Goal: Task Accomplishment & Management: Manage account settings

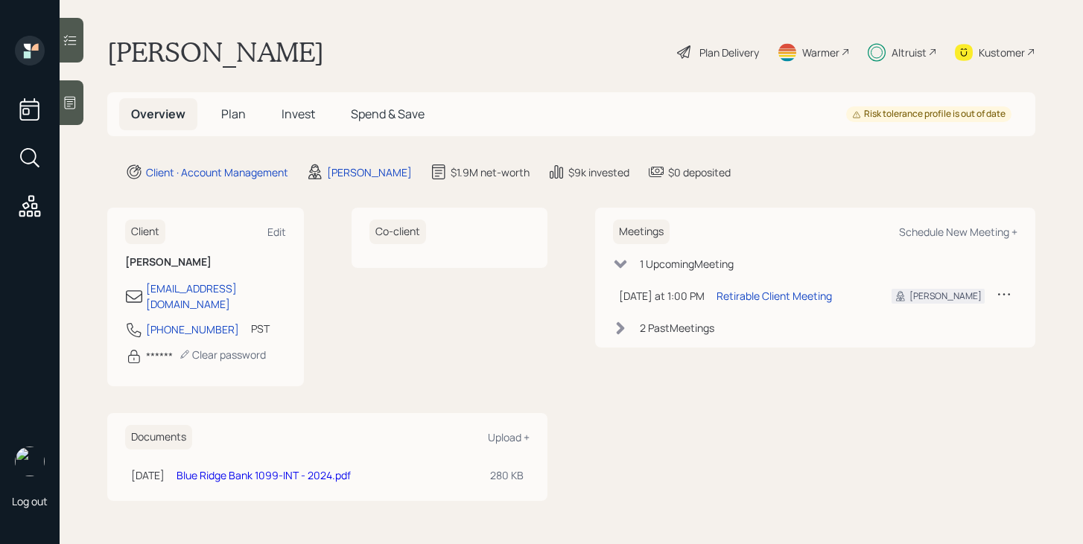
click at [894, 52] on div "Altruist" at bounding box center [908, 53] width 35 height 16
click at [739, 46] on div "Plan Delivery" at bounding box center [729, 53] width 60 height 16
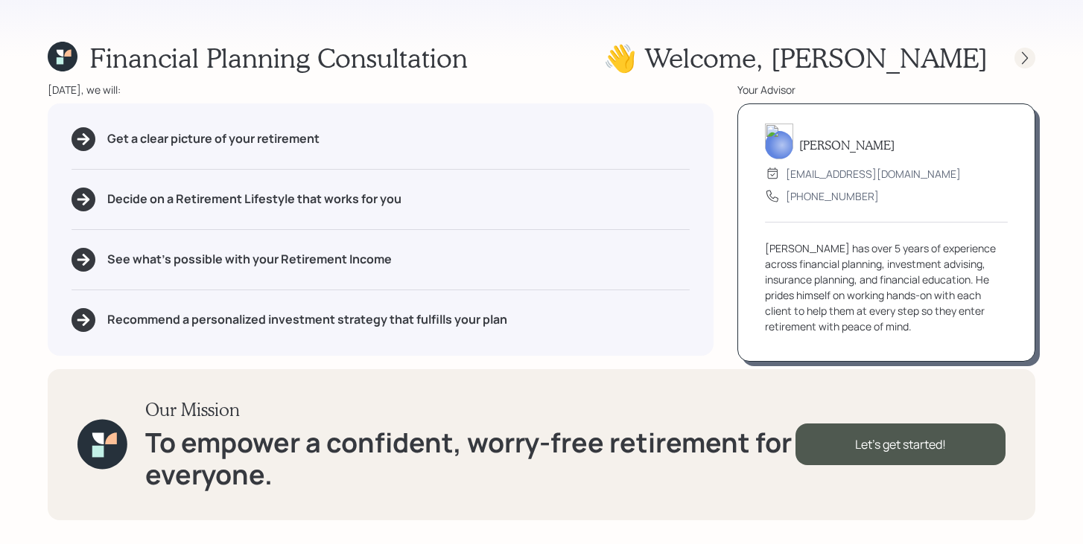
click at [1027, 60] on icon at bounding box center [1024, 58] width 15 height 15
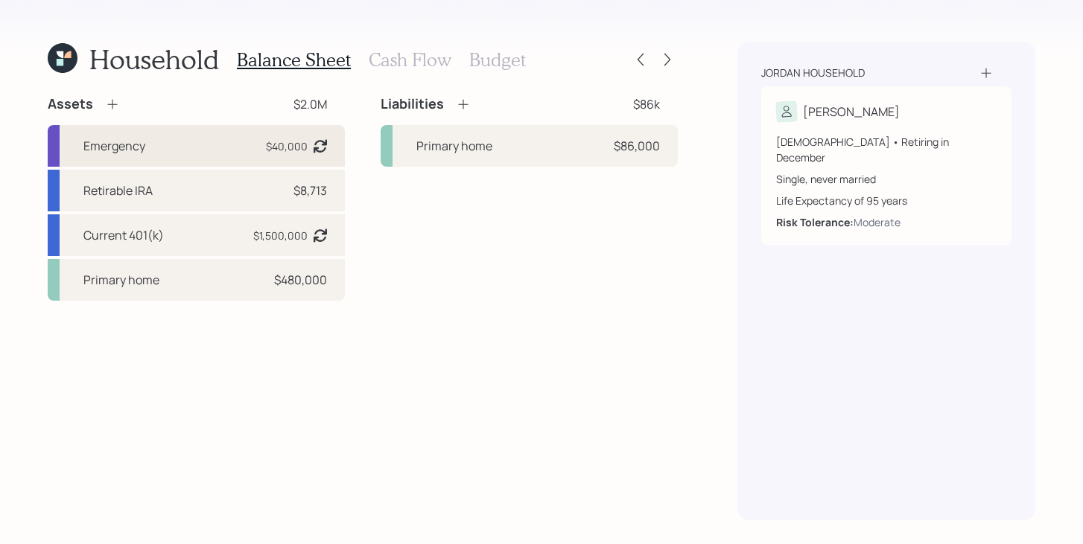
click at [173, 141] on div "Emergency $40,000 Asset balance last updated on 12-04-2024." at bounding box center [196, 146] width 297 height 42
select select "emergency_fund"
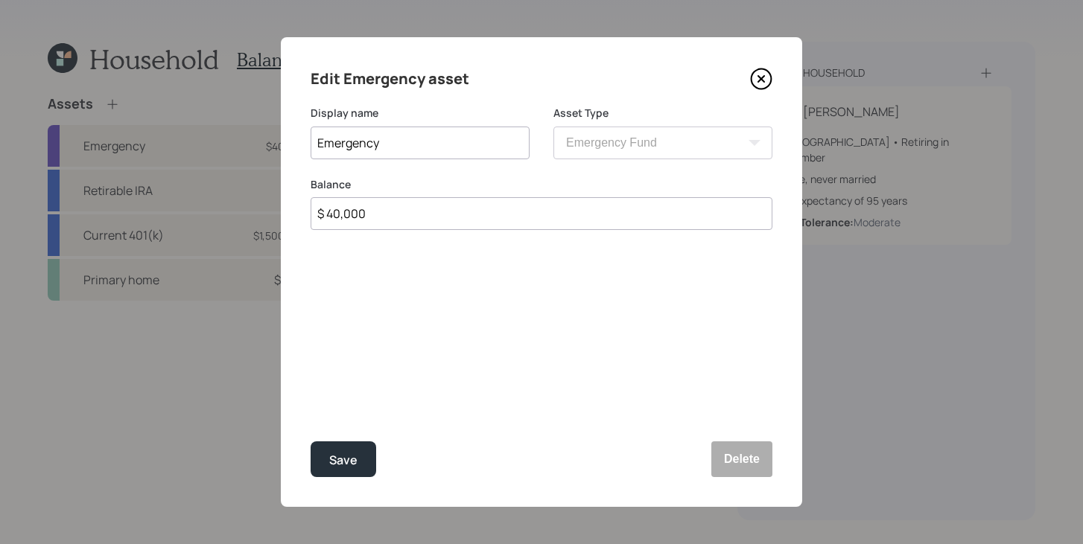
click at [500, 226] on input "$ 40,000" at bounding box center [542, 213] width 462 height 33
type input "$ 65,000"
click at [359, 459] on button "Save" at bounding box center [344, 460] width 66 height 36
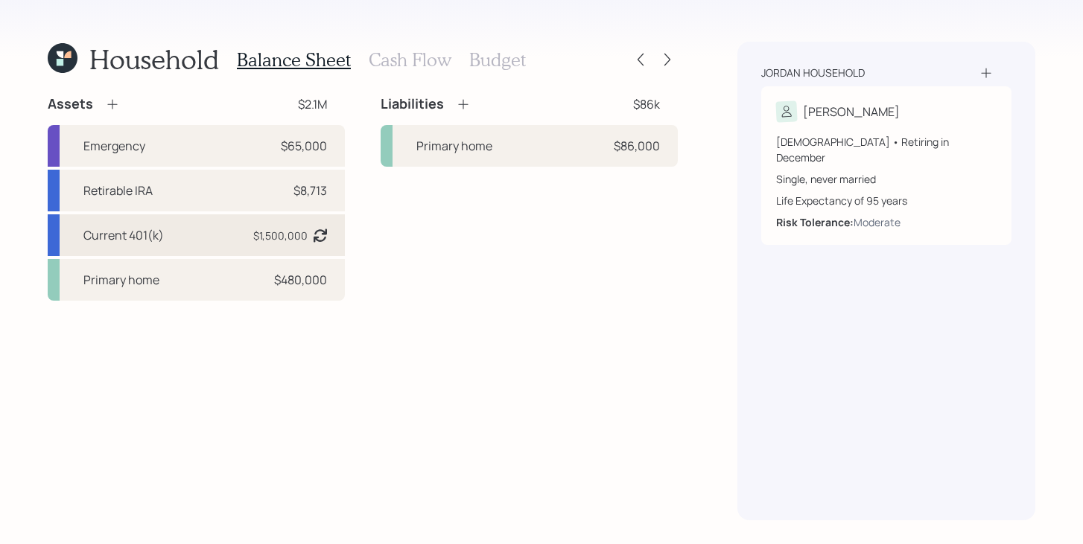
click at [194, 239] on div "Current 401(k) $1,500,000 Asset balance last updated on 12-04-2024. Last year i…" at bounding box center [196, 235] width 297 height 42
select select "company_sponsored"
select select "balanced"
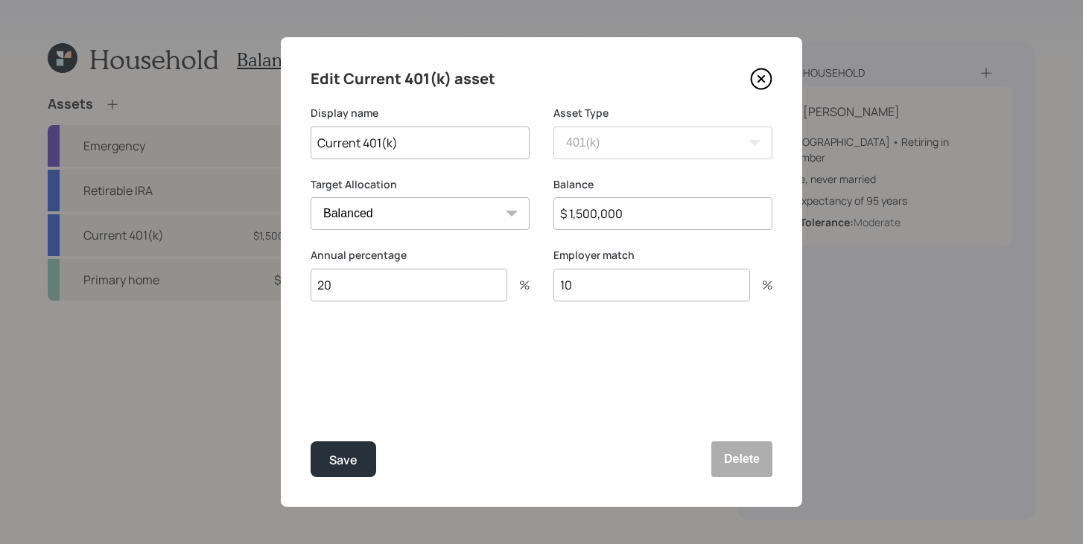
click at [658, 223] on input "$ 1,500,000" at bounding box center [662, 213] width 219 height 33
type input "$ 1,433,000"
click at [360, 471] on button "Save" at bounding box center [344, 460] width 66 height 36
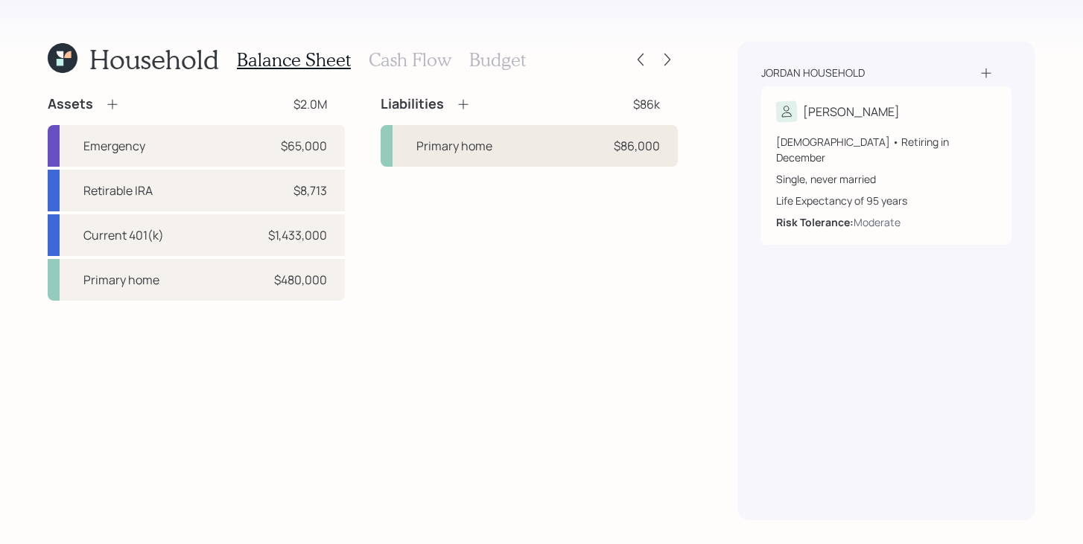
click at [518, 144] on div "Primary home $86,000" at bounding box center [529, 146] width 297 height 42
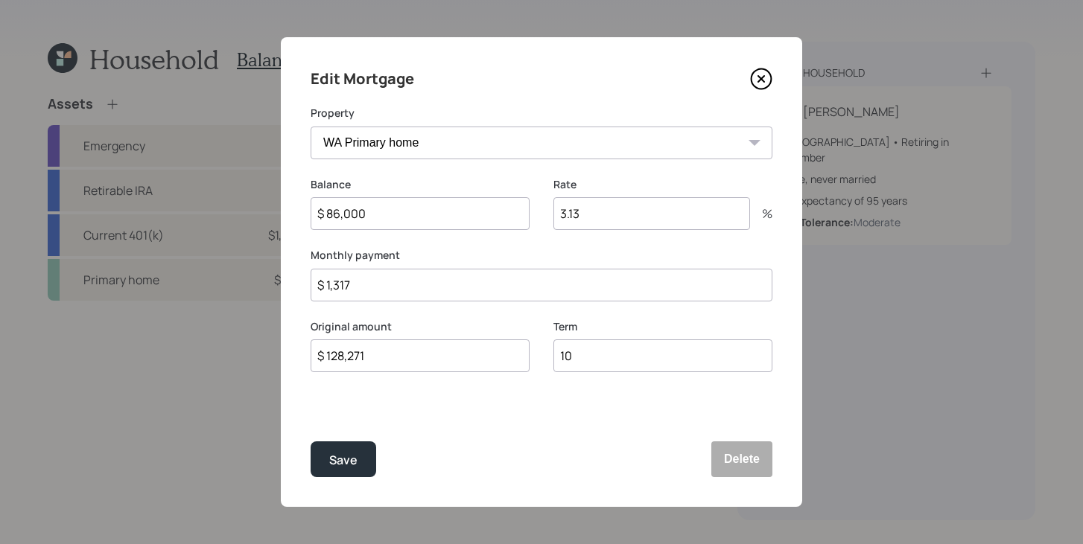
click at [413, 211] on input "$ 86,000" at bounding box center [420, 213] width 219 height 33
type input "$ 68,000"
click at [365, 459] on button "Save" at bounding box center [344, 460] width 66 height 36
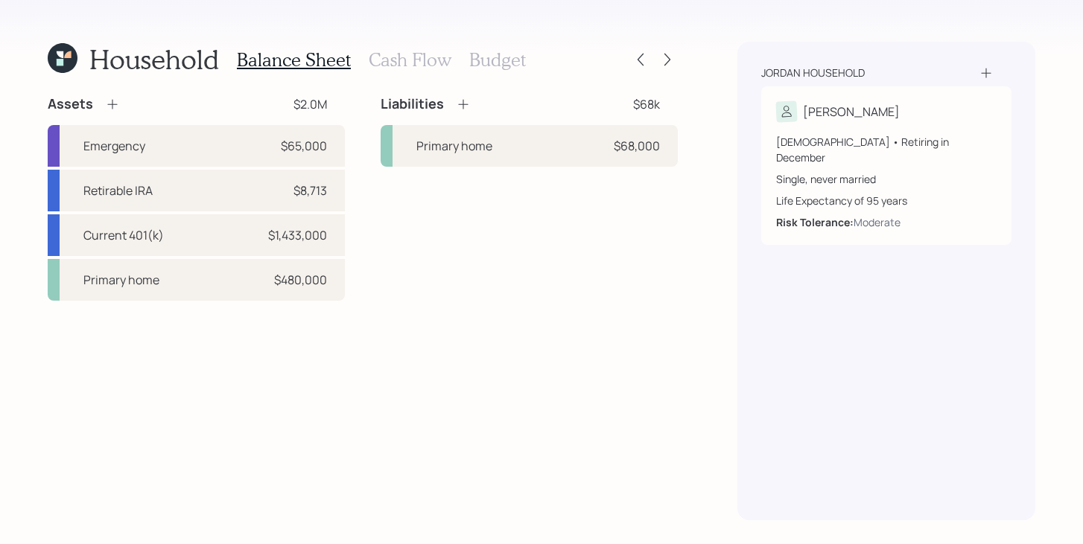
click at [468, 106] on icon at bounding box center [463, 104] width 15 height 15
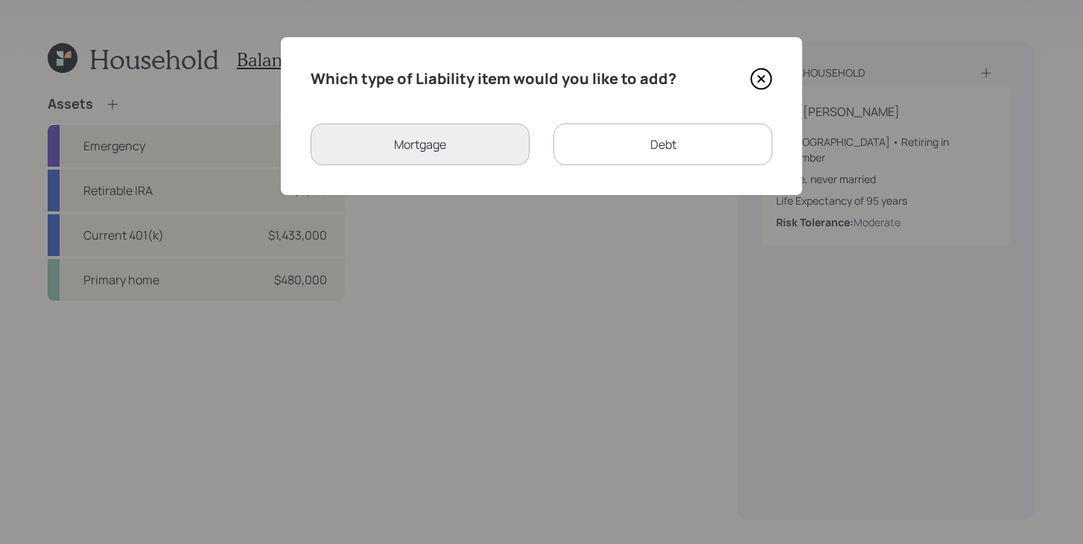
click at [621, 157] on div "Debt" at bounding box center [662, 145] width 219 height 42
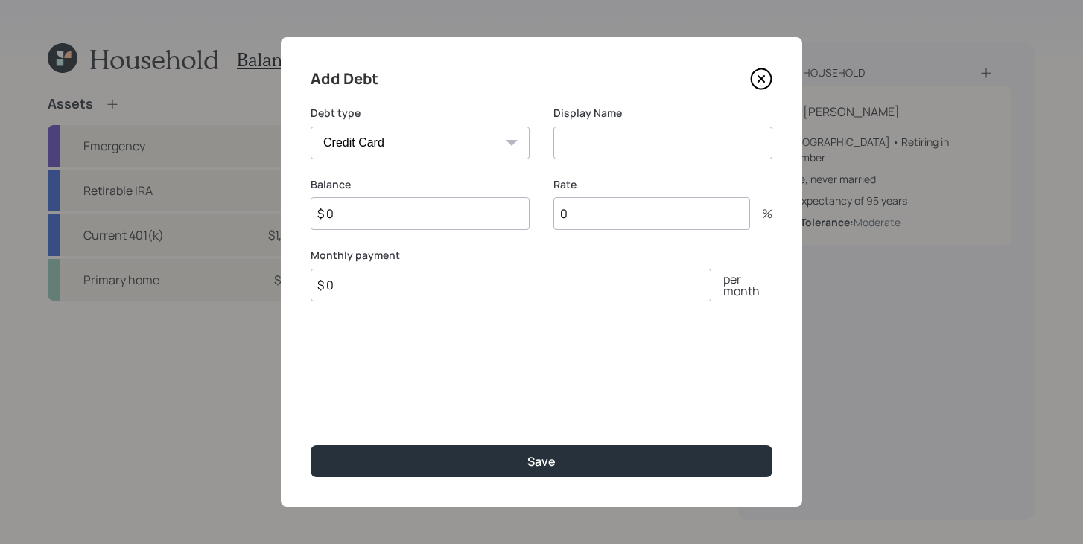
click at [447, 143] on select "Car Credit Card Medical Student Other" at bounding box center [420, 143] width 219 height 33
select select "car"
click at [311, 127] on select "Car Credit Card Medical Student Other" at bounding box center [420, 143] width 219 height 33
click at [464, 220] on input "$ 0" at bounding box center [420, 213] width 219 height 33
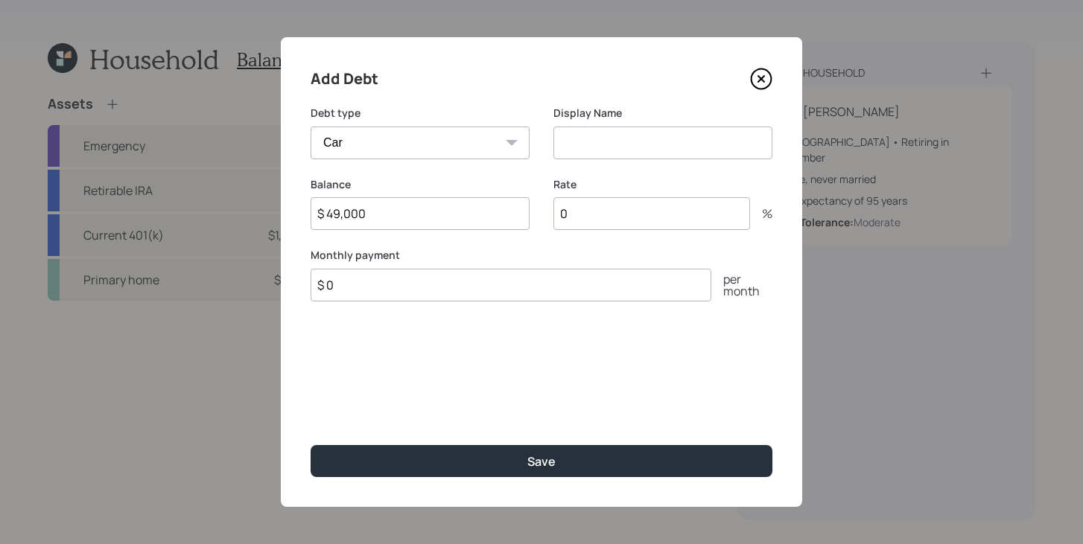
type input "$ 49,000"
click at [649, 222] on input "0" at bounding box center [651, 213] width 197 height 33
type input "1.9"
click at [626, 153] on input at bounding box center [662, 143] width 219 height 33
type input "Car Payment"
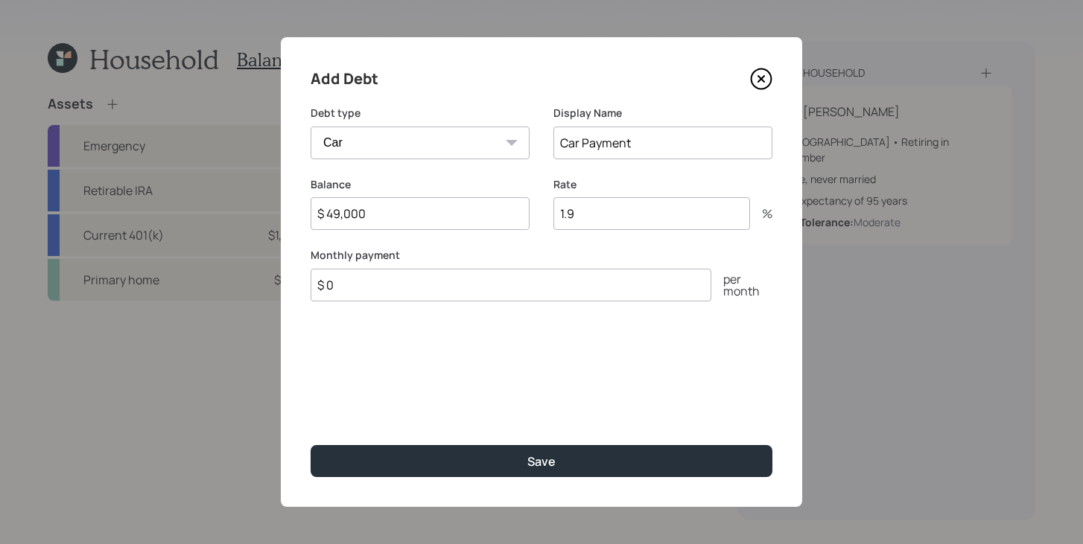
click at [525, 279] on input "$ 0" at bounding box center [511, 285] width 401 height 33
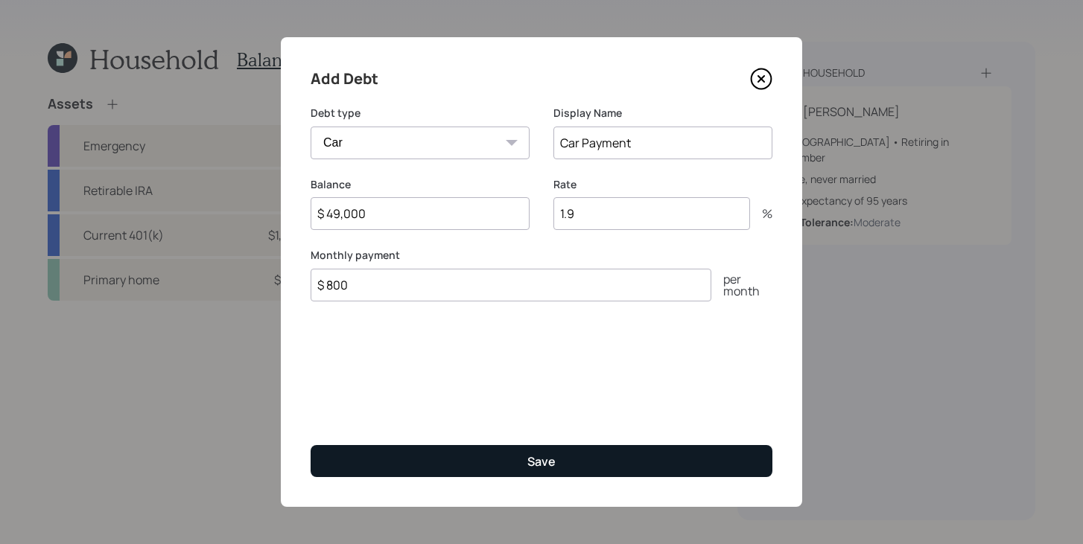
type input "$ 800"
click at [545, 448] on button "Save" at bounding box center [542, 461] width 462 height 32
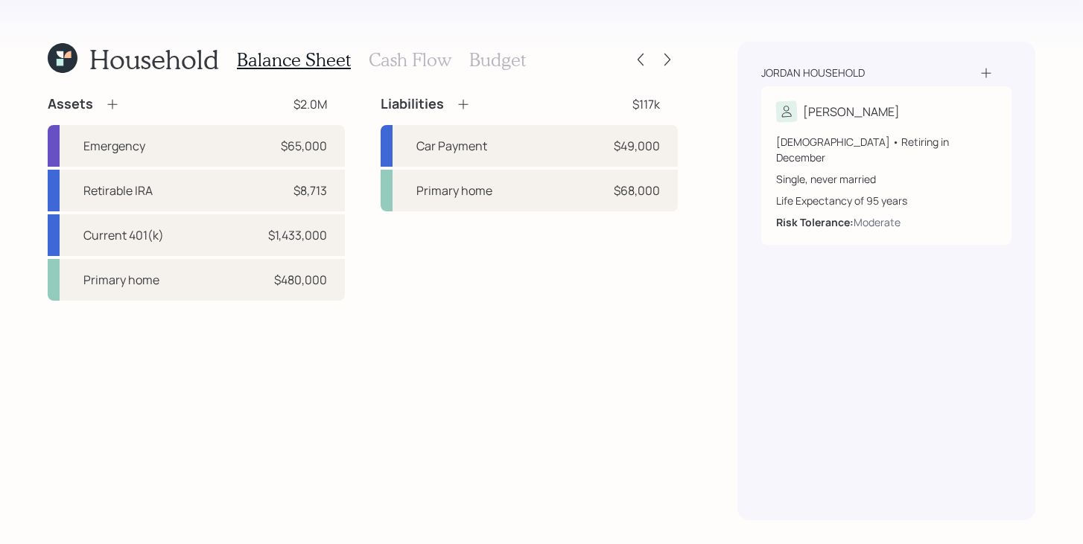
click at [462, 104] on icon at bounding box center [463, 104] width 15 height 15
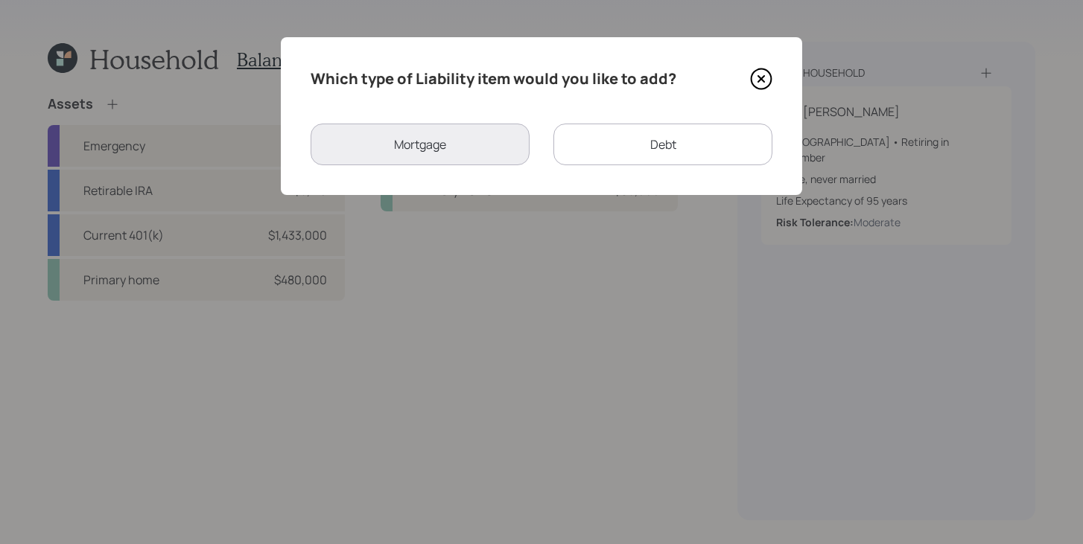
click at [604, 130] on div "Debt" at bounding box center [662, 145] width 219 height 42
select select "credit_card"
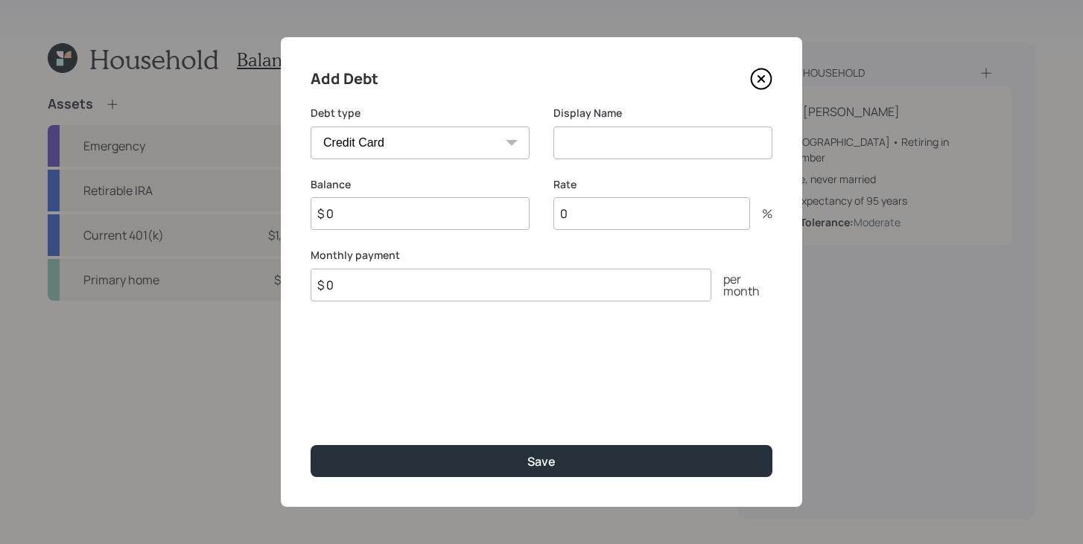
click at [578, 139] on input at bounding box center [662, 143] width 219 height 33
type input "0% Credit Card"
click at [421, 222] on input "$ 0" at bounding box center [420, 213] width 219 height 33
type input "$ 7,400"
click at [527, 294] on input "$ 0" at bounding box center [511, 285] width 401 height 33
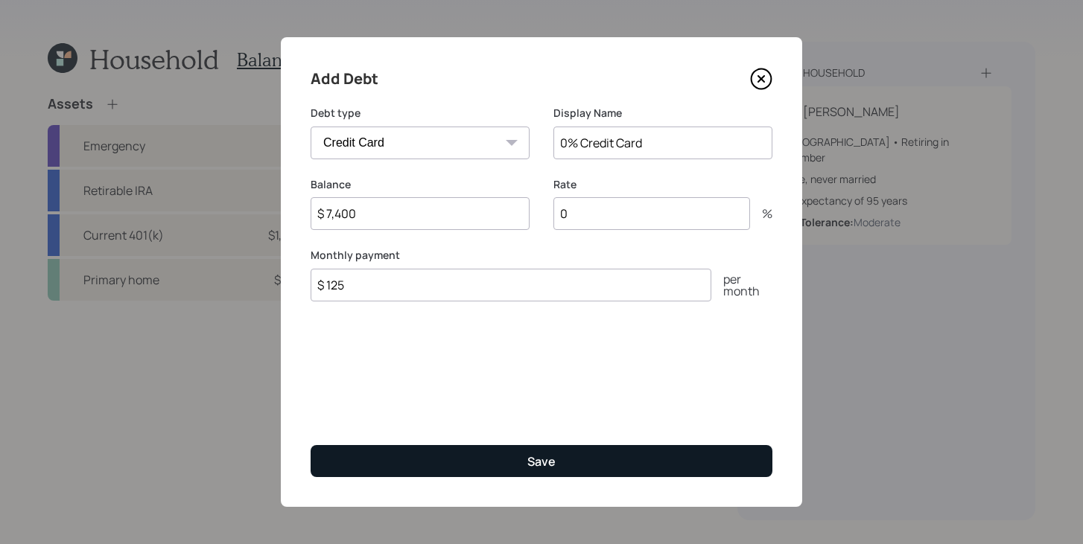
type input "$ 125"
click at [557, 458] on button "Save" at bounding box center [542, 461] width 462 height 32
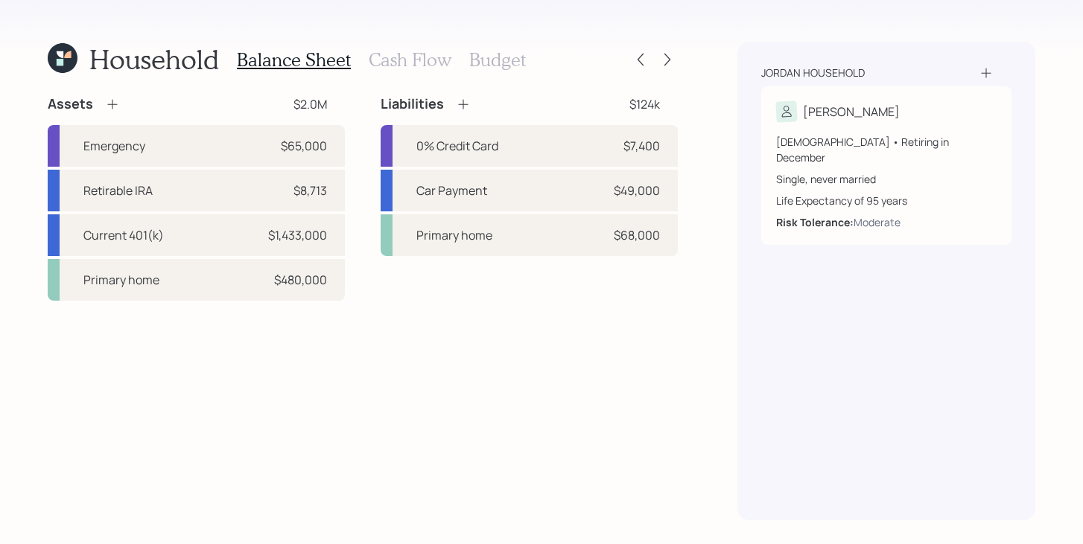
click at [401, 63] on h3 "Cash Flow" at bounding box center [410, 60] width 83 height 22
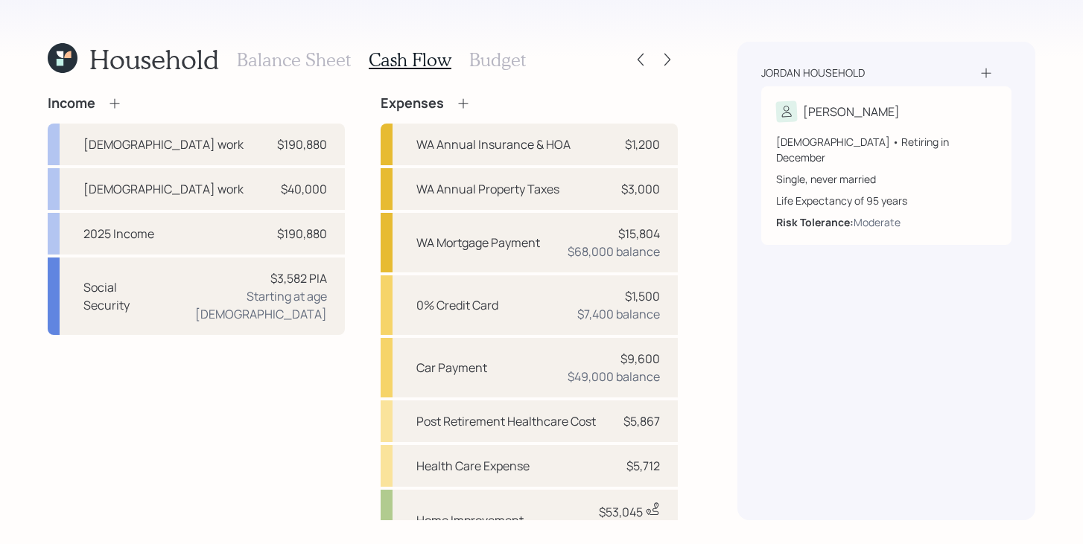
click at [288, 59] on h3 "Balance Sheet" at bounding box center [294, 60] width 114 height 22
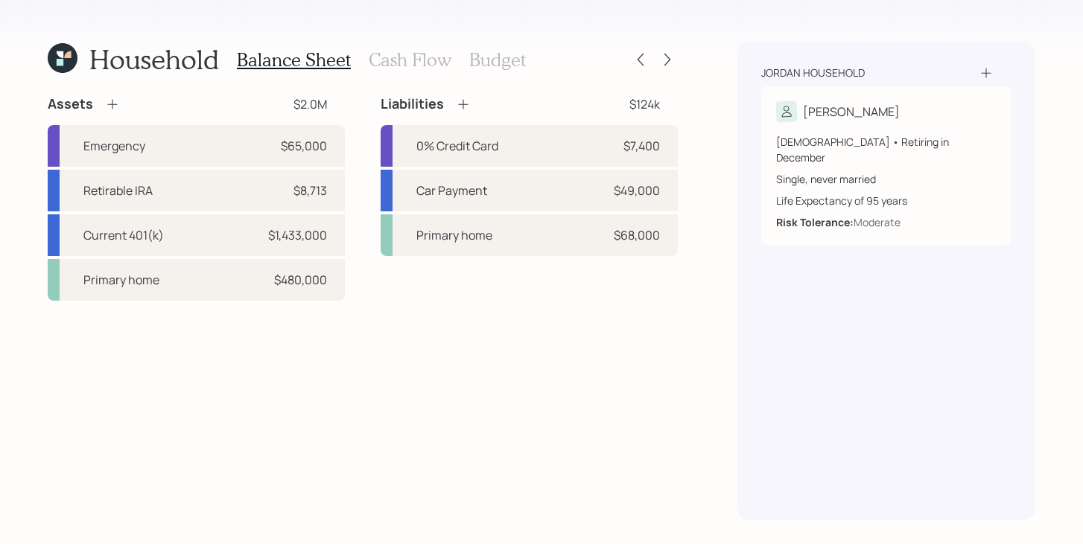
click at [400, 62] on h3 "Cash Flow" at bounding box center [410, 60] width 83 height 22
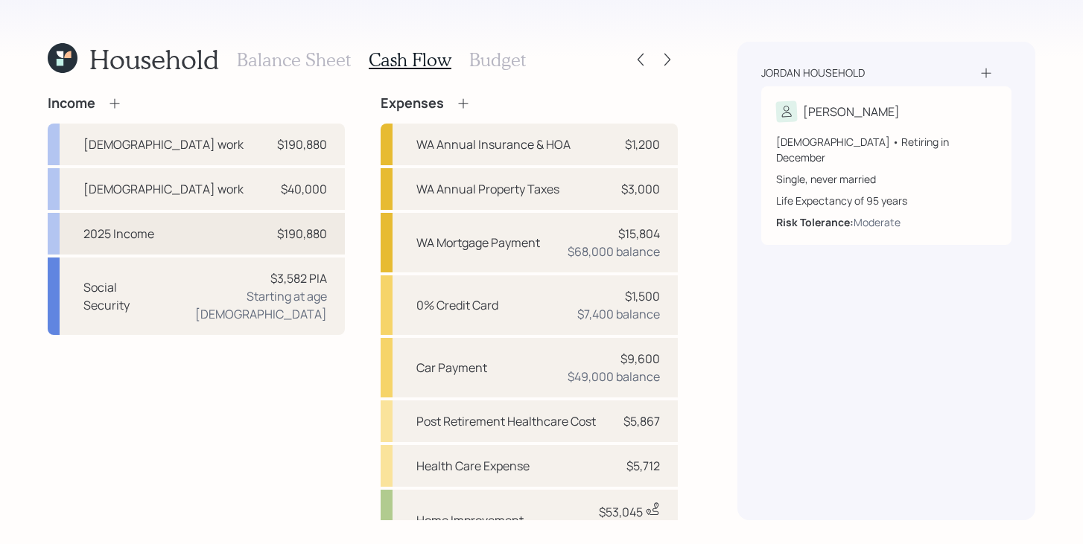
click at [166, 239] on div "2025 Income $190,880" at bounding box center [196, 234] width 297 height 42
select select "other"
select select "earned"
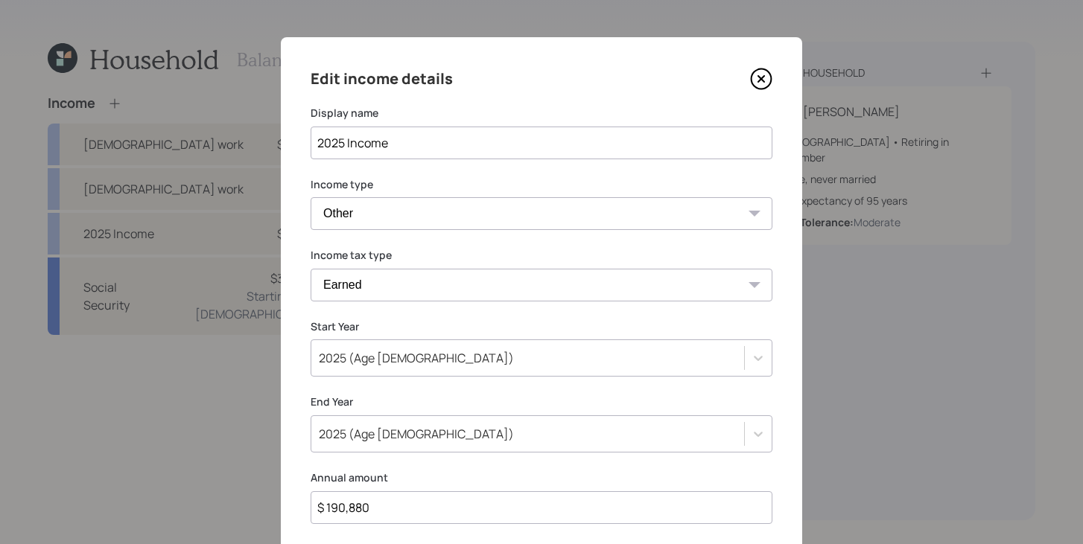
click at [763, 74] on icon at bounding box center [761, 79] width 22 height 22
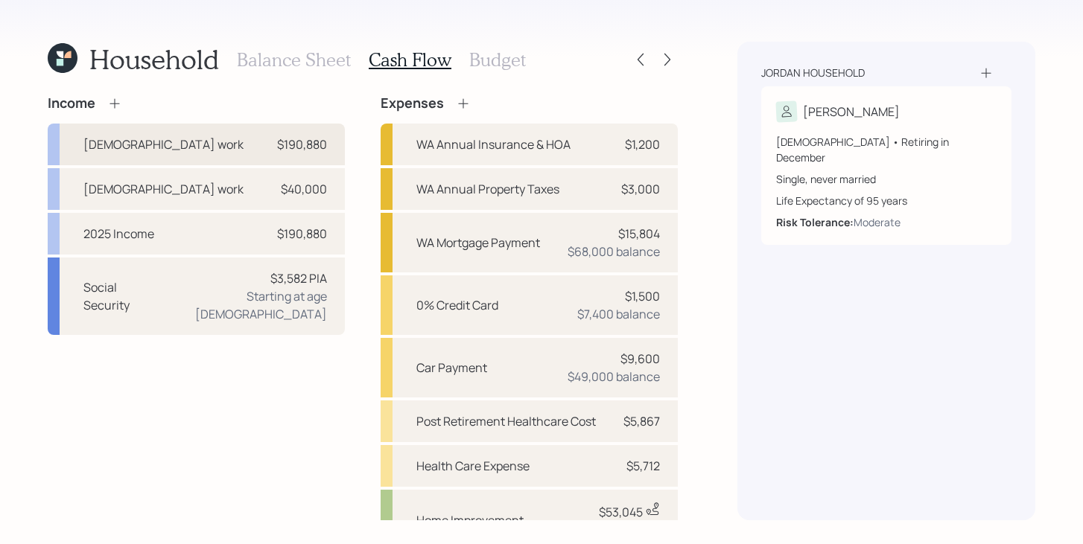
click at [261, 158] on div "[DEMOGRAPHIC_DATA] work $190,880" at bounding box center [196, 145] width 297 height 42
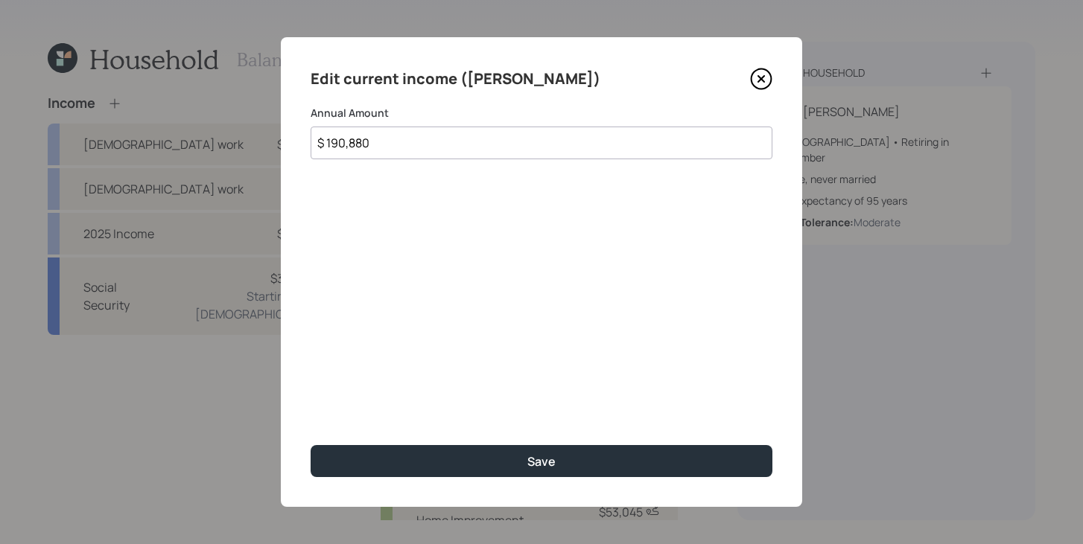
click at [430, 143] on input "$ 190,880" at bounding box center [542, 143] width 462 height 33
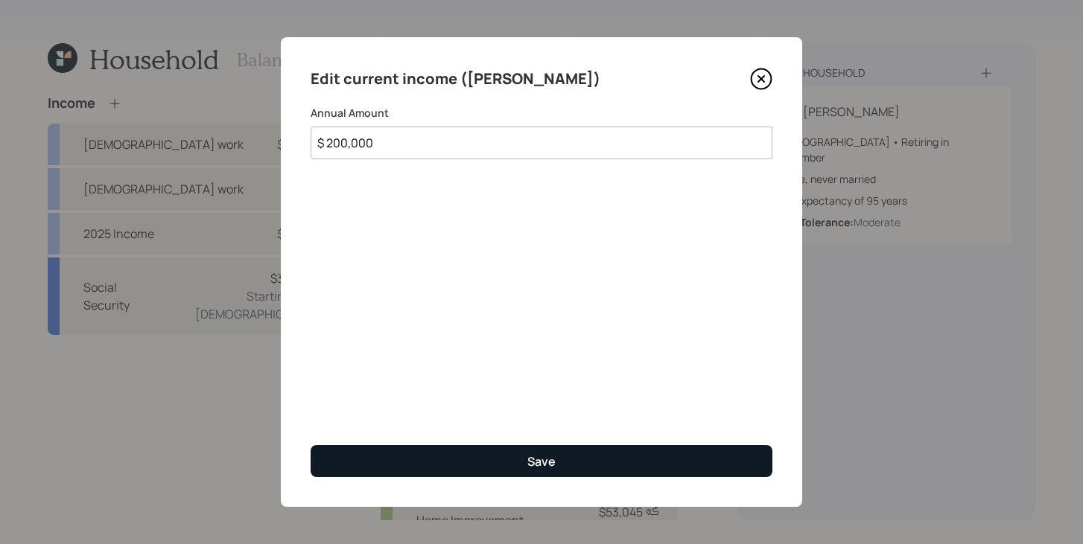
type input "$ 200,000"
click at [491, 465] on button "Save" at bounding box center [542, 461] width 462 height 32
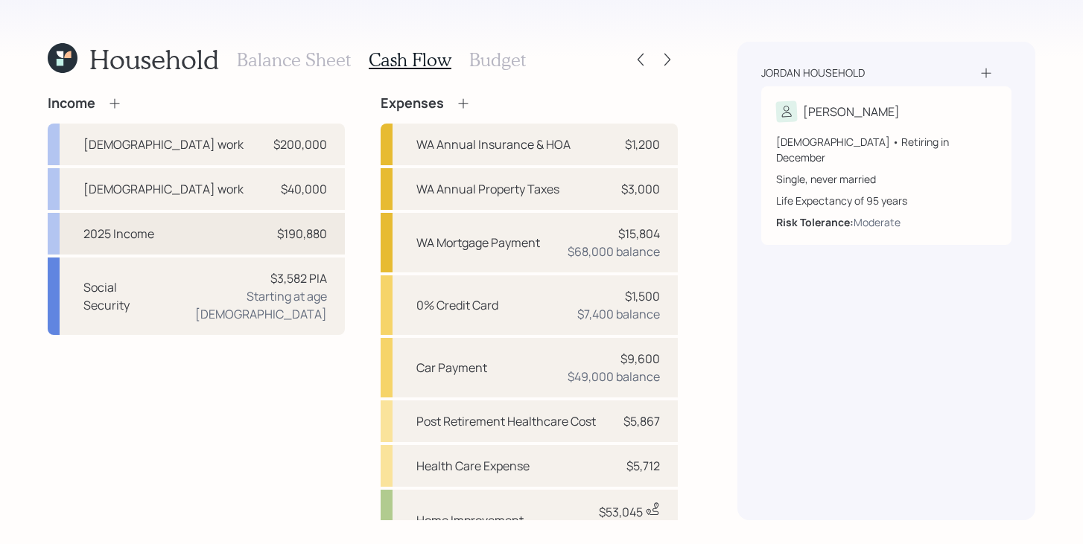
click at [194, 233] on div "2025 Income $190,880" at bounding box center [196, 234] width 297 height 42
select select "other"
select select "earned"
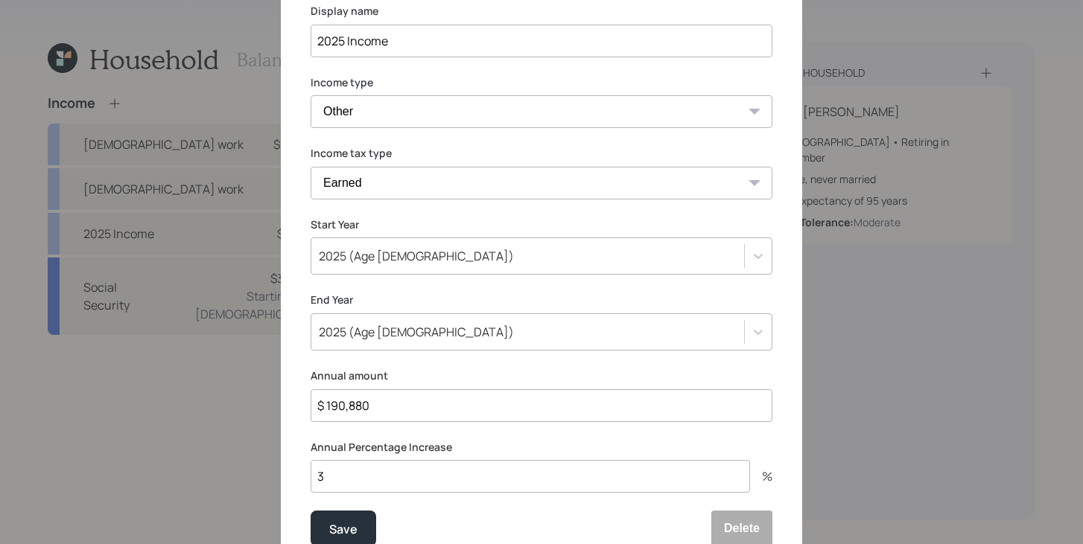
scroll to position [171, 0]
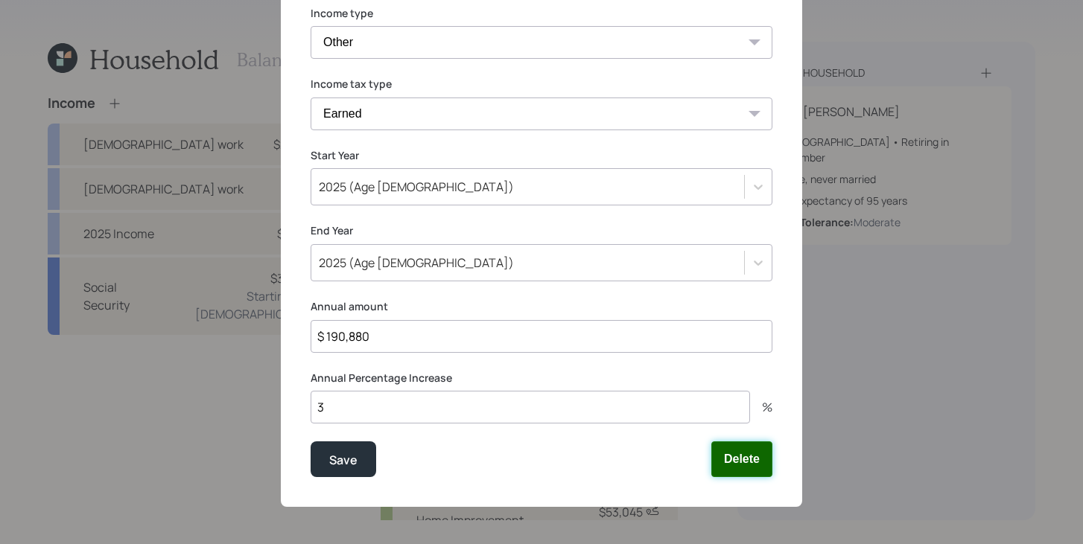
click at [742, 470] on button "Delete" at bounding box center [741, 460] width 61 height 36
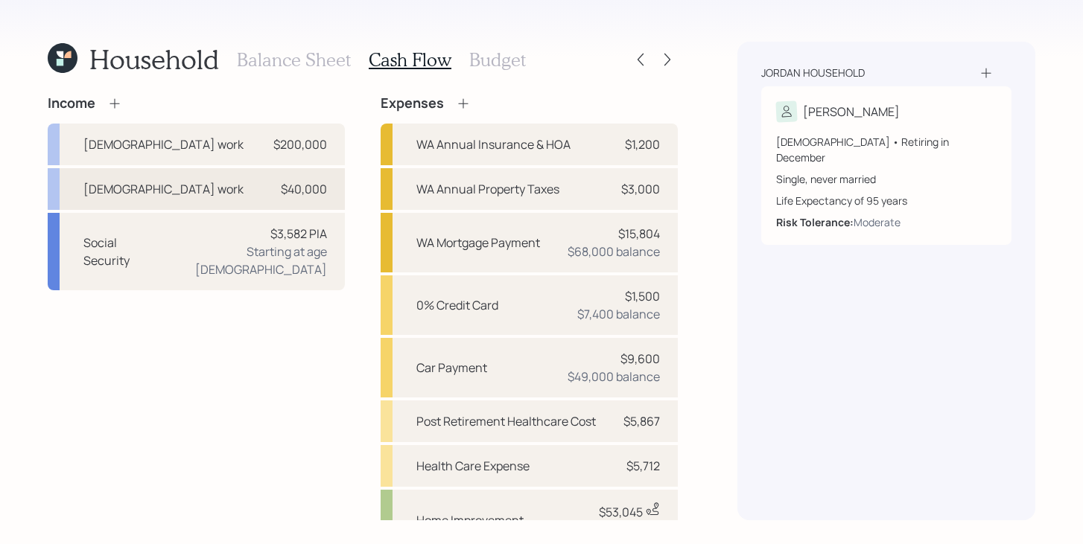
click at [217, 182] on div "[DEMOGRAPHIC_DATA] work $40,000" at bounding box center [196, 189] width 297 height 42
select select "other"
select select "earned"
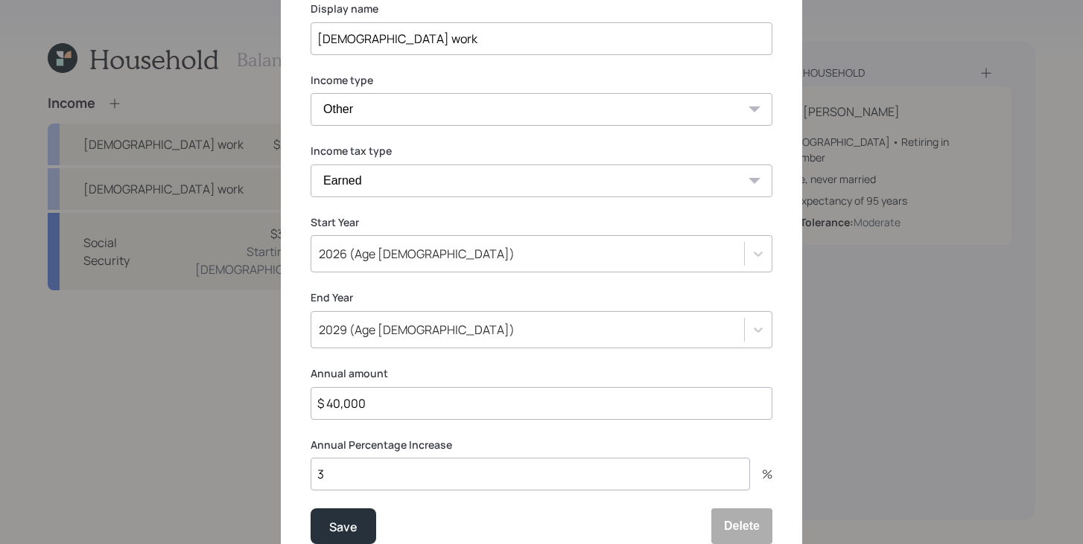
scroll to position [171, 0]
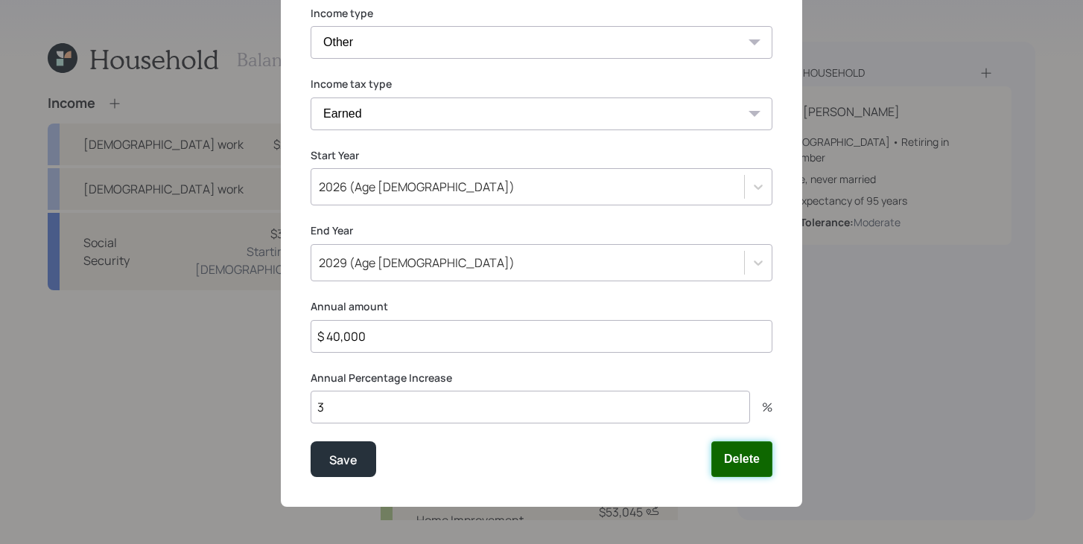
click at [759, 471] on button "Delete" at bounding box center [741, 460] width 61 height 36
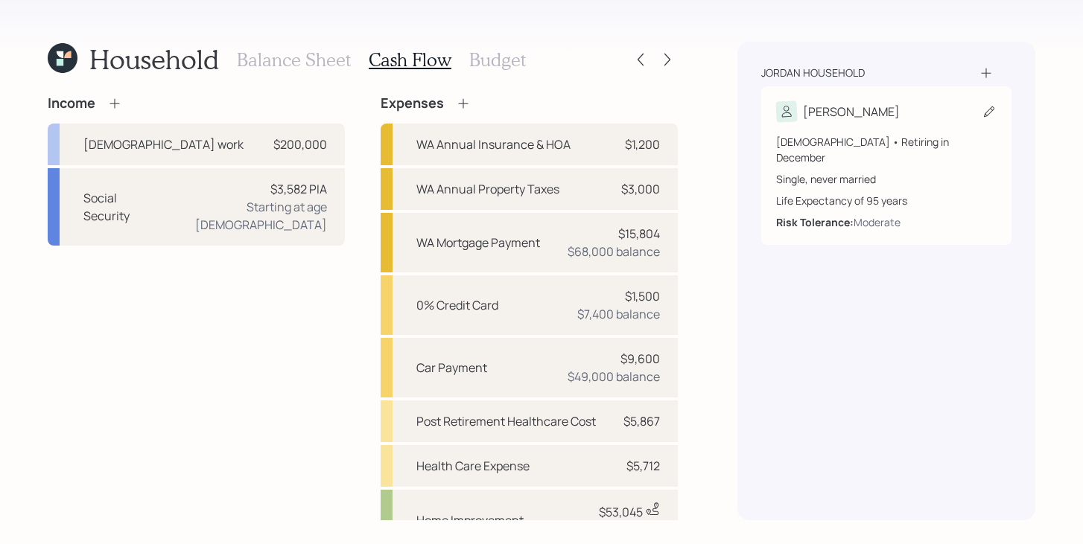
click at [987, 115] on icon at bounding box center [989, 111] width 10 height 10
select select "12"
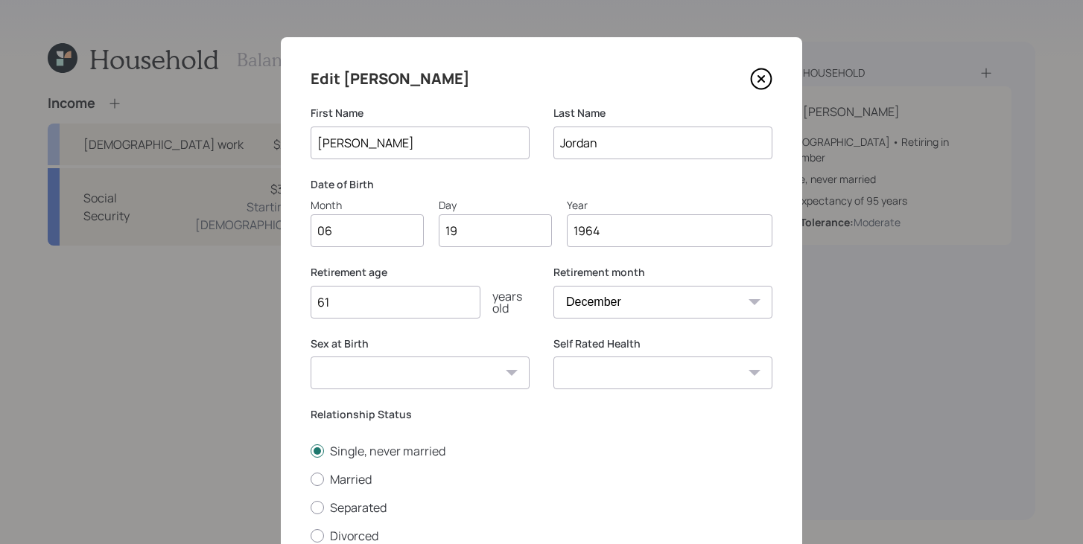
click at [418, 305] on input "61" at bounding box center [396, 302] width 170 height 33
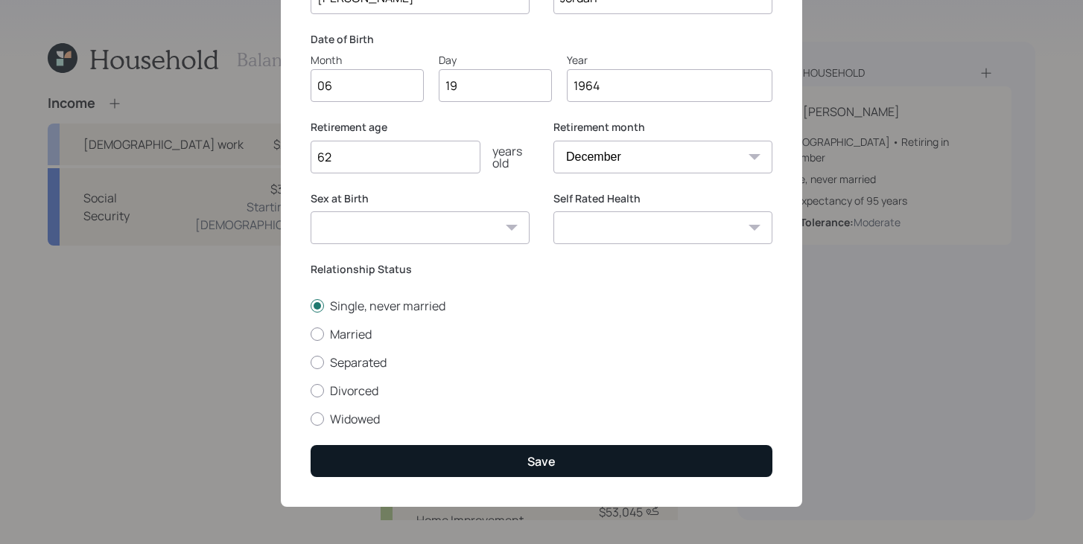
type input "62"
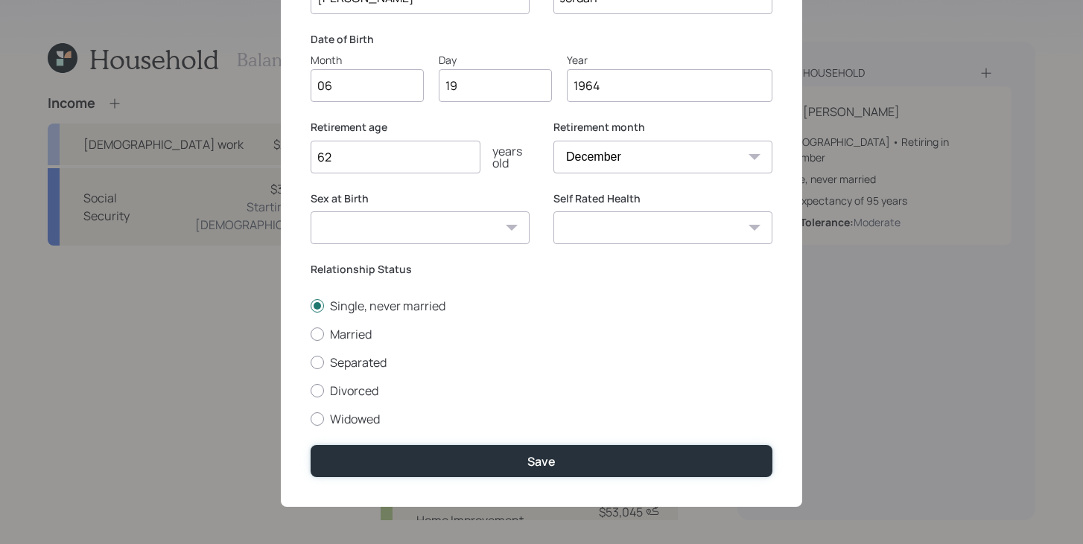
drag, startPoint x: 445, startPoint y: 465, endPoint x: 559, endPoint y: 267, distance: 228.9
click at [0, 0] on form "First Name [PERSON_NAME] Last Name [PERSON_NAME] Date of Birth Month 06 Day 19 …" at bounding box center [0, 0] width 0 height 0
click at [512, 236] on select "[DEMOGRAPHIC_DATA] [DEMOGRAPHIC_DATA] Other / Prefer not to say" at bounding box center [420, 227] width 219 height 33
select select "[DEMOGRAPHIC_DATA]"
click at [311, 211] on select "[DEMOGRAPHIC_DATA] [DEMOGRAPHIC_DATA] Other / Prefer not to say" at bounding box center [420, 227] width 219 height 33
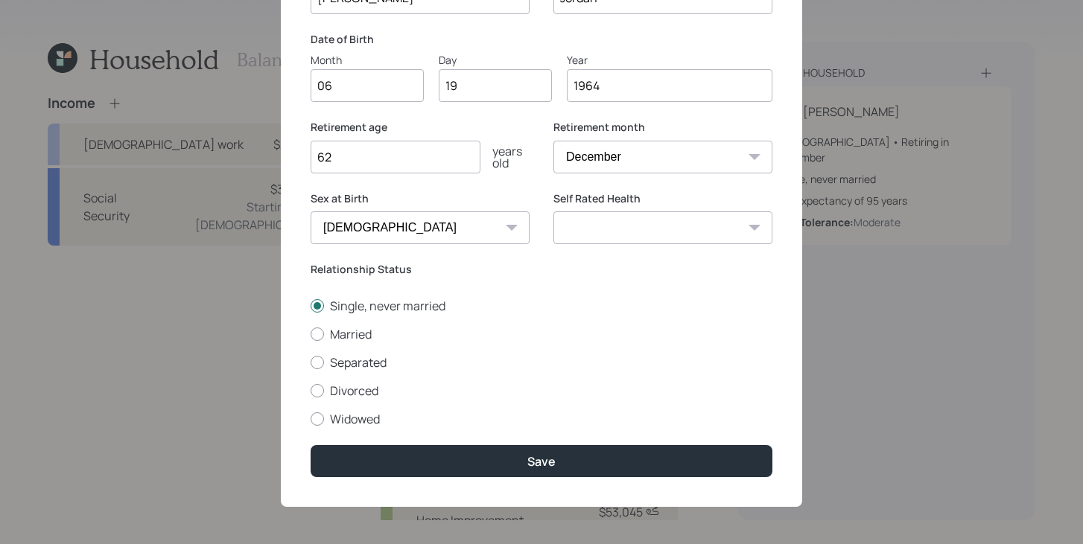
click at [608, 229] on select "Excellent Very Good Good Fair Poor" at bounding box center [662, 227] width 219 height 33
select select "excellent"
click at [553, 211] on select "Excellent Very Good Good Fair Poor" at bounding box center [662, 227] width 219 height 33
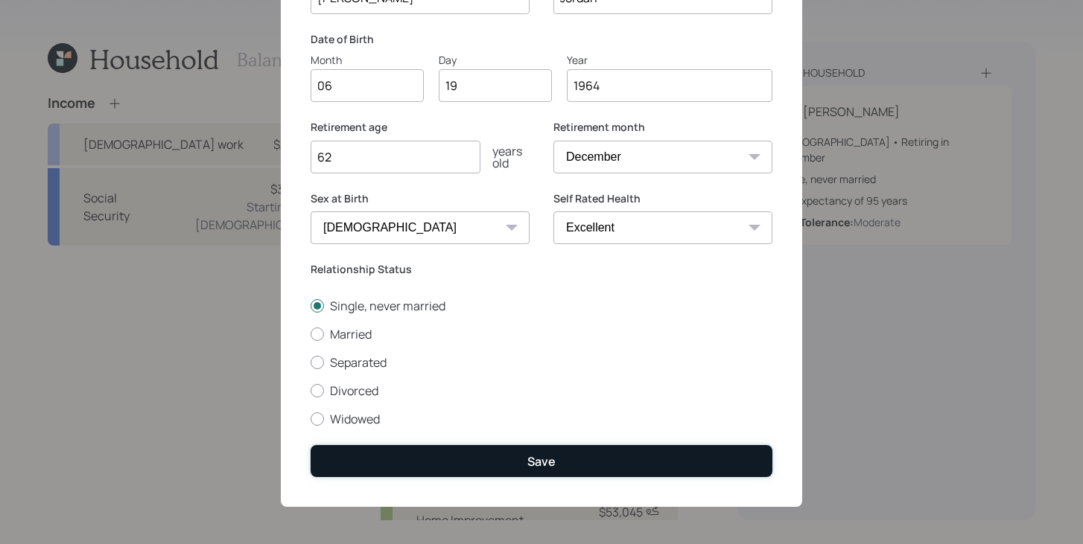
click at [535, 465] on div "Save" at bounding box center [541, 462] width 28 height 16
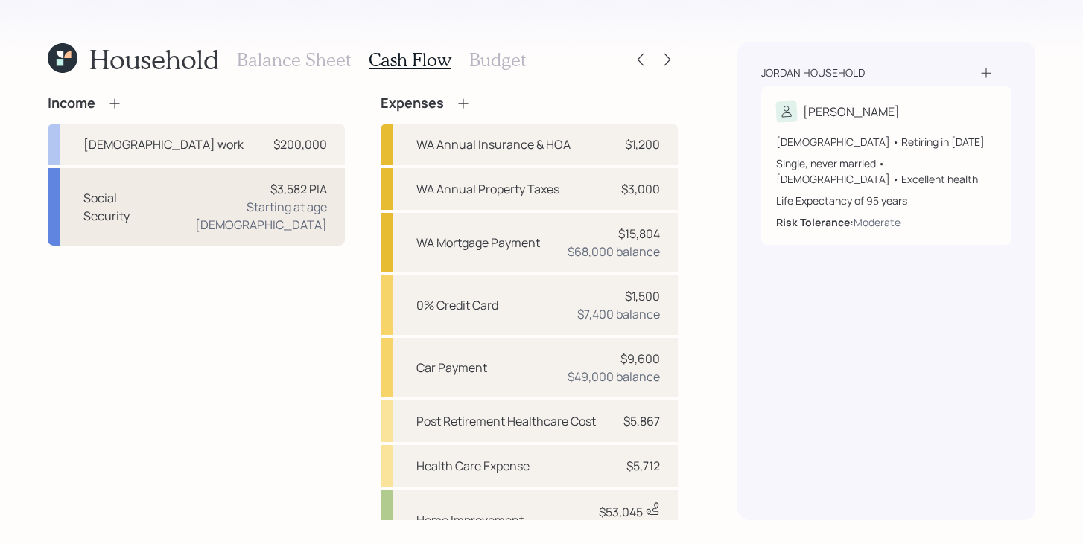
click at [227, 222] on div "Social Security $3,582 PIA Starting at age [DEMOGRAPHIC_DATA]" at bounding box center [196, 206] width 297 height 77
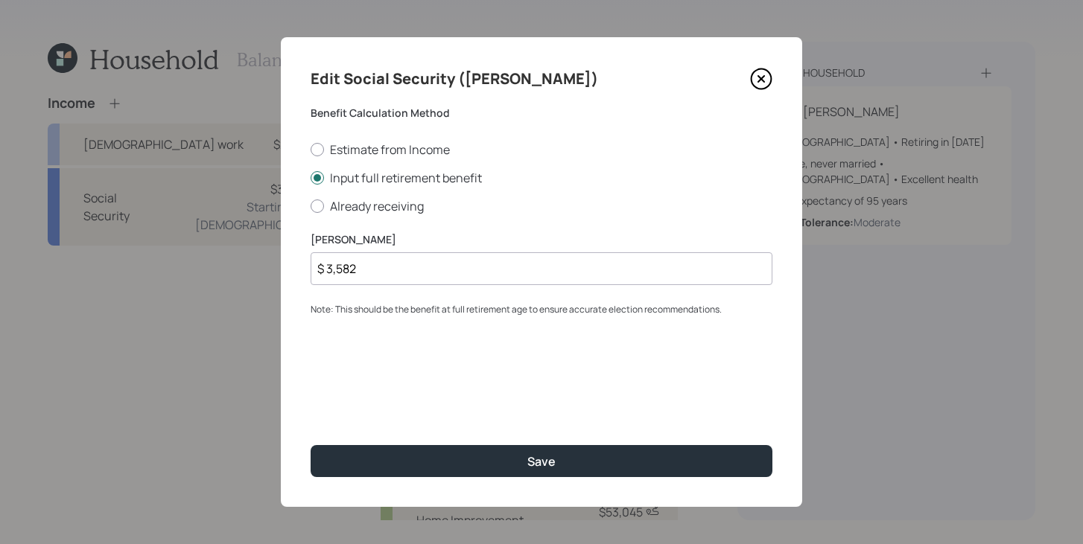
click at [766, 72] on icon at bounding box center [761, 79] width 22 height 22
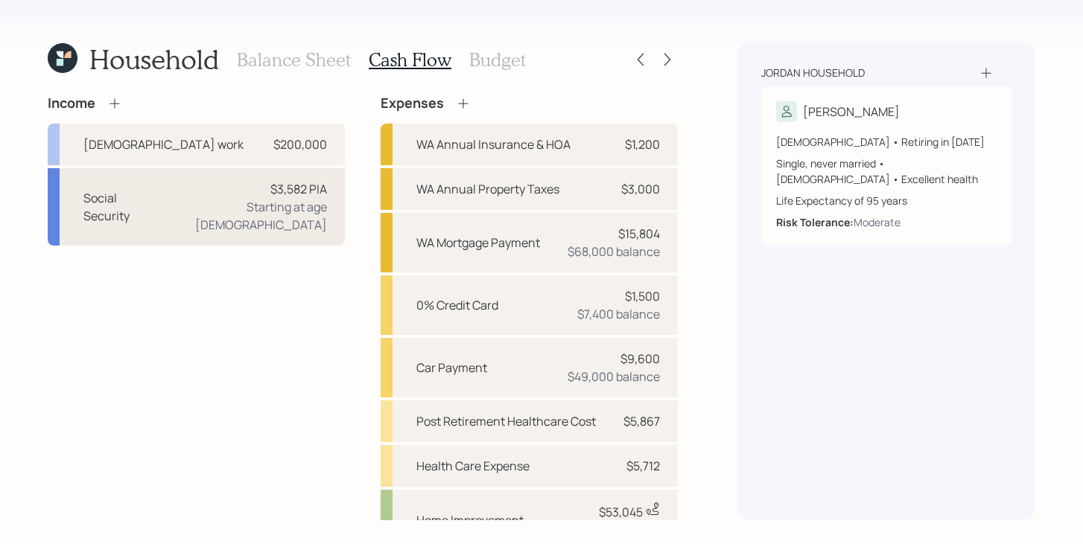
click at [211, 190] on div "Social Security $3,582 PIA Starting at age [DEMOGRAPHIC_DATA]" at bounding box center [196, 206] width 297 height 77
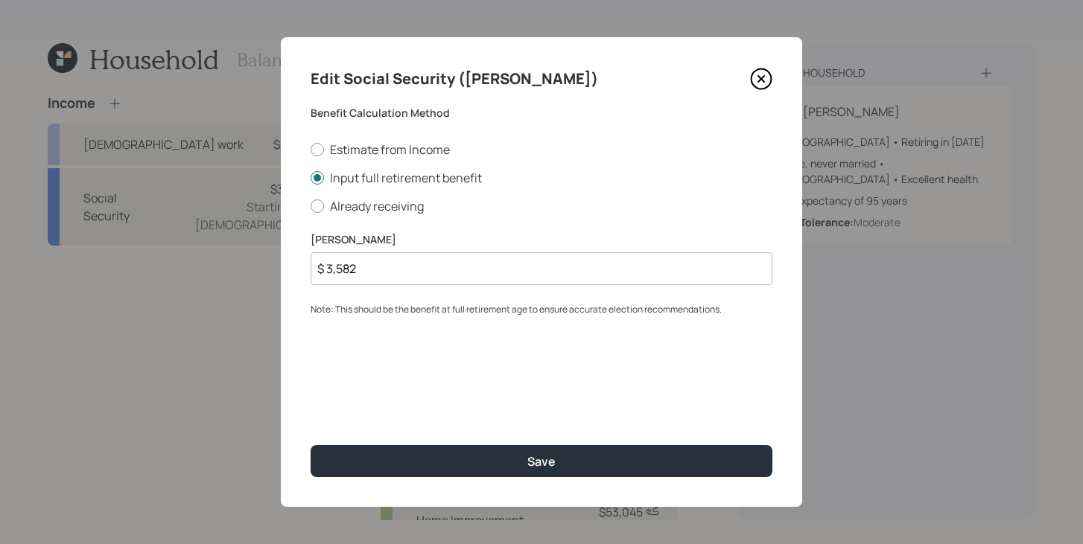
click at [760, 77] on icon at bounding box center [761, 79] width 22 height 22
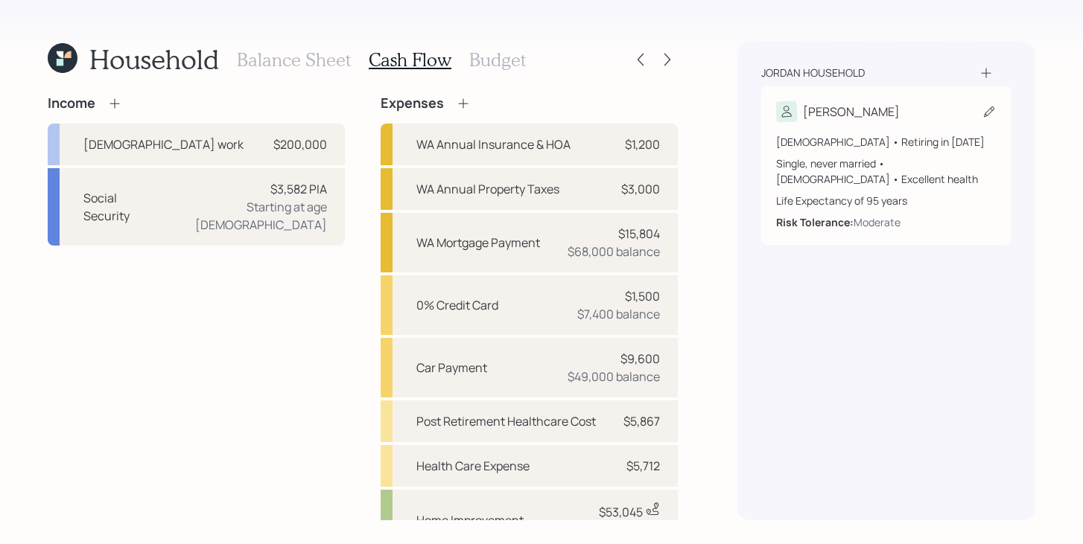
click at [987, 106] on icon at bounding box center [988, 111] width 15 height 15
select select "12"
select select "[DEMOGRAPHIC_DATA]"
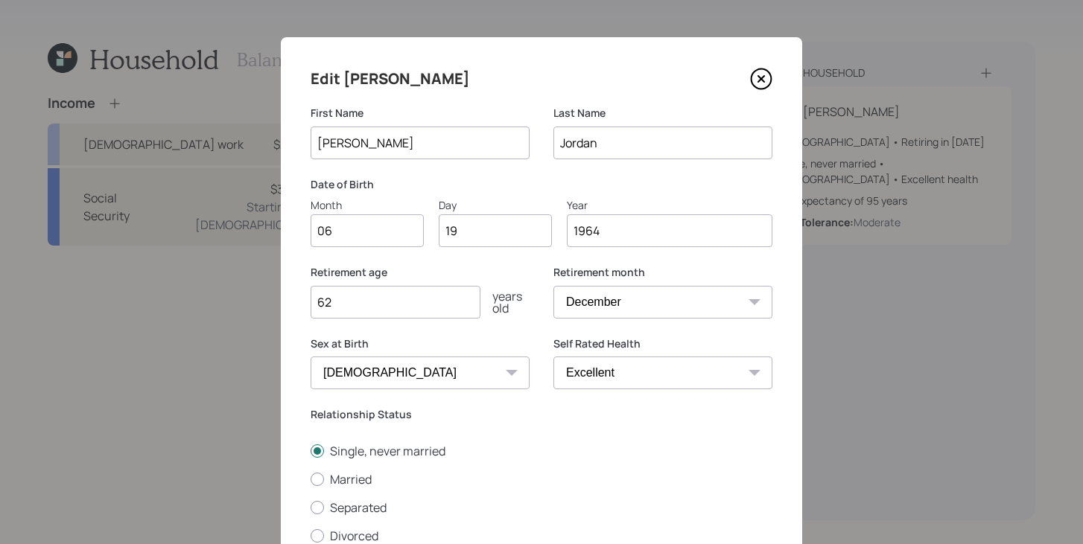
click at [761, 78] on icon at bounding box center [761, 79] width 6 height 6
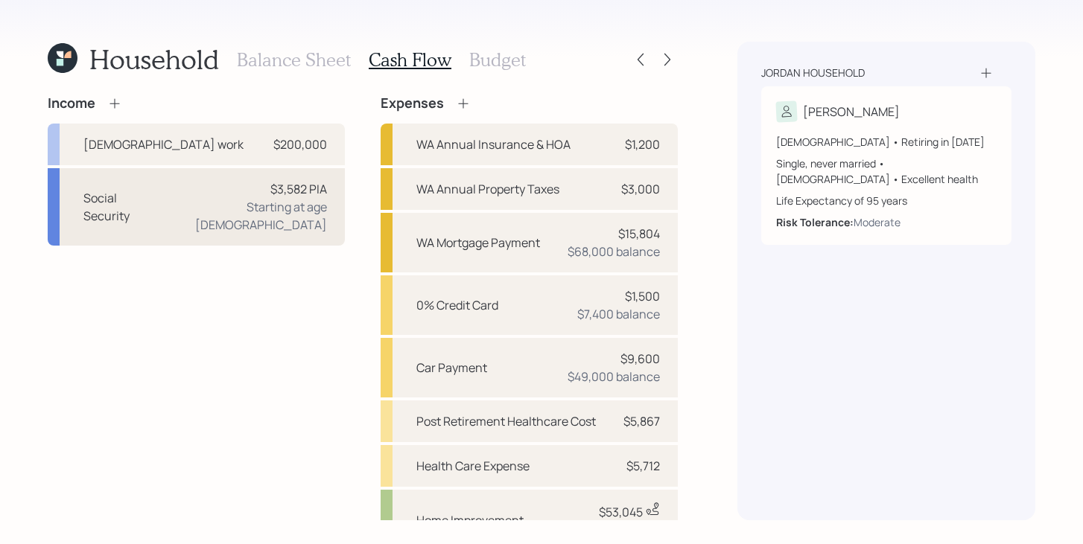
click at [211, 208] on div "Social Security $3,582 PIA Starting at age [DEMOGRAPHIC_DATA]" at bounding box center [196, 206] width 297 height 77
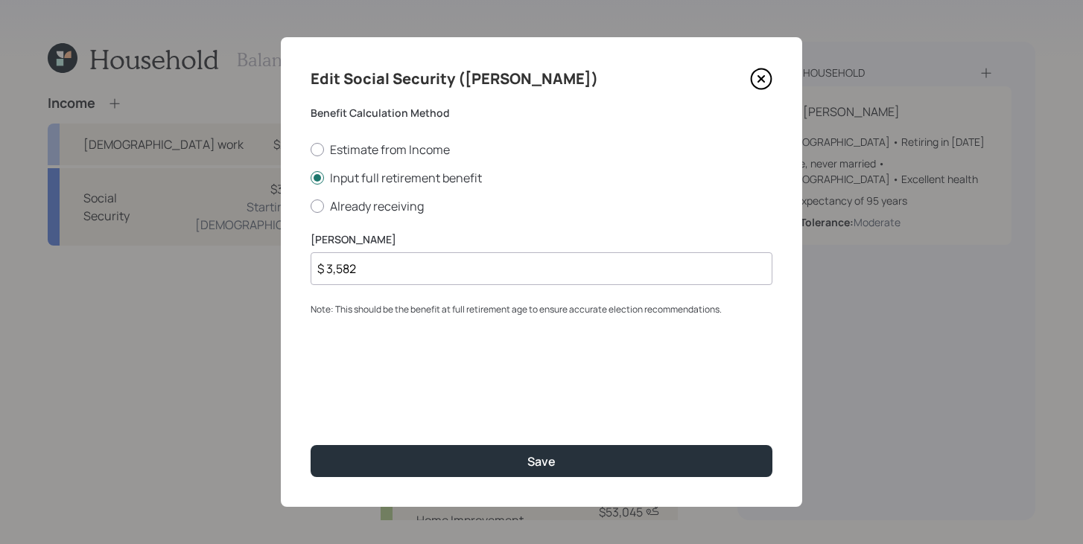
click at [460, 276] on input "$ 3,582" at bounding box center [542, 268] width 462 height 33
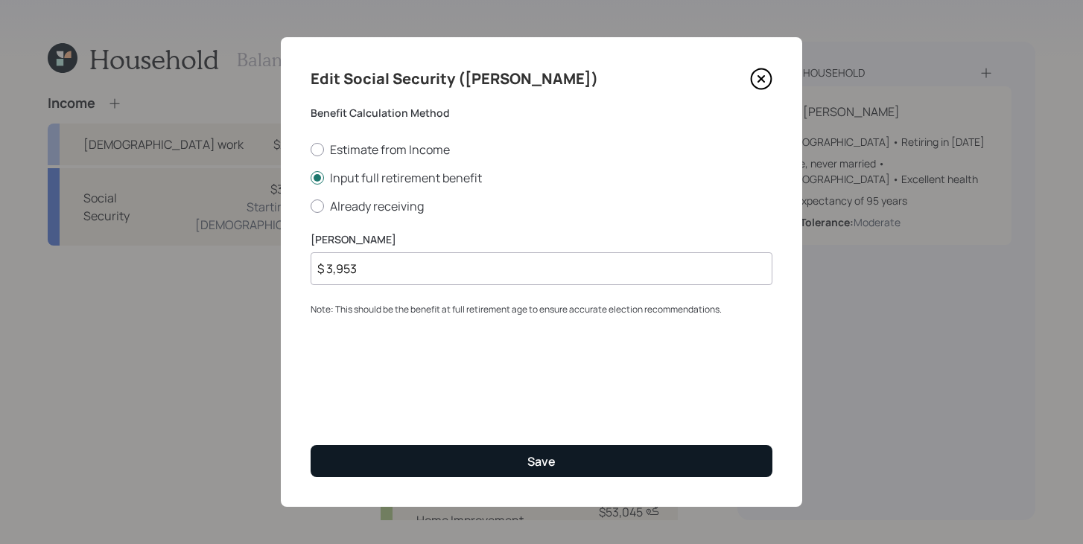
type input "$ 3,953"
click at [506, 454] on button "Save" at bounding box center [542, 461] width 462 height 32
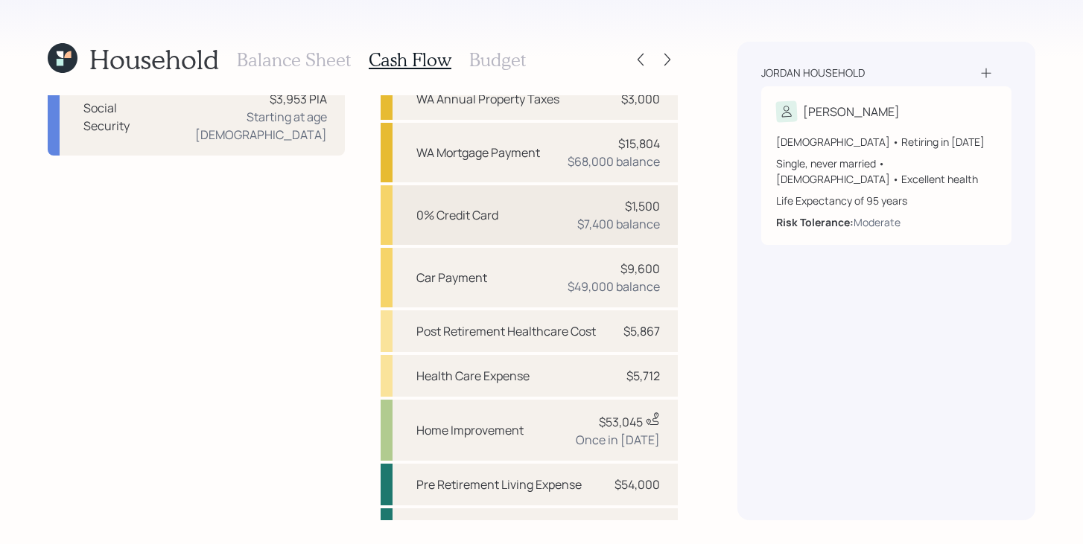
scroll to position [119, 0]
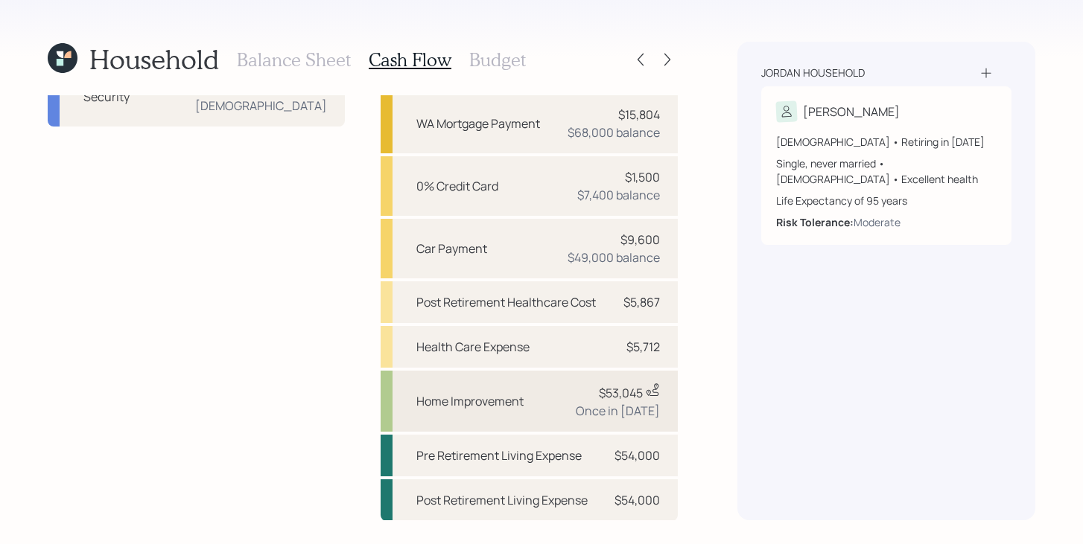
click at [555, 413] on div "Home Improvement $53,045 This value is a current estimate based on a value of $…" at bounding box center [529, 401] width 297 height 61
select select "0"
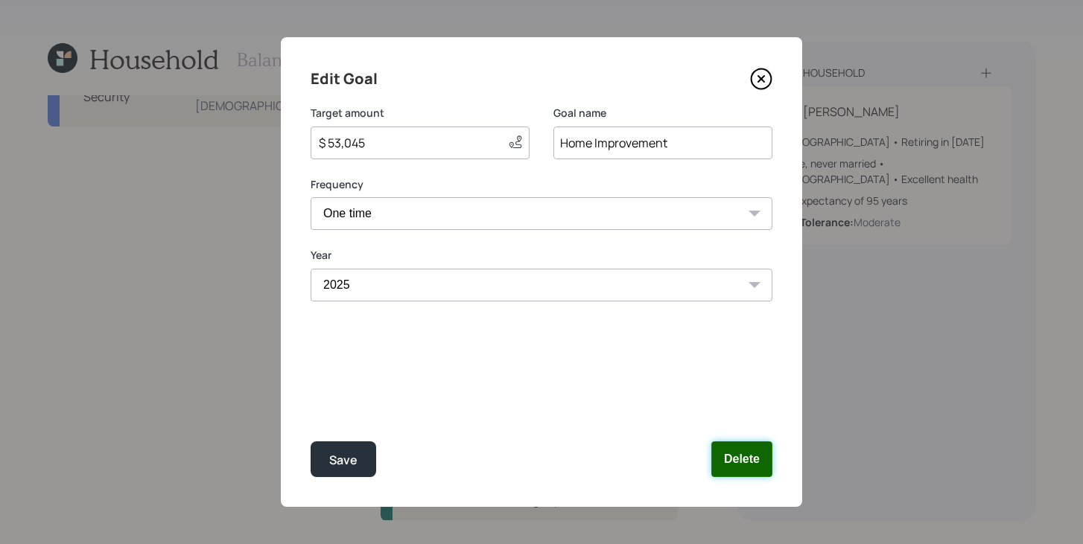
click at [743, 457] on button "Delete" at bounding box center [741, 460] width 61 height 36
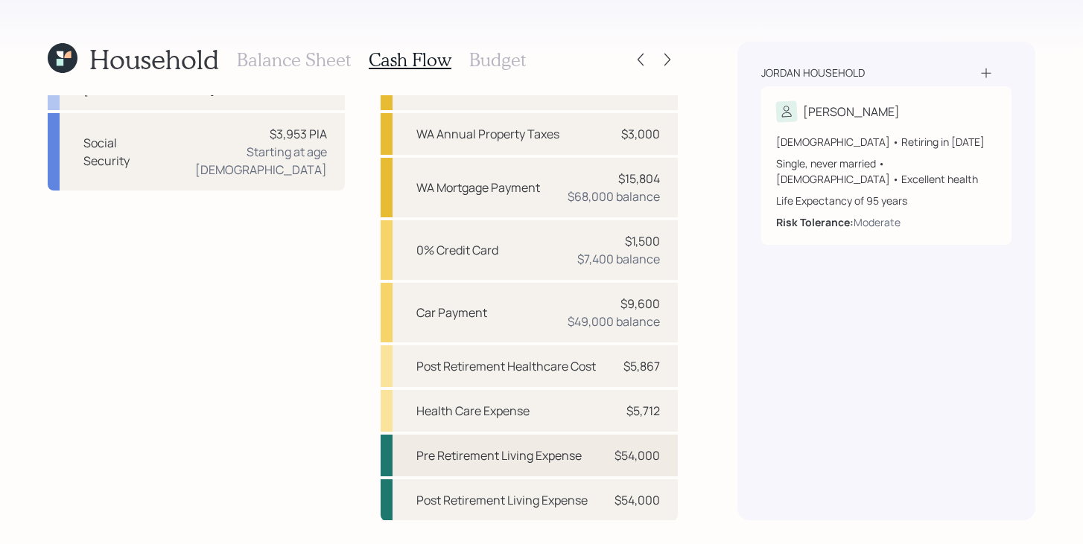
click at [564, 464] on div "Pre Retirement Living Expense $54,000" at bounding box center [529, 456] width 297 height 42
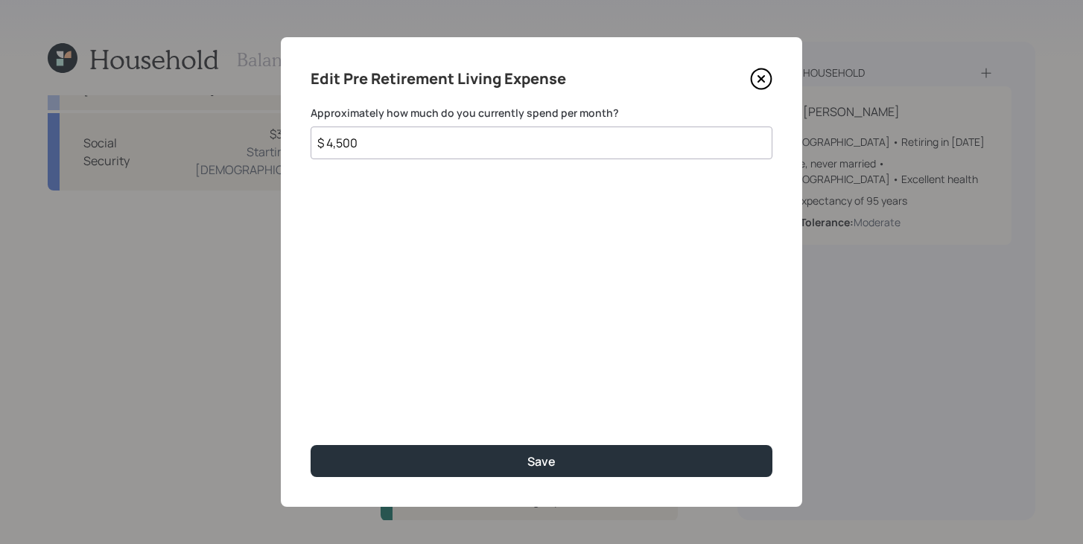
click at [766, 70] on icon at bounding box center [761, 79] width 20 height 20
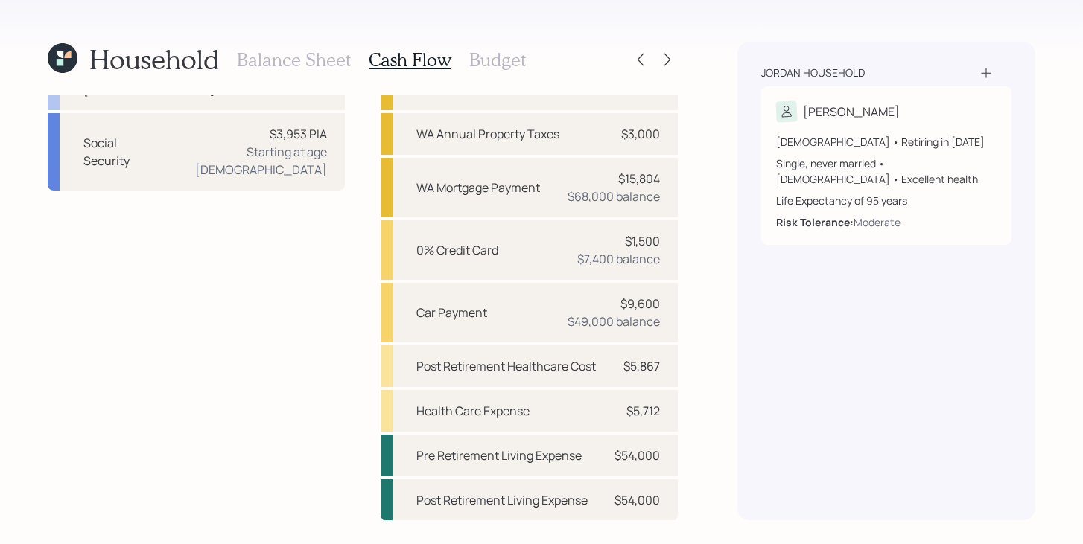
click at [478, 62] on h3 "Budget" at bounding box center [497, 60] width 57 height 22
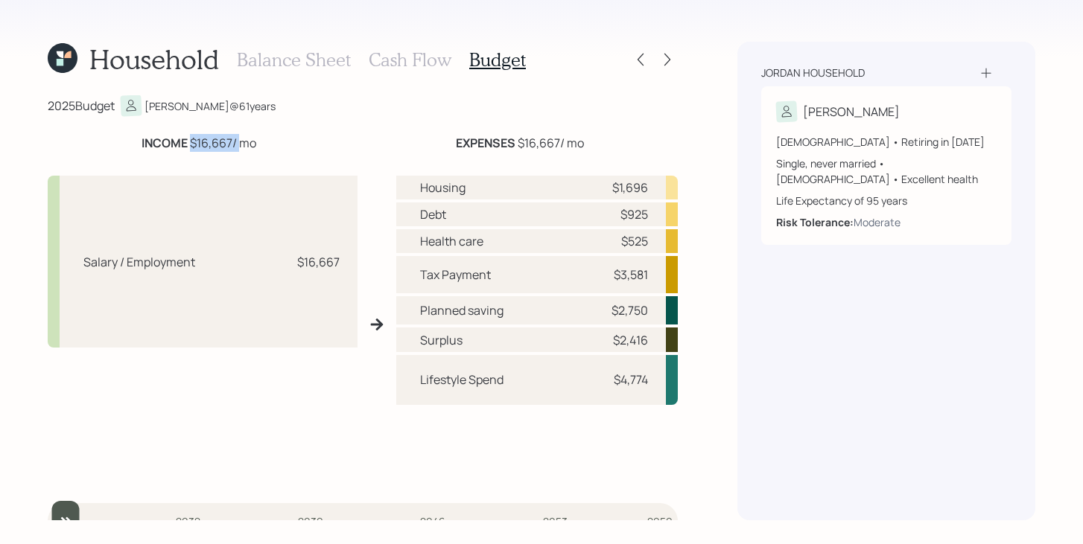
drag, startPoint x: 189, startPoint y: 140, endPoint x: 236, endPoint y: 140, distance: 46.9
click at [236, 140] on div "INCOME $16,667 / mo" at bounding box center [198, 143] width 115 height 18
click at [609, 142] on div "EXPENSES $16,667 / mo" at bounding box center [520, 143] width 316 height 18
drag, startPoint x: 611, startPoint y: 277, endPoint x: 667, endPoint y: 276, distance: 56.6
click at [667, 276] on div "Tax Payment $3,581" at bounding box center [536, 274] width 281 height 37
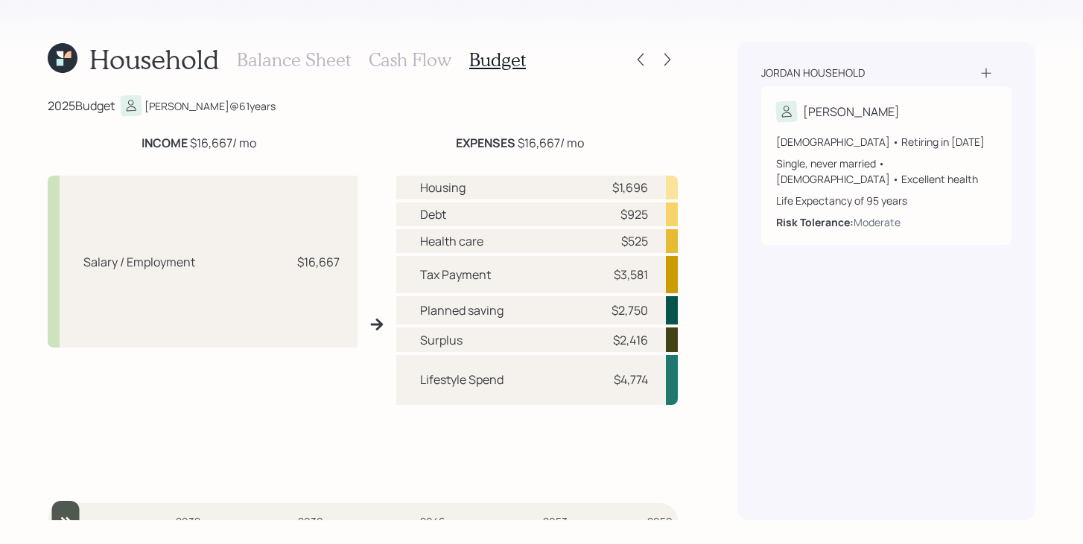
click at [329, 63] on h3 "Balance Sheet" at bounding box center [294, 60] width 114 height 22
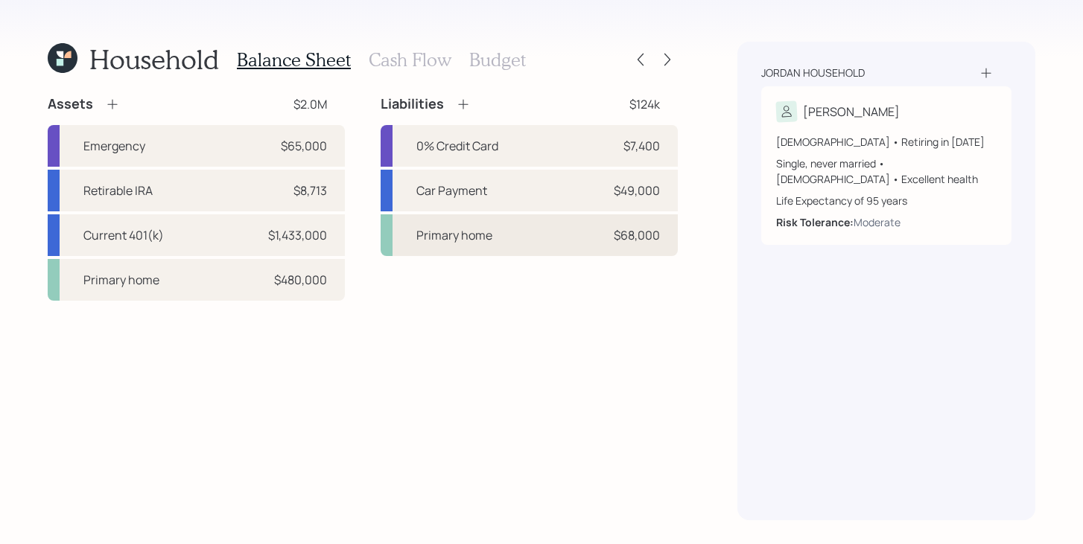
click at [489, 234] on div "Primary home" at bounding box center [454, 235] width 76 height 18
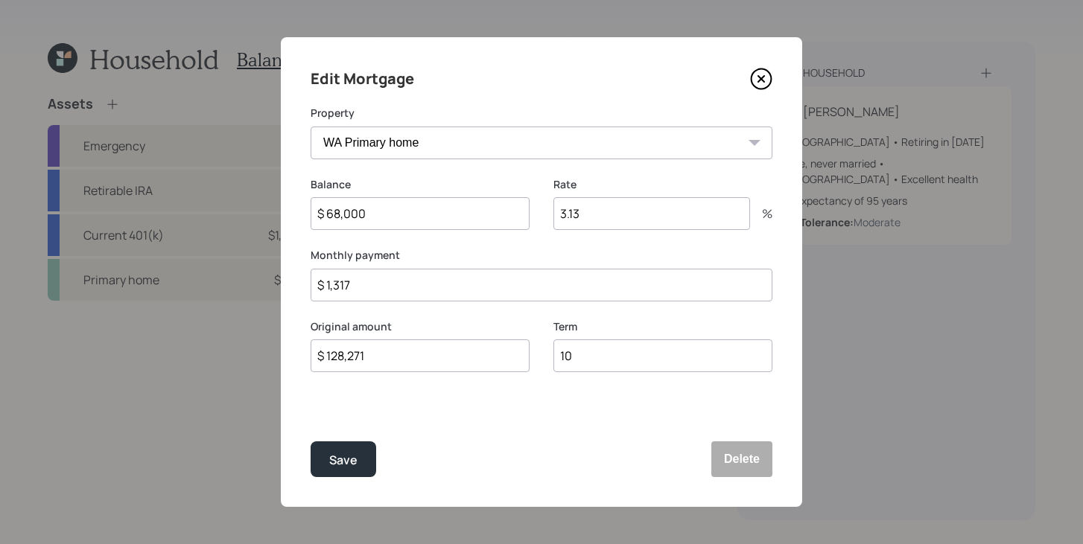
click at [423, 295] on input "$ 1,317" at bounding box center [542, 285] width 462 height 33
click at [764, 76] on icon at bounding box center [761, 79] width 6 height 6
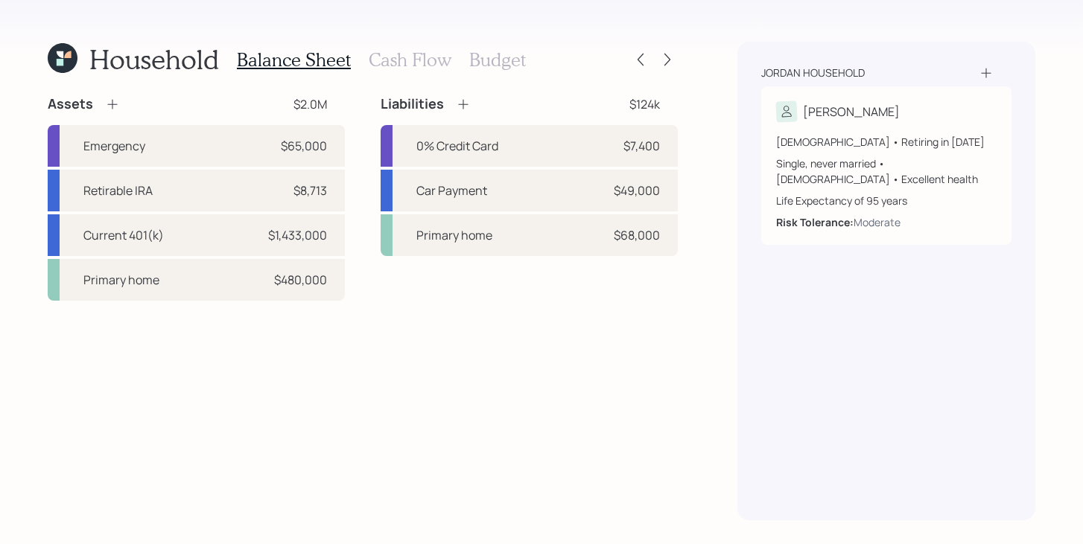
click at [493, 74] on div "Balance Sheet Cash Flow Budget" at bounding box center [381, 60] width 289 height 36
click at [502, 66] on h3 "Budget" at bounding box center [497, 60] width 57 height 22
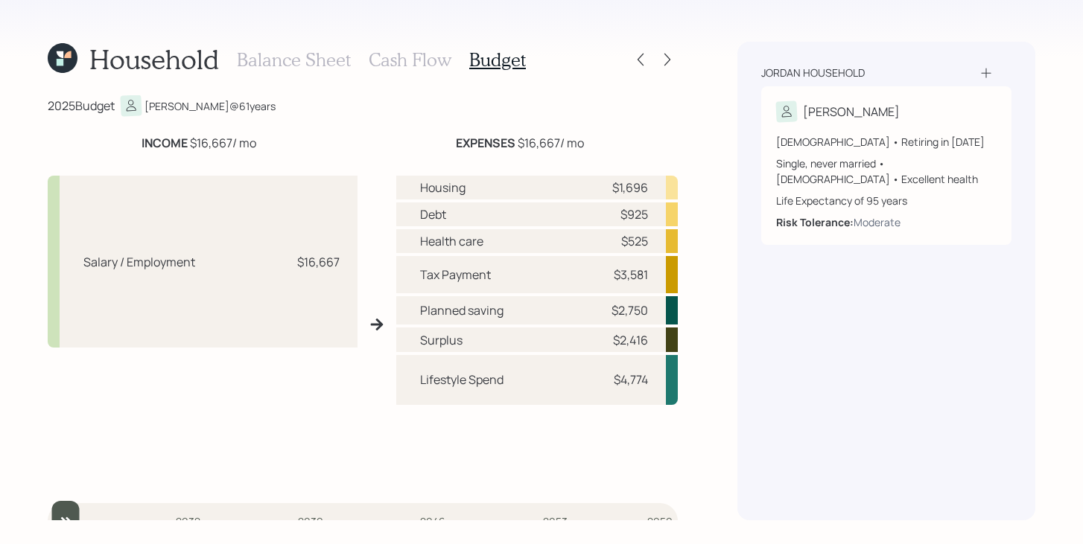
click at [299, 67] on h3 "Balance Sheet" at bounding box center [294, 60] width 114 height 22
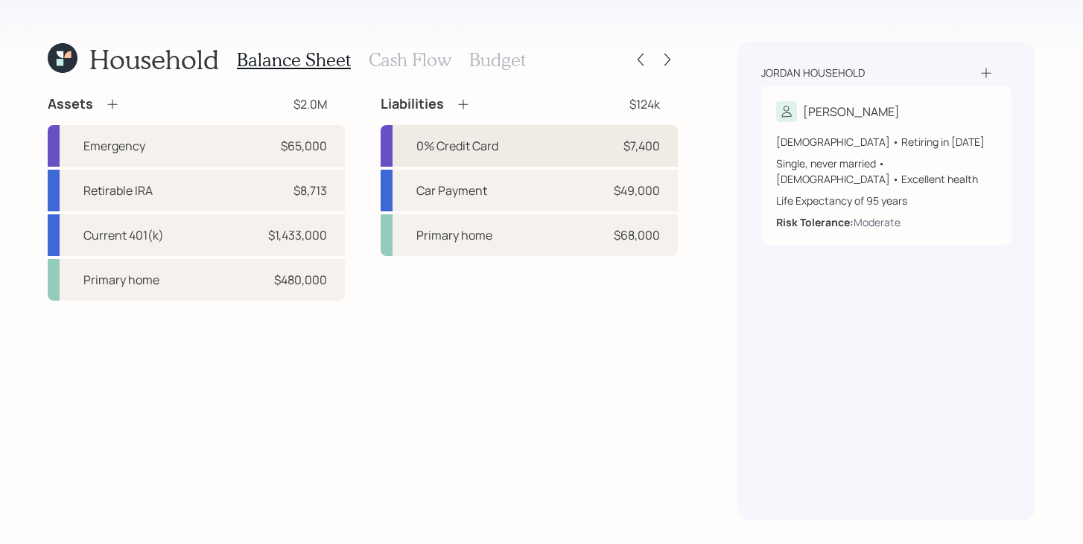
click at [561, 147] on div "0% Credit Card $7,400" at bounding box center [529, 146] width 297 height 42
select select "credit_card"
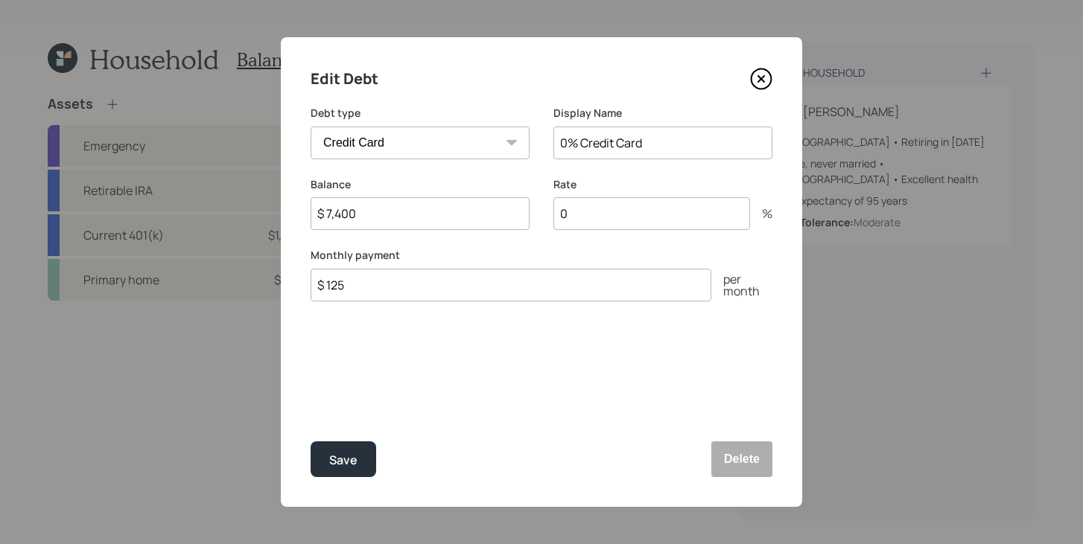
click at [754, 76] on icon at bounding box center [761, 79] width 22 height 22
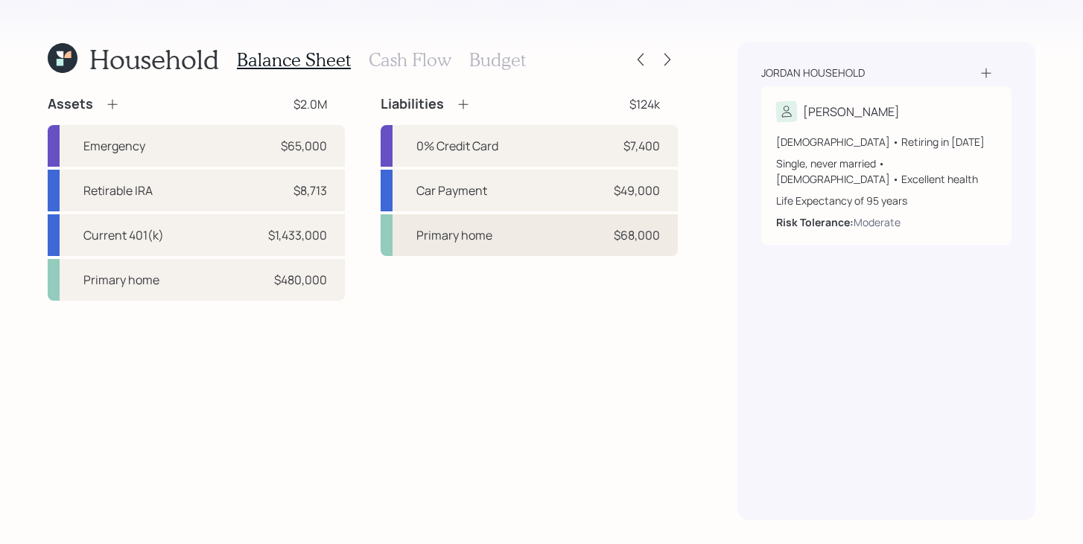
click at [480, 237] on div "Primary home" at bounding box center [454, 235] width 76 height 18
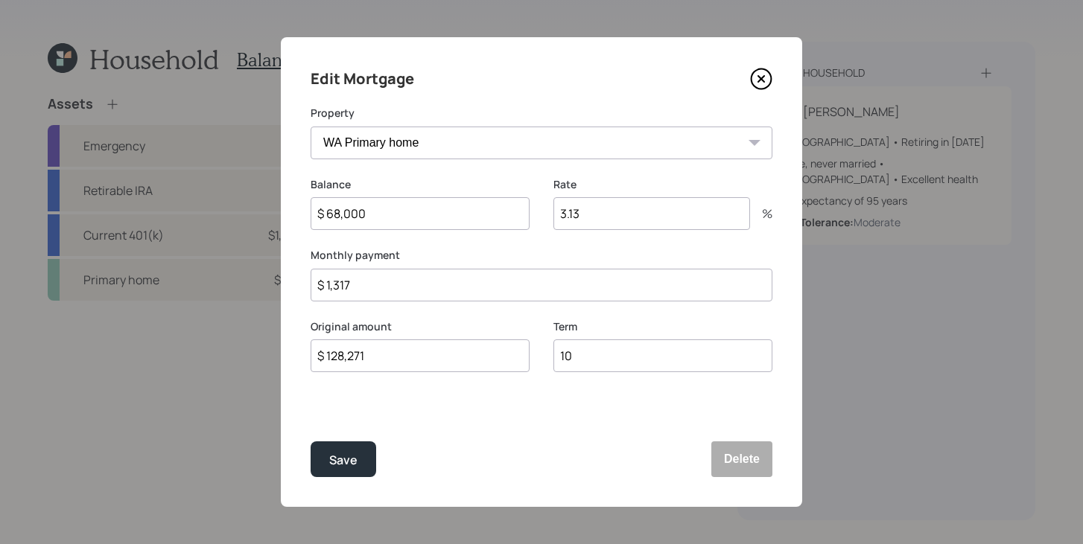
click at [426, 294] on input "$ 1,317" at bounding box center [542, 285] width 462 height 33
click at [427, 295] on input "$ 1,317" at bounding box center [542, 285] width 462 height 33
type input "$ 1,585"
click at [346, 457] on div "Save" at bounding box center [343, 461] width 28 height 20
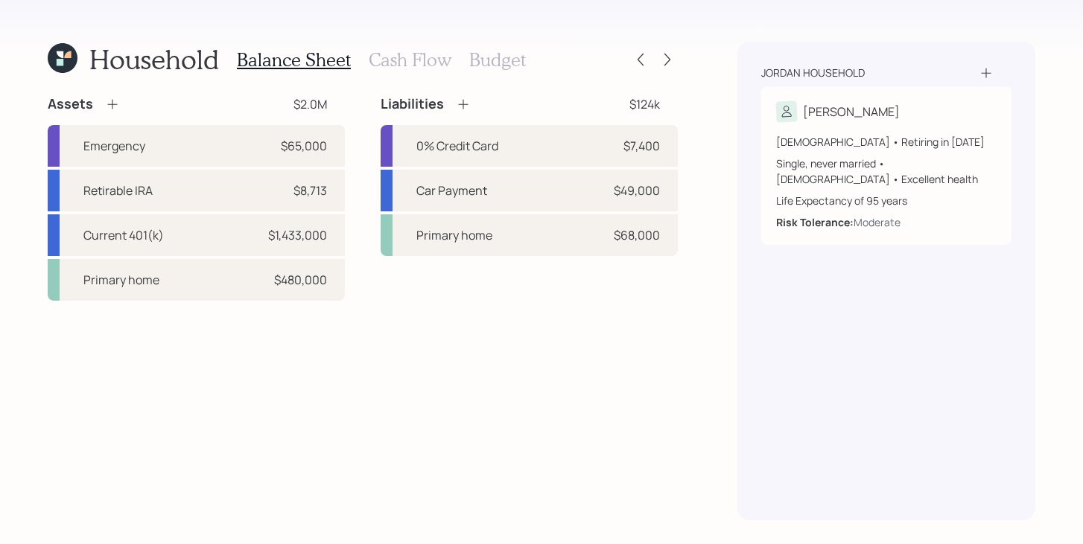
click at [511, 61] on h3 "Budget" at bounding box center [497, 60] width 57 height 22
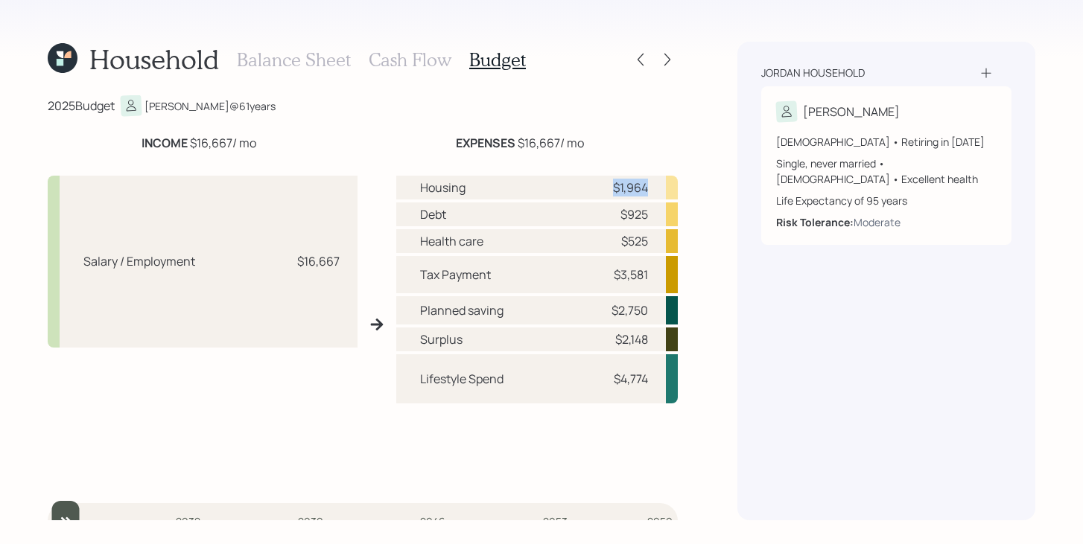
drag, startPoint x: 646, startPoint y: 191, endPoint x: 604, endPoint y: 192, distance: 42.5
click at [604, 192] on div "$1,964" at bounding box center [625, 188] width 45 height 18
click at [611, 158] on div "INCOME $16,667 / mo EXPENSES $16,667 / mo Salary / Employment $16,667 Housing $…" at bounding box center [363, 309] width 630 height 351
drag, startPoint x: 612, startPoint y: 314, endPoint x: 658, endPoint y: 308, distance: 46.6
click at [658, 308] on div "Planned saving $2,750" at bounding box center [536, 310] width 281 height 28
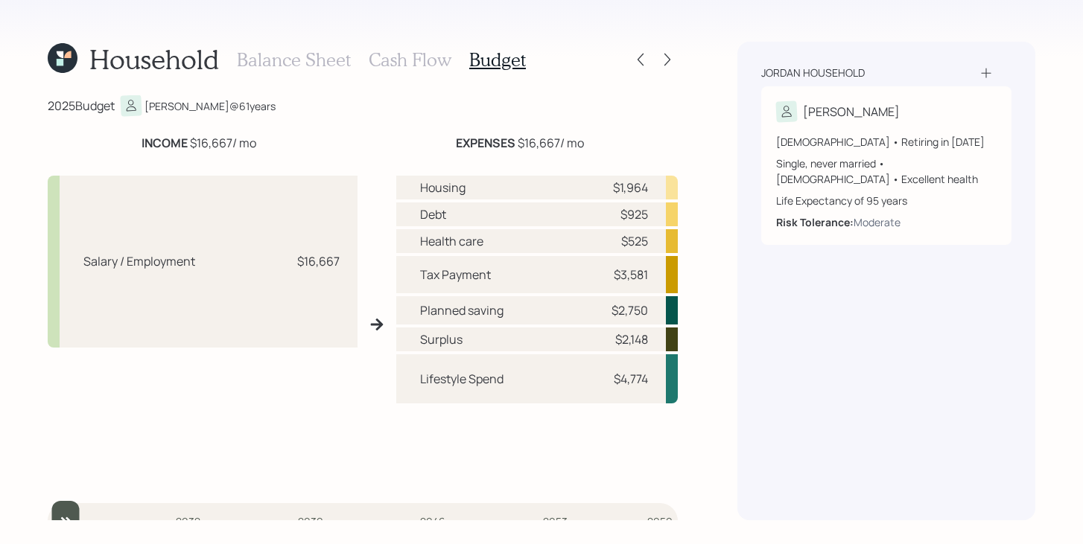
click at [318, 60] on h3 "Balance Sheet" at bounding box center [294, 60] width 114 height 22
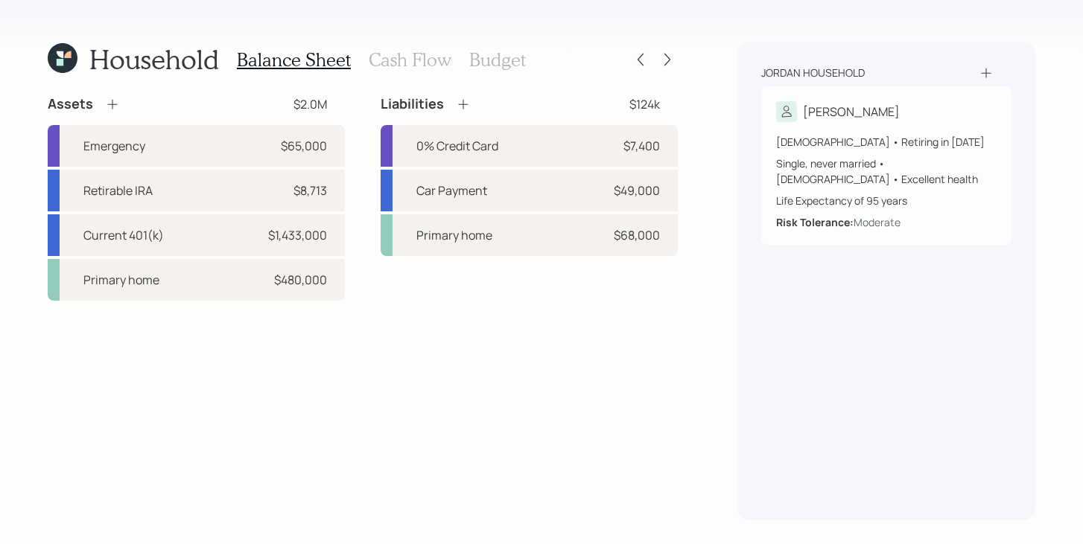
click at [510, 57] on h3 "Budget" at bounding box center [497, 60] width 57 height 22
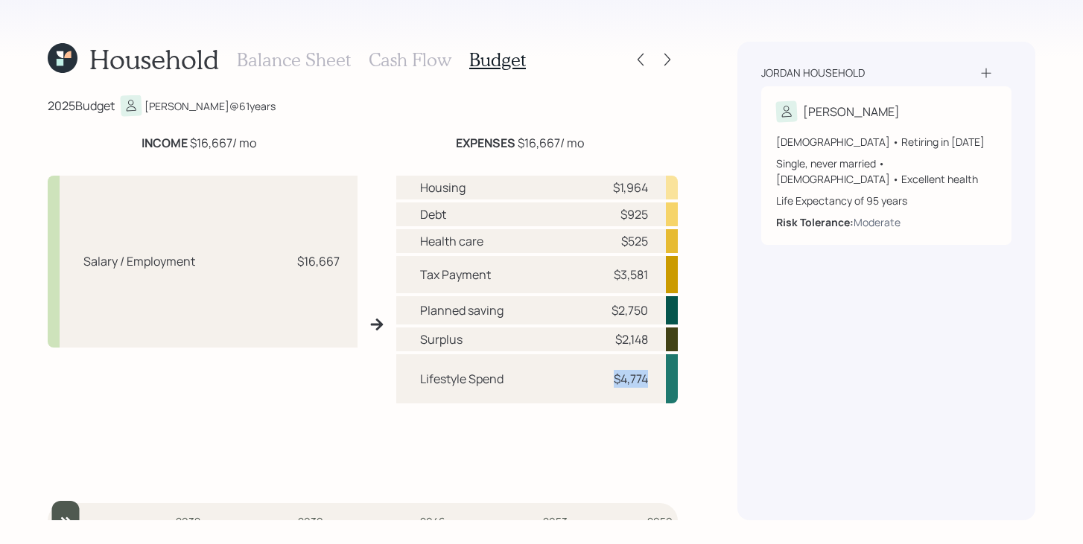
drag, startPoint x: 610, startPoint y: 381, endPoint x: 682, endPoint y: 380, distance: 72.2
click at [682, 380] on div "Household Balance Sheet Cash Flow Budget 2025 Budget Lori @ 61 years INCOME $16…" at bounding box center [541, 272] width 1083 height 544
click at [614, 380] on div "$4,774" at bounding box center [631, 379] width 34 height 18
drag, startPoint x: 467, startPoint y: 337, endPoint x: 408, endPoint y: 336, distance: 58.8
click at [408, 336] on div "Surplus $2,148" at bounding box center [536, 340] width 281 height 24
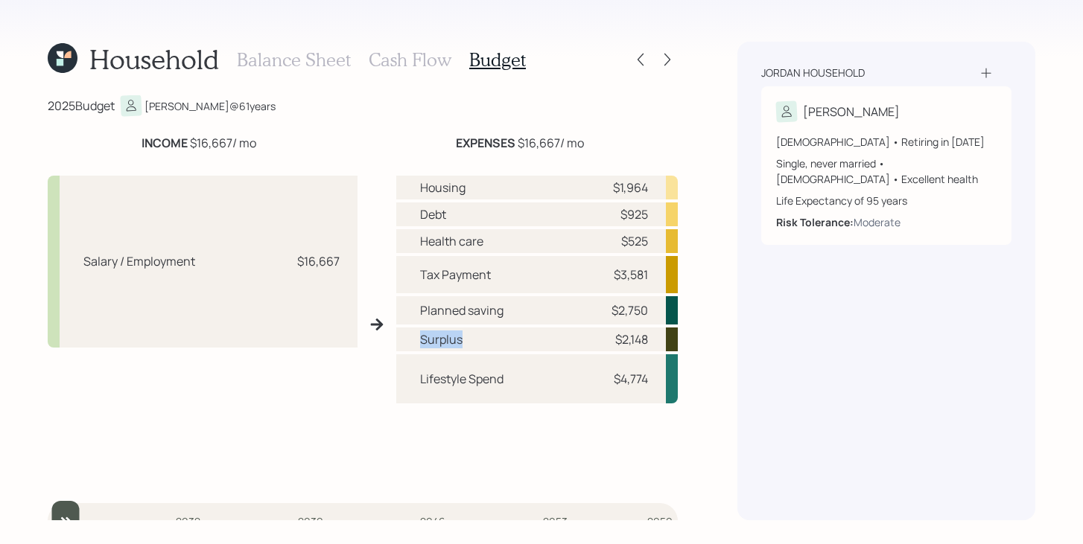
click at [461, 340] on div "Surplus $2,148" at bounding box center [536, 340] width 281 height 24
drag, startPoint x: 646, startPoint y: 339, endPoint x: 413, endPoint y: 341, distance: 233.8
click at [413, 341] on div "Surplus $2,148" at bounding box center [536, 340] width 281 height 24
click at [563, 341] on div "Surplus $2,148" at bounding box center [536, 340] width 281 height 24
drag, startPoint x: 415, startPoint y: 338, endPoint x: 478, endPoint y: 334, distance: 63.5
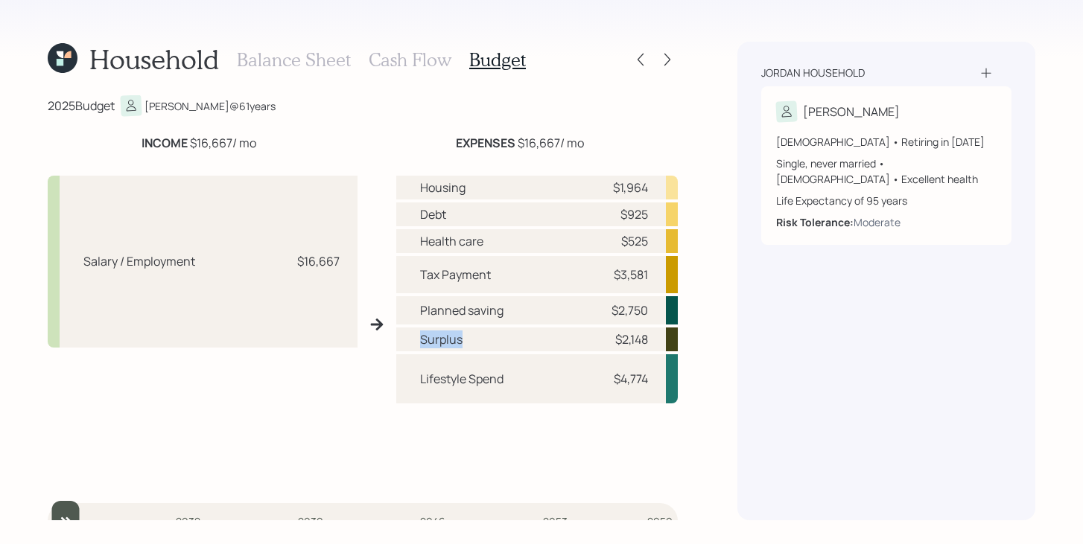
click at [478, 334] on div "Surplus $2,148" at bounding box center [536, 340] width 281 height 24
click at [478, 336] on div "Surplus $2,148" at bounding box center [536, 340] width 281 height 24
click at [668, 66] on icon at bounding box center [667, 59] width 15 height 15
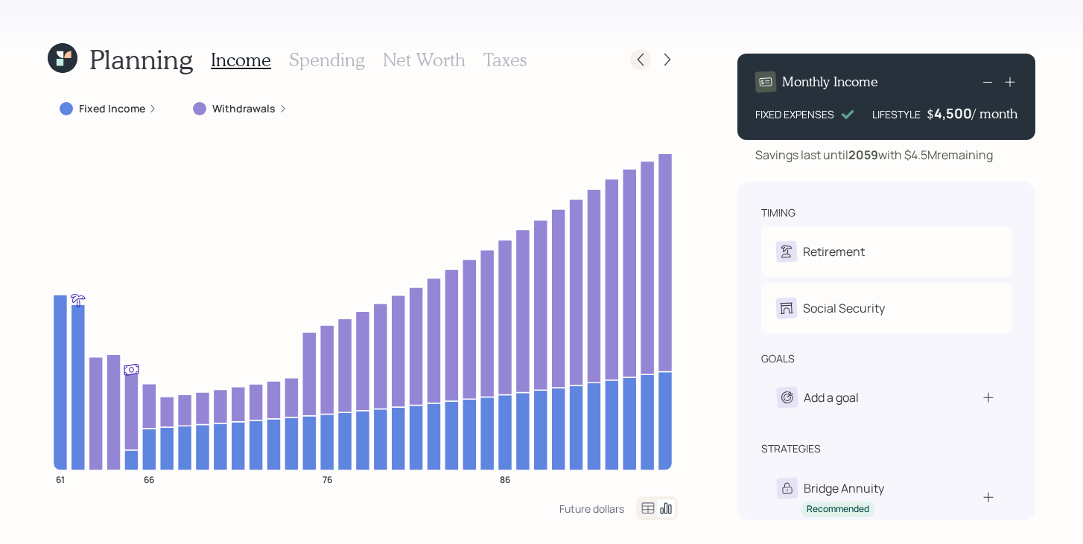
click at [633, 66] on icon at bounding box center [640, 59] width 15 height 15
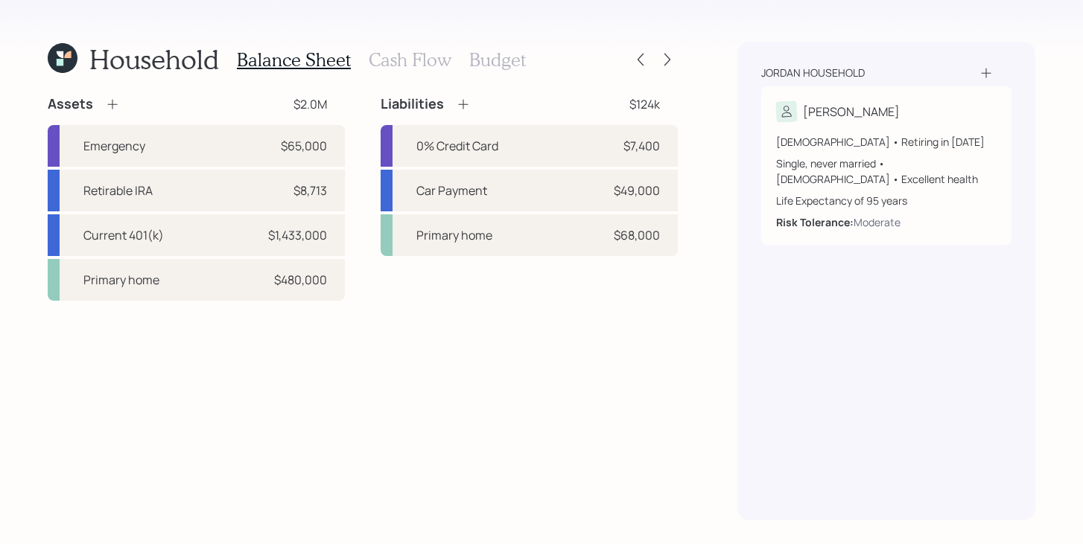
click at [407, 60] on h3 "Cash Flow" at bounding box center [410, 60] width 83 height 22
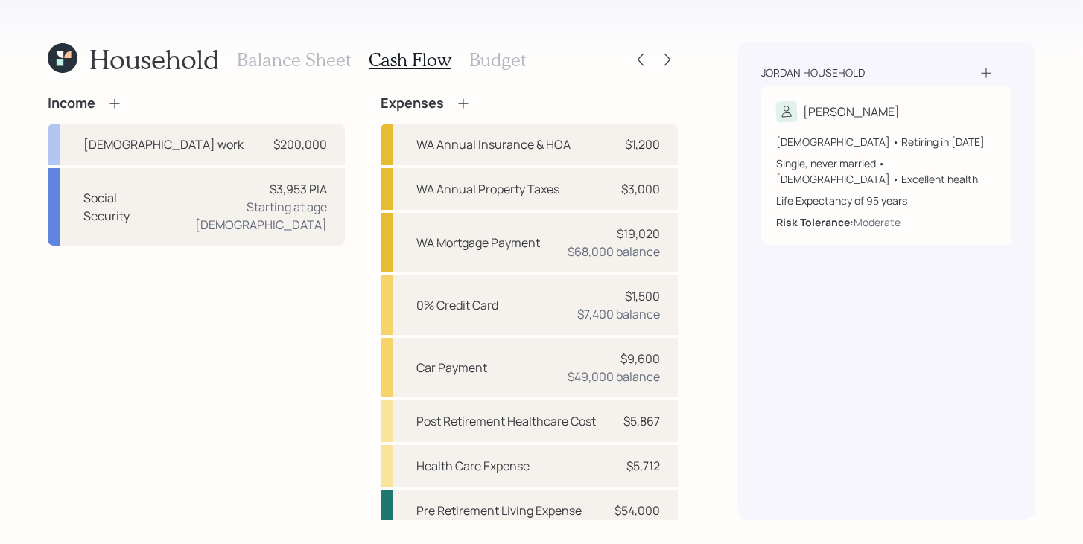
click at [497, 60] on h3 "Budget" at bounding box center [497, 60] width 57 height 22
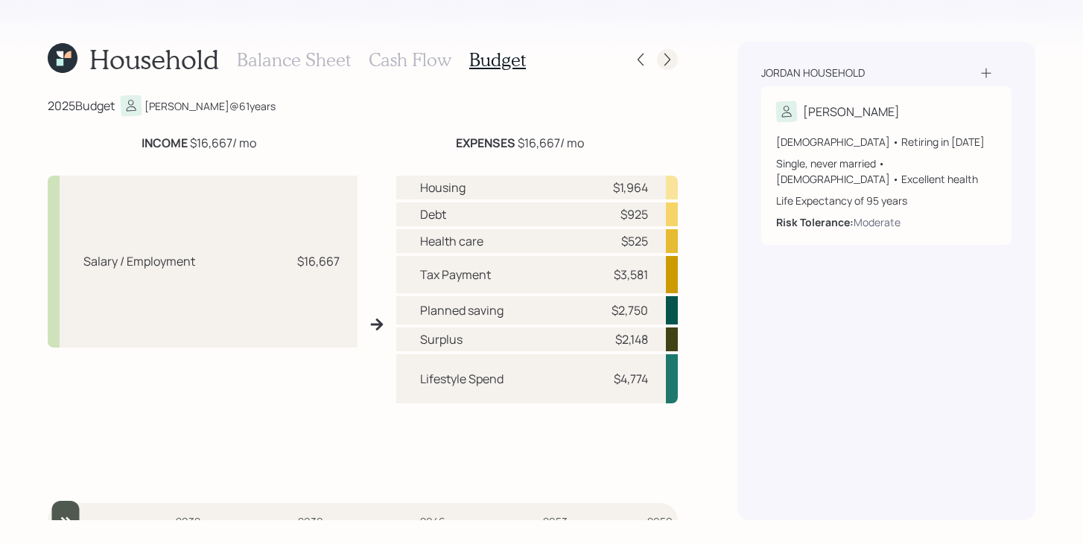
click at [674, 60] on icon at bounding box center [667, 59] width 15 height 15
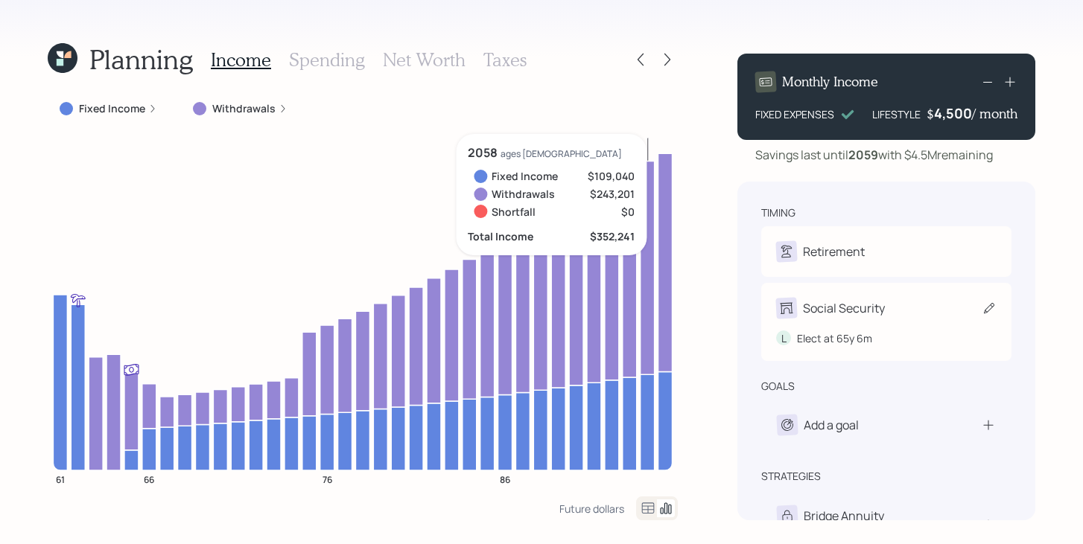
click at [891, 297] on div "Social Security L Elect at 65y 6m" at bounding box center [886, 322] width 250 height 78
select select "6"
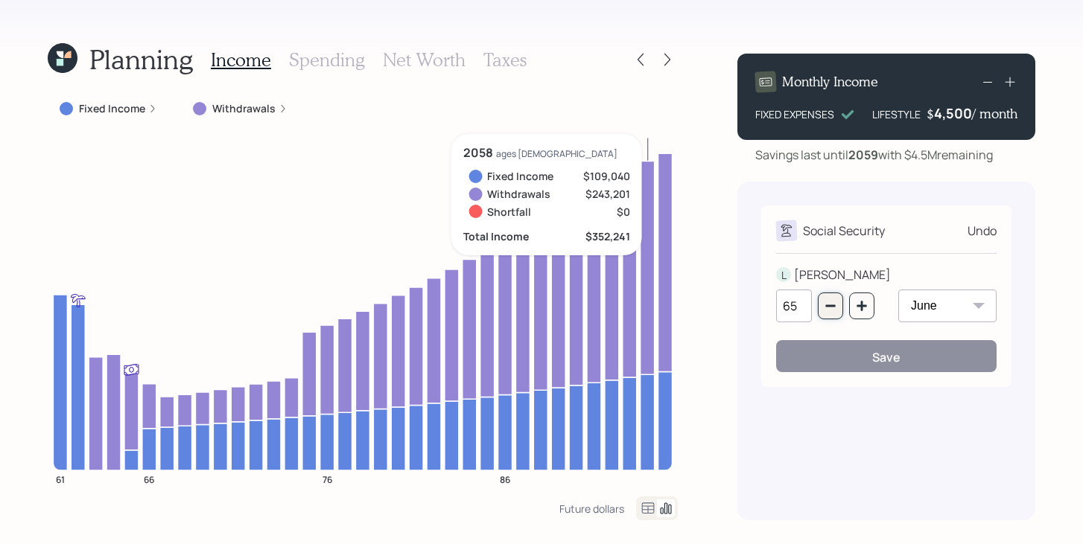
click at [839, 308] on button "button" at bounding box center [830, 306] width 25 height 27
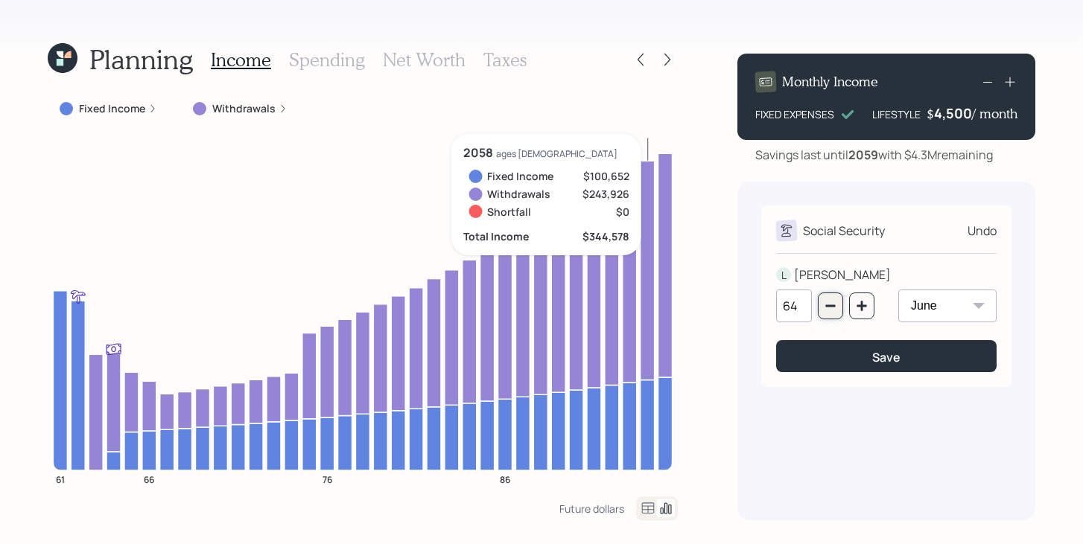
click at [839, 308] on button "button" at bounding box center [830, 306] width 25 height 27
type input "63"
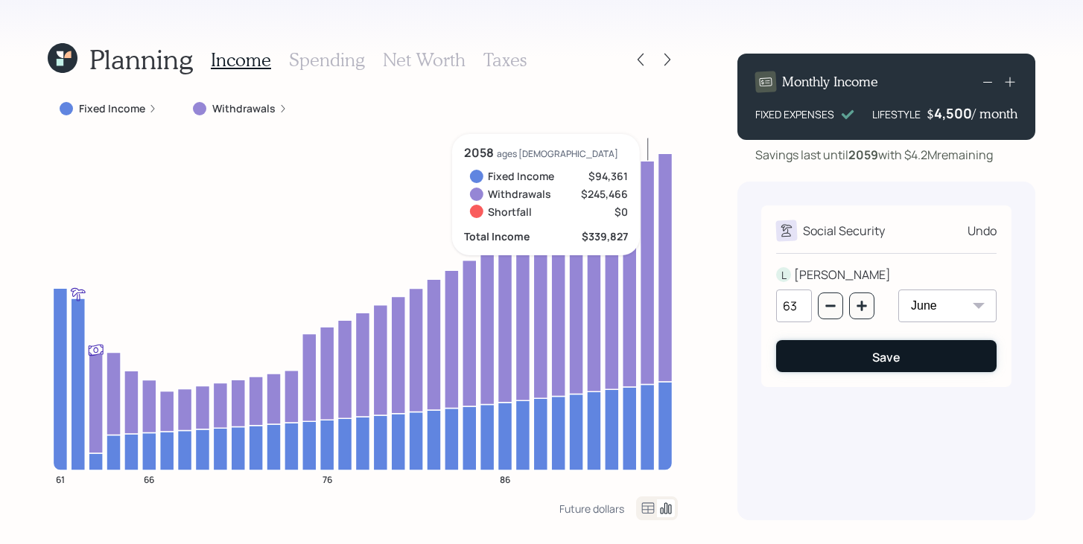
click at [856, 360] on button "Save" at bounding box center [886, 356] width 220 height 32
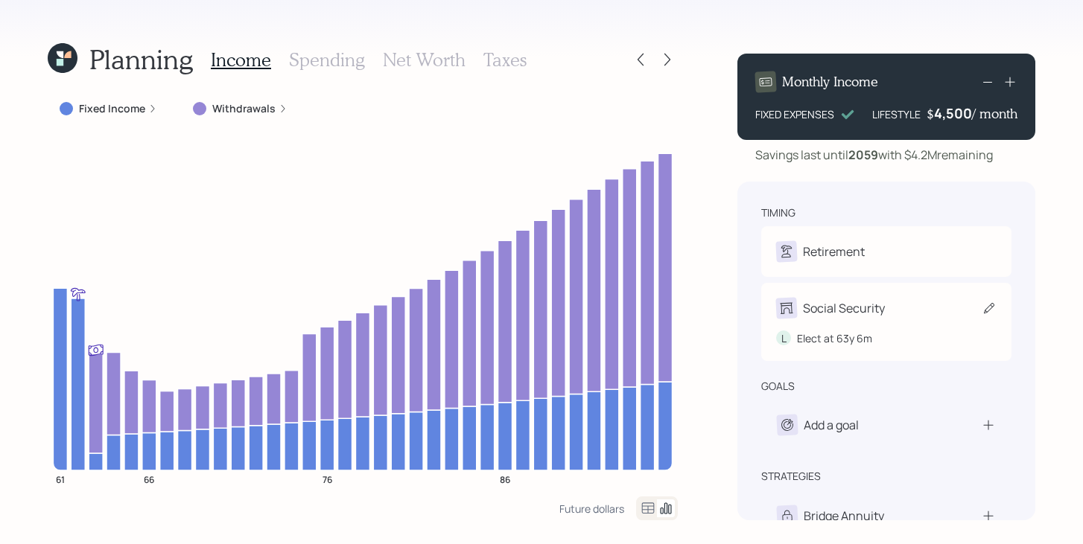
click at [824, 293] on div "Social Security L Elect at 63y 6m" at bounding box center [886, 322] width 250 height 78
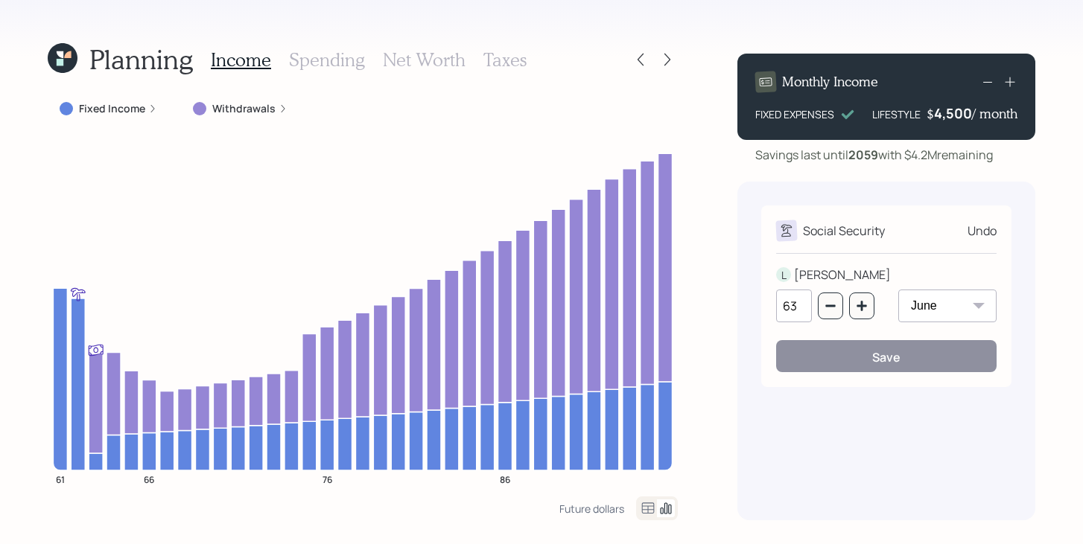
click at [944, 313] on select "January February March April May June July August September October November De…" at bounding box center [947, 306] width 98 height 33
select select "1"
click at [898, 290] on select "January February March April May June July August September October November De…" at bounding box center [947, 306] width 98 height 33
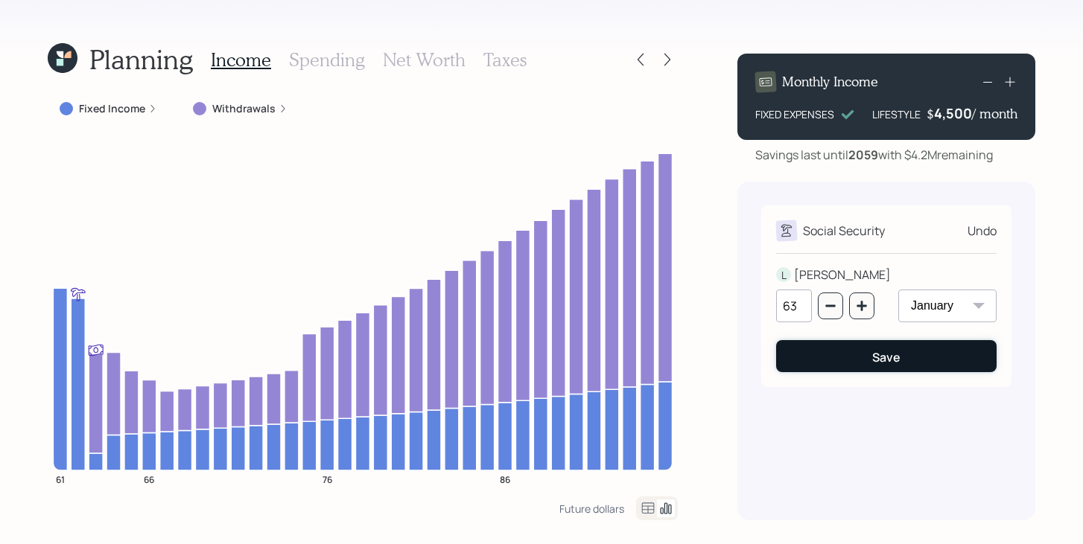
click at [894, 355] on div "Save" at bounding box center [886, 357] width 28 height 16
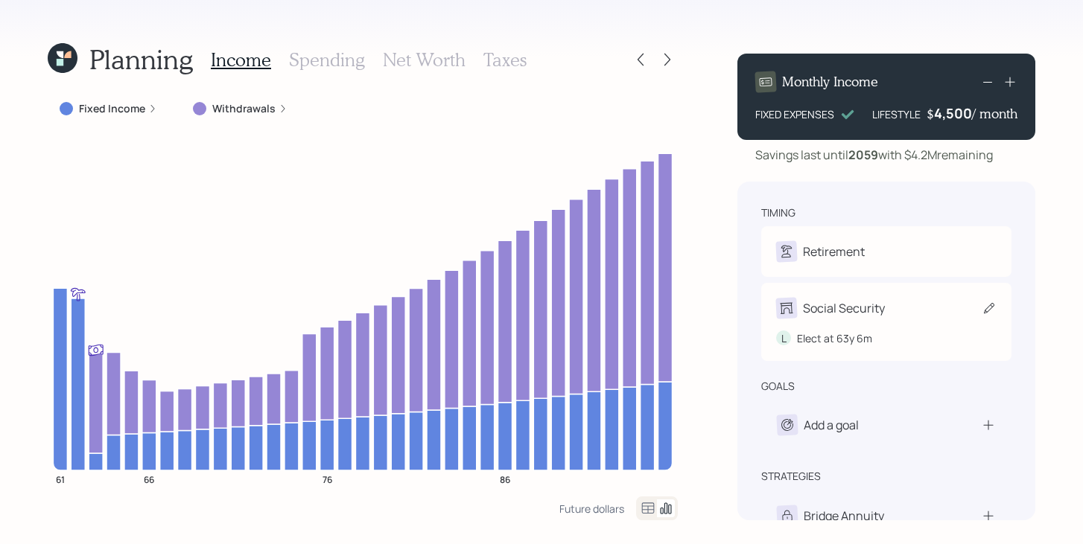
click at [906, 302] on div "Social Security" at bounding box center [886, 308] width 220 height 21
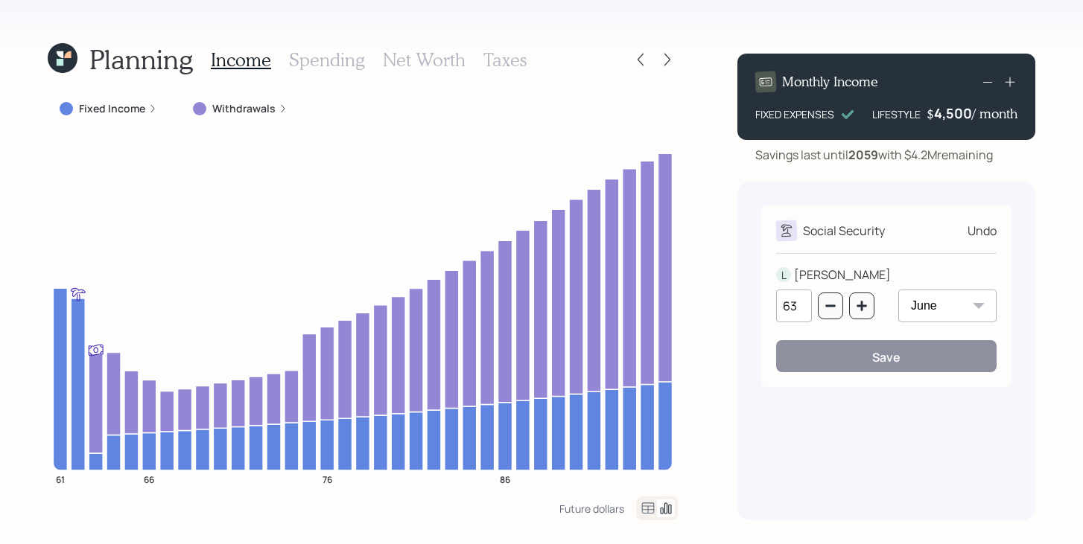
click at [934, 308] on select "January February March April May June July August September October November De…" at bounding box center [947, 306] width 98 height 33
select select "1"
click at [898, 290] on select "January February March April May June July August September October November De…" at bounding box center [947, 306] width 98 height 33
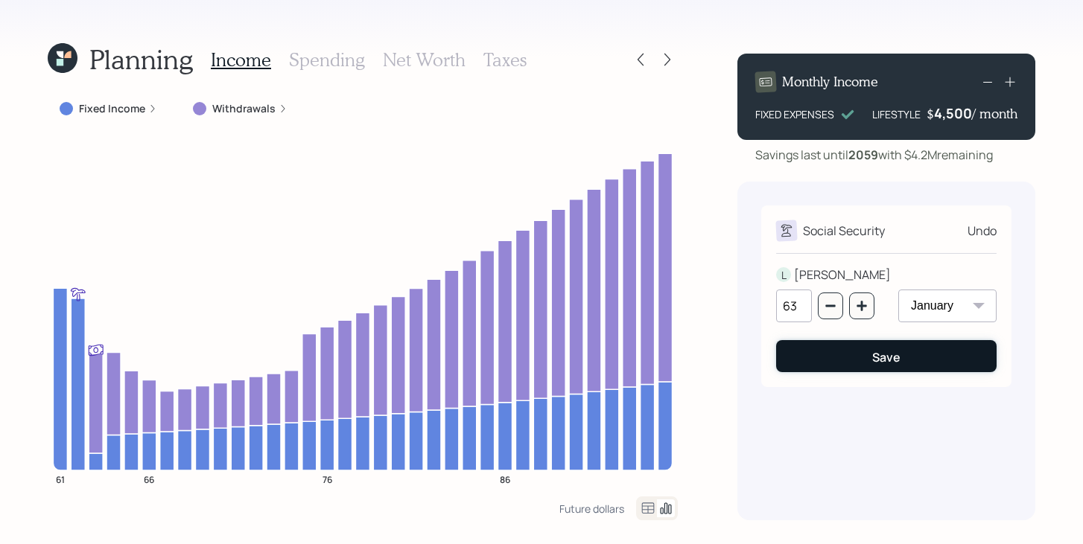
click at [869, 359] on button "Save" at bounding box center [886, 356] width 220 height 32
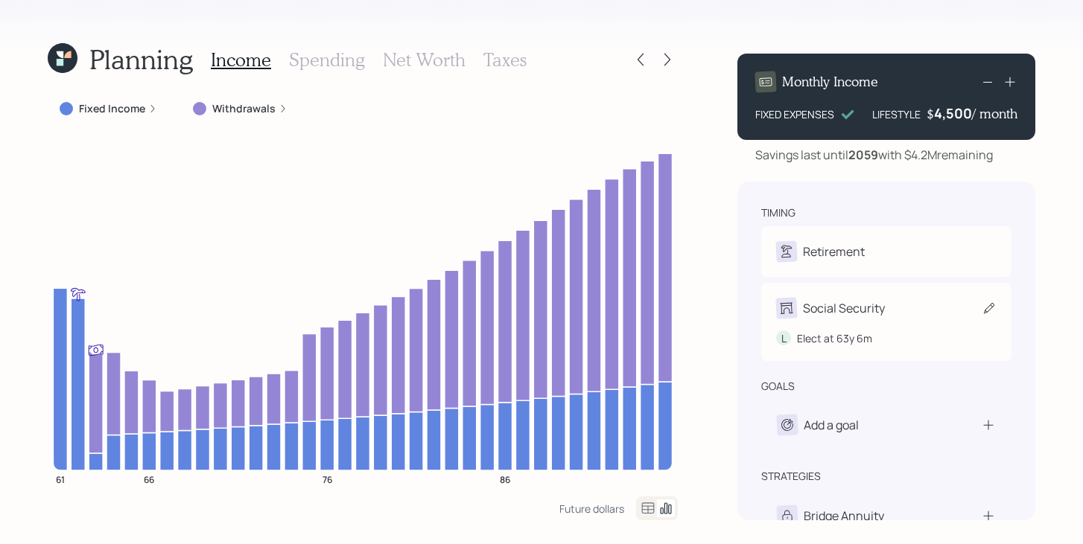
click at [886, 293] on div "Social Security L Elect at 63y 6m" at bounding box center [886, 322] width 250 height 78
select select "6"
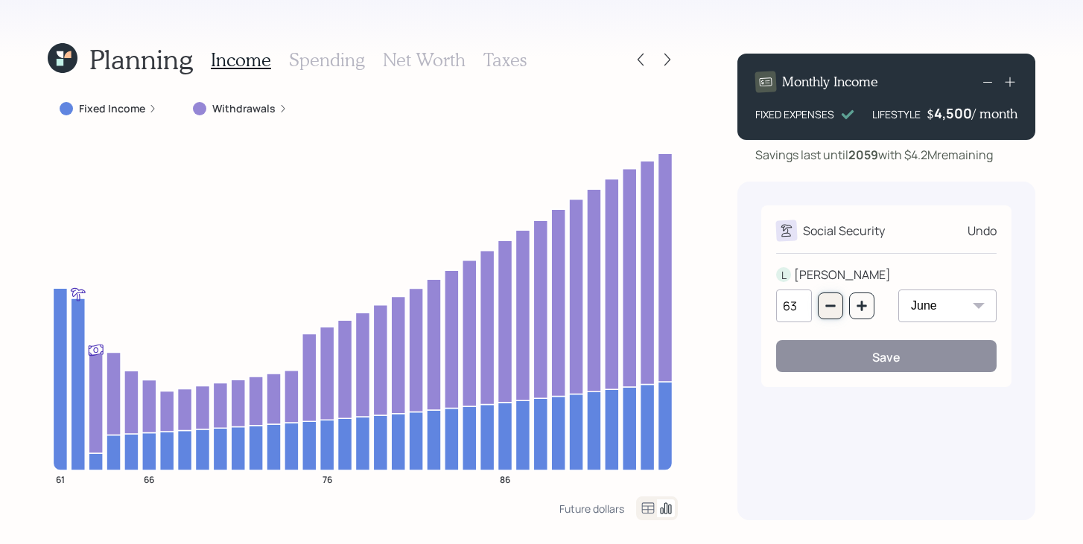
click at [833, 305] on icon "button" at bounding box center [830, 306] width 10 height 2
type input "62"
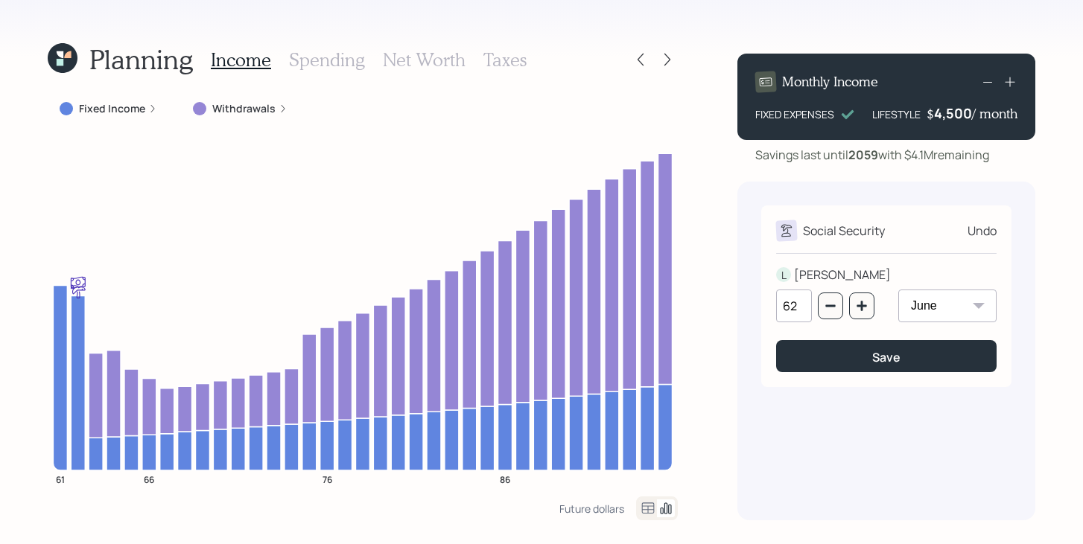
click at [932, 318] on select "January February March April May June July August September October November De…" at bounding box center [947, 306] width 98 height 33
select select "1"
click at [898, 290] on select "January February March April May June July August September October November De…" at bounding box center [947, 306] width 98 height 33
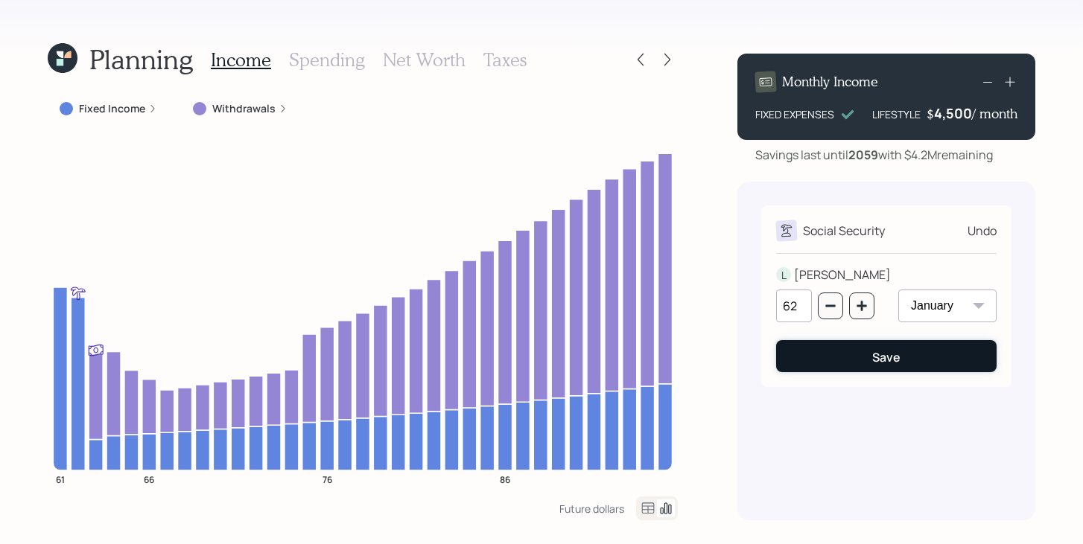
click at [850, 365] on button "Save" at bounding box center [886, 356] width 220 height 32
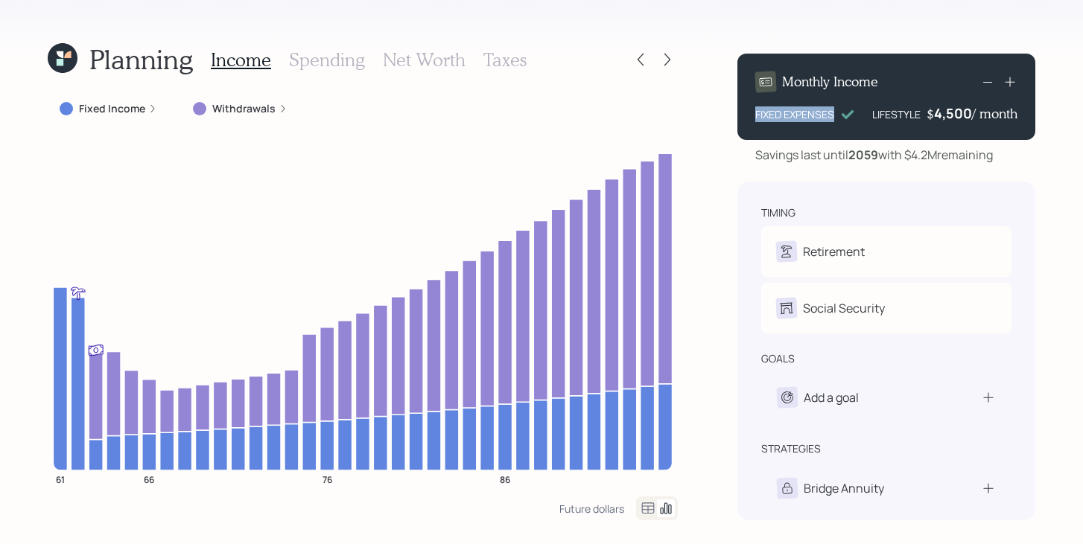
drag, startPoint x: 752, startPoint y: 118, endPoint x: 839, endPoint y: 115, distance: 86.4
click at [839, 115] on div "Monthly Income FIXED EXPENSES LIFESTYLE $ 4,500 / month" at bounding box center [886, 97] width 298 height 86
click at [909, 171] on div "Monthly Income FIXED EXPENSES LIFESTYLE $ 4,500 / month Savings last until 2059…" at bounding box center [886, 281] width 298 height 479
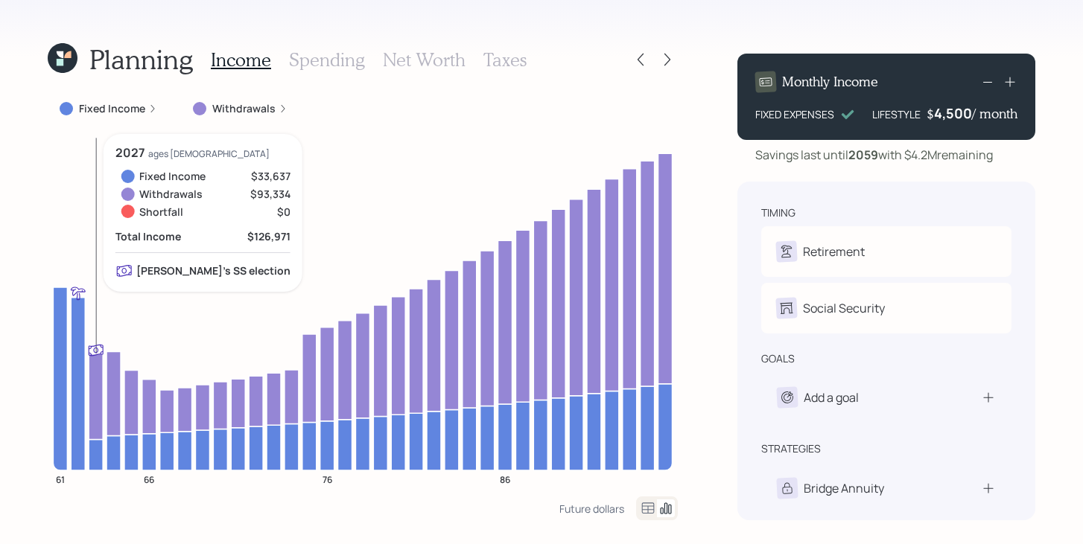
click at [99, 392] on icon at bounding box center [96, 397] width 14 height 86
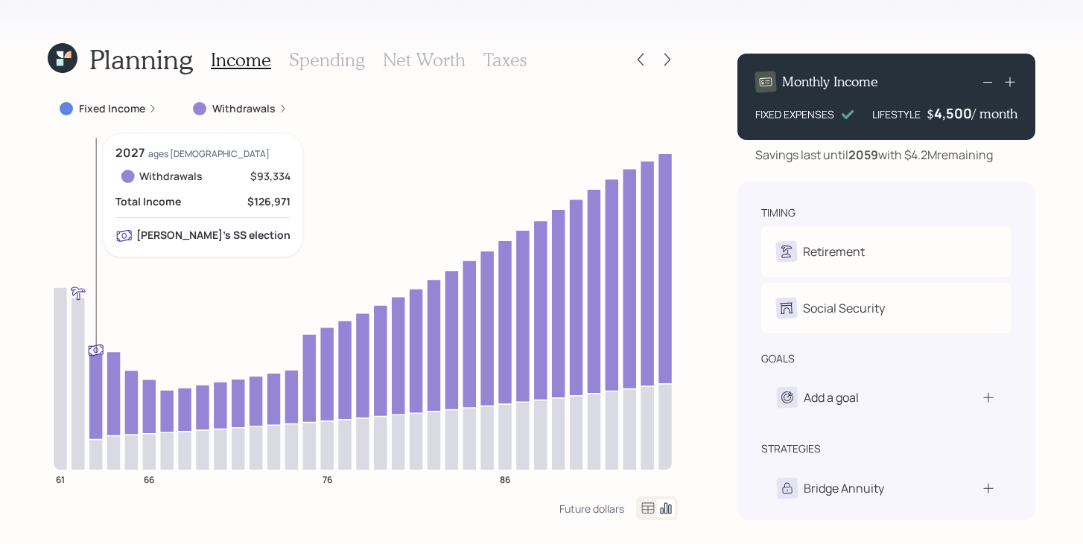
click at [98, 392] on icon at bounding box center [96, 397] width 14 height 86
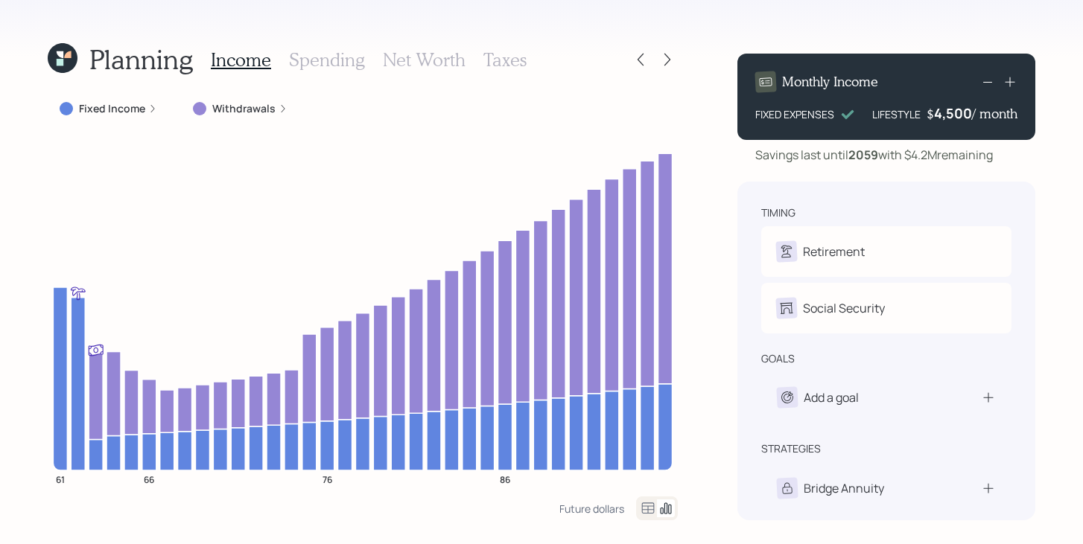
click at [322, 63] on h3 "Spending" at bounding box center [327, 60] width 76 height 22
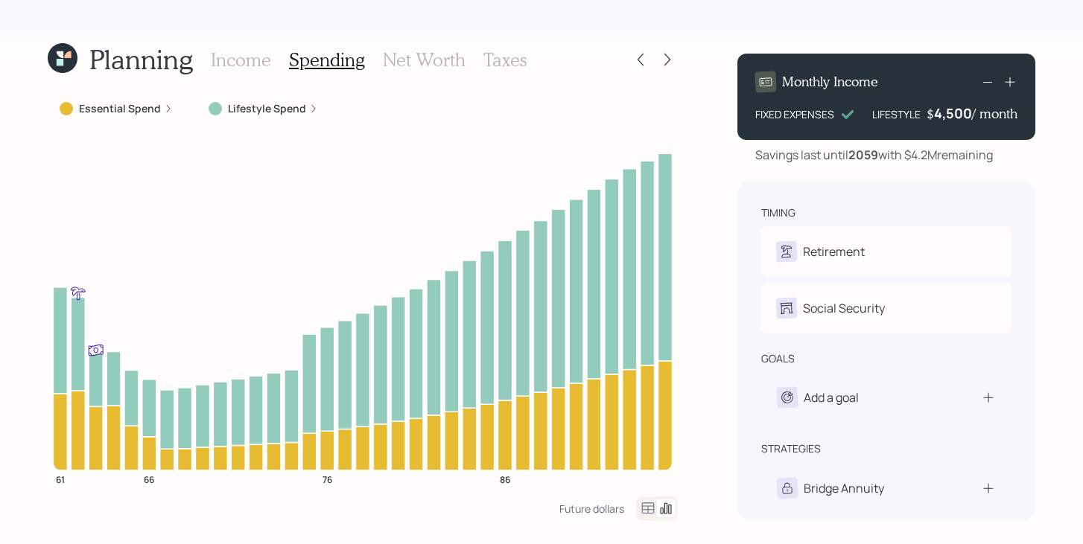
click at [136, 108] on label "Essential Spend" at bounding box center [120, 108] width 82 height 15
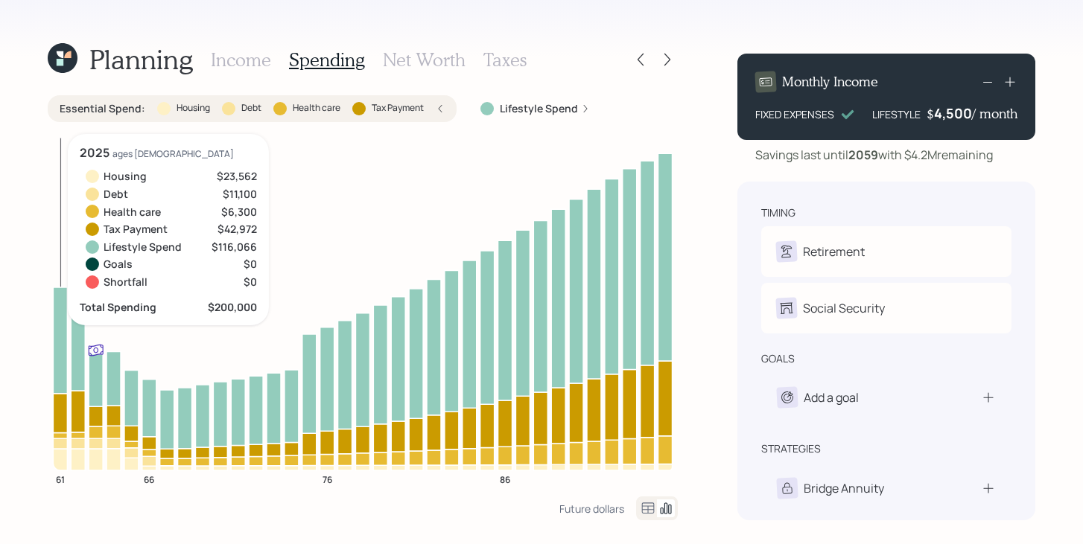
click at [63, 422] on icon at bounding box center [60, 412] width 14 height 39
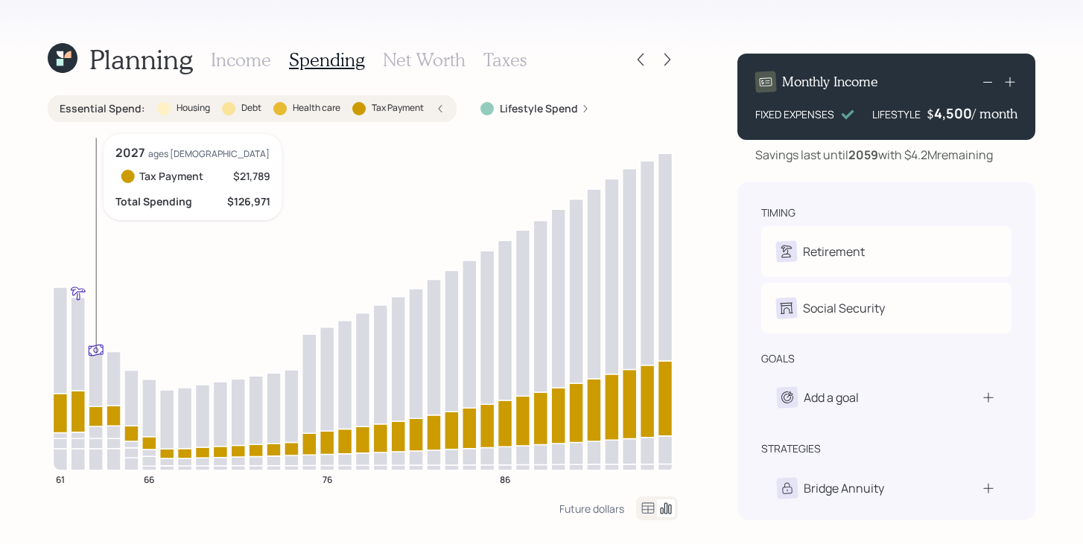
click at [91, 417] on icon at bounding box center [96, 417] width 14 height 20
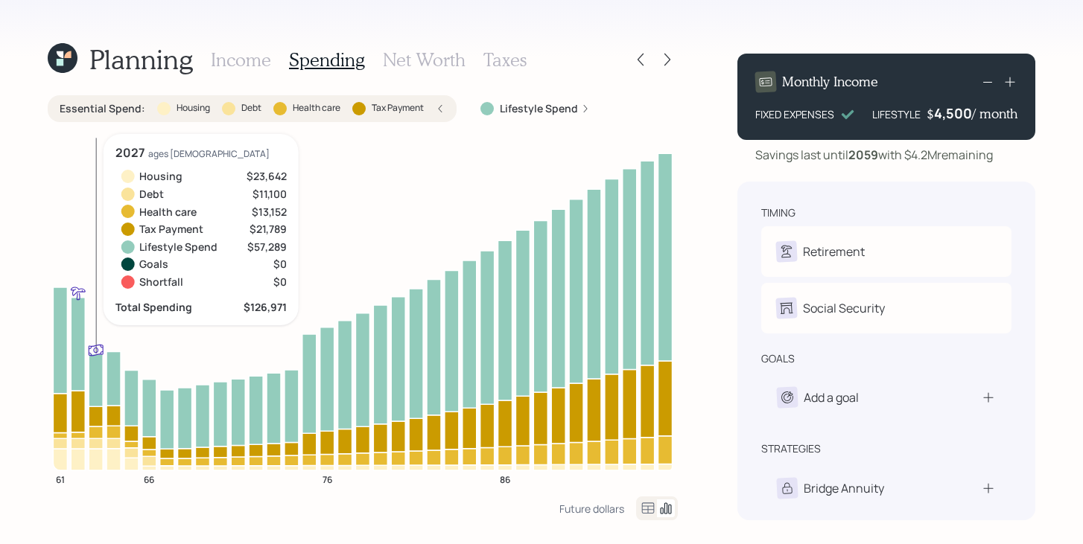
click at [95, 457] on icon at bounding box center [96, 460] width 14 height 22
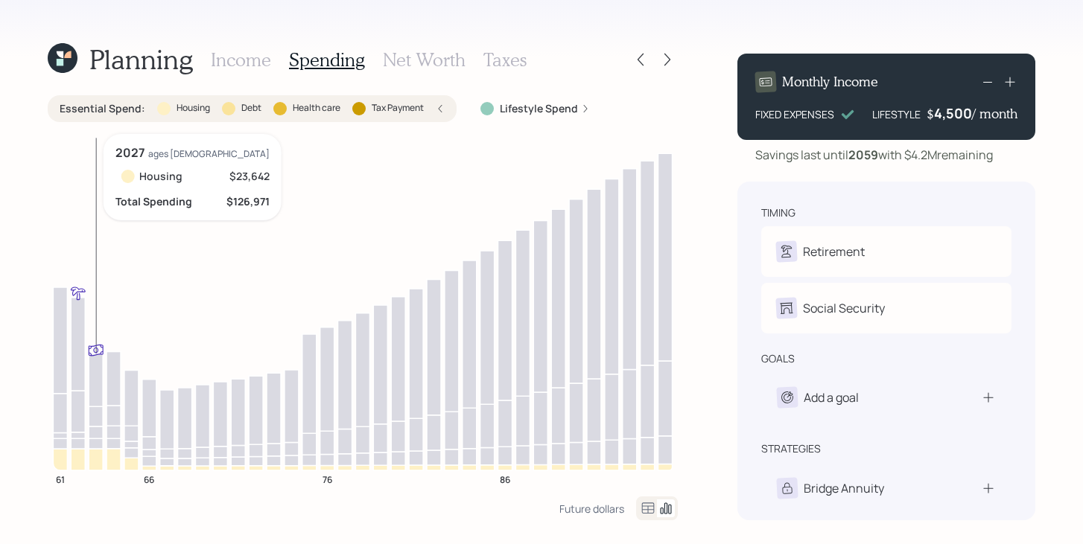
click at [95, 457] on icon at bounding box center [96, 460] width 14 height 22
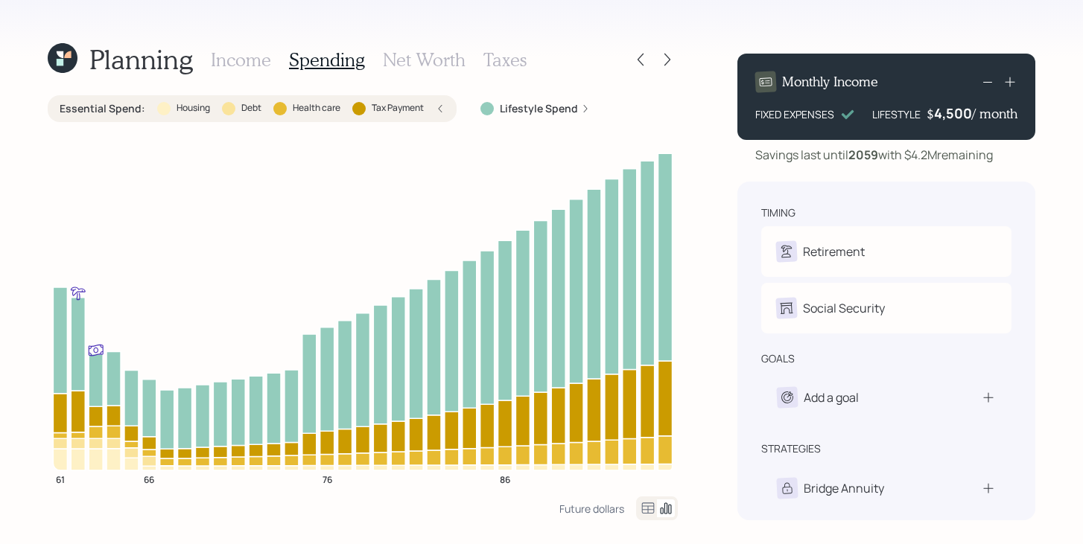
click at [261, 62] on h3 "Income" at bounding box center [241, 60] width 60 height 22
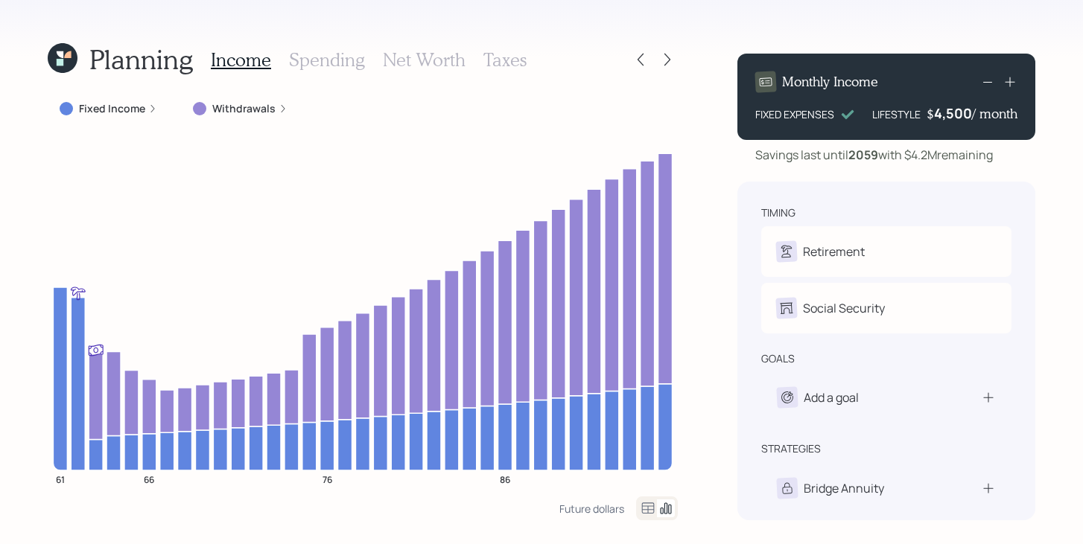
click at [255, 111] on label "Withdrawals" at bounding box center [243, 108] width 63 height 15
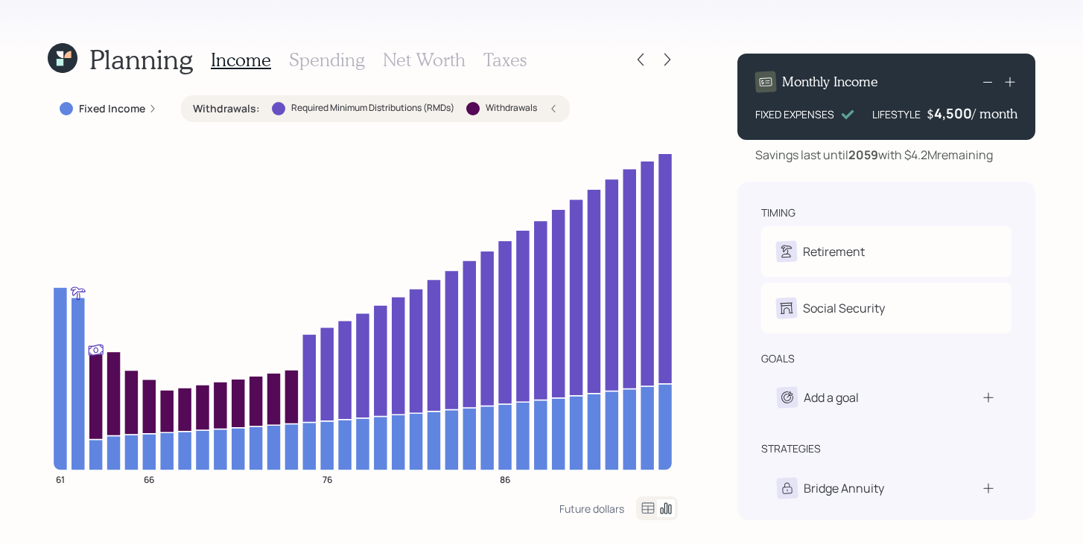
click at [255, 109] on label "Withdrawals :" at bounding box center [226, 108] width 67 height 15
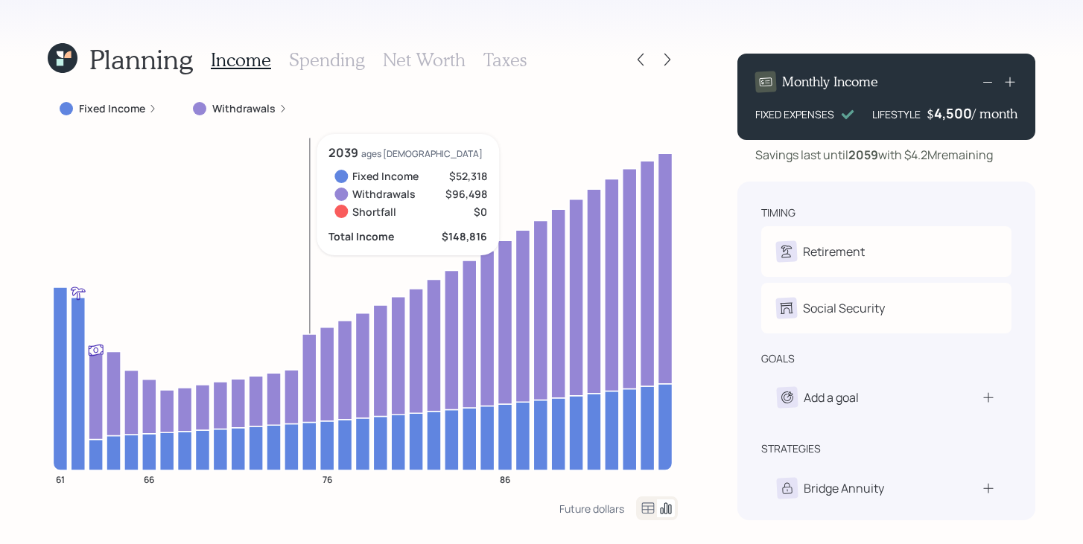
click at [308, 354] on icon at bounding box center [309, 378] width 14 height 89
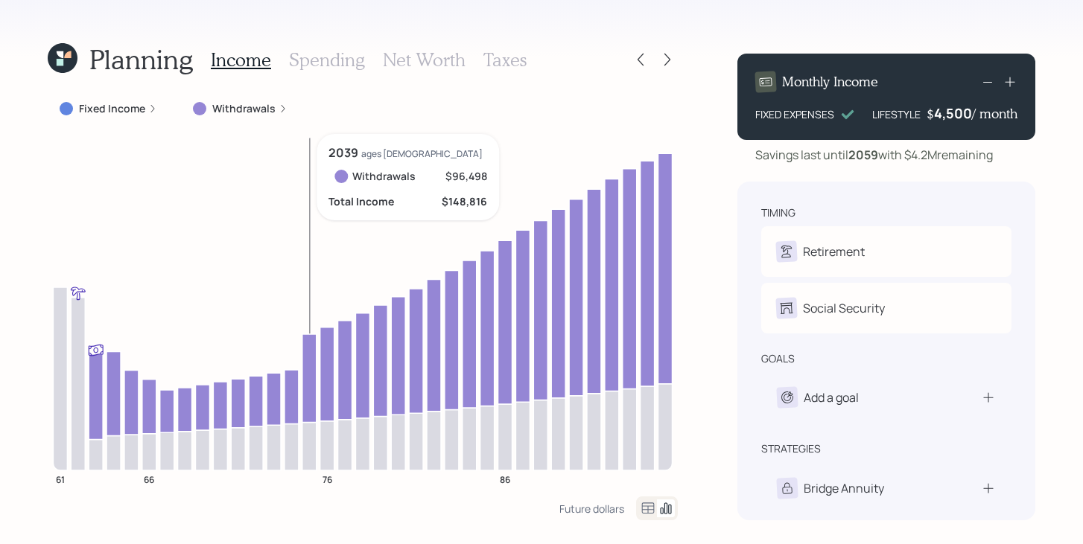
click at [308, 354] on icon at bounding box center [309, 378] width 14 height 89
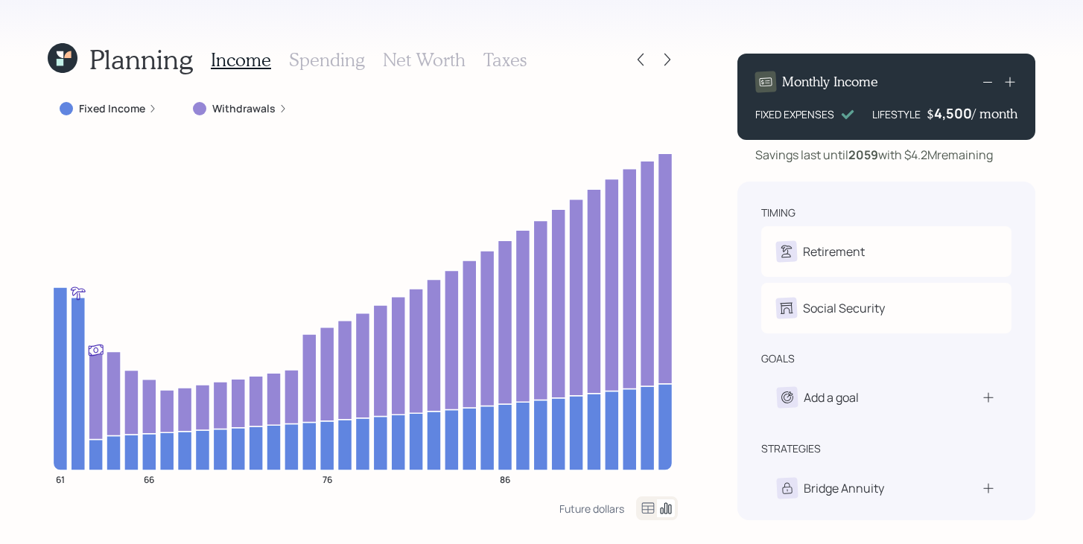
click at [328, 66] on h3 "Spending" at bounding box center [327, 60] width 76 height 22
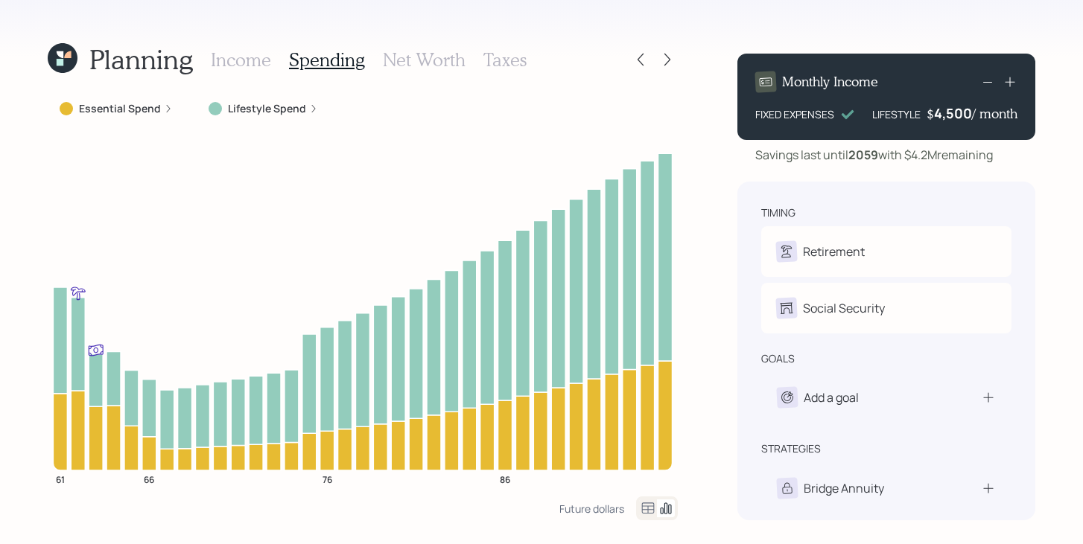
click at [245, 107] on label "Lifestyle Spend" at bounding box center [267, 108] width 78 height 15
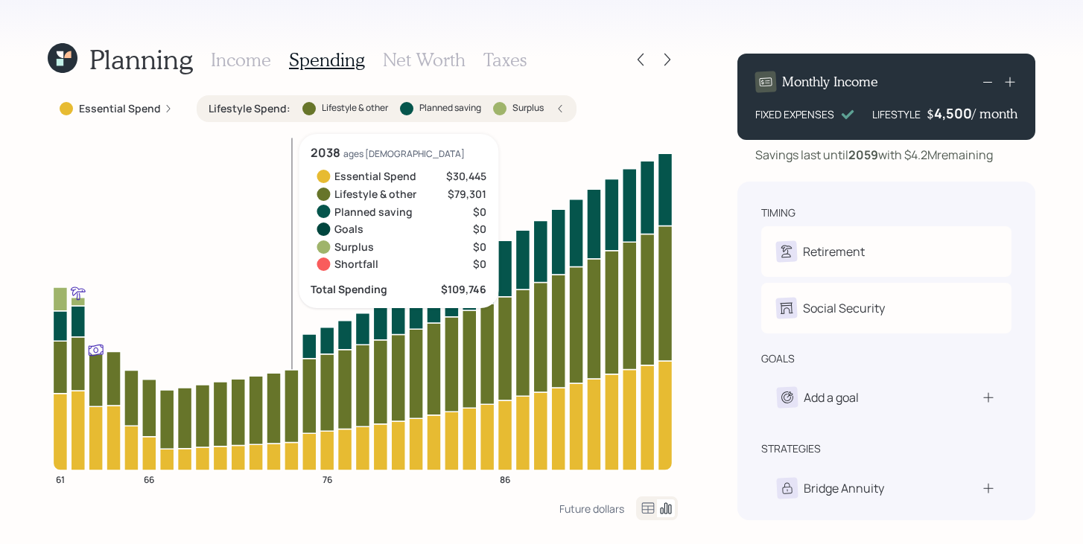
click at [254, 63] on h3 "Income" at bounding box center [241, 60] width 60 height 22
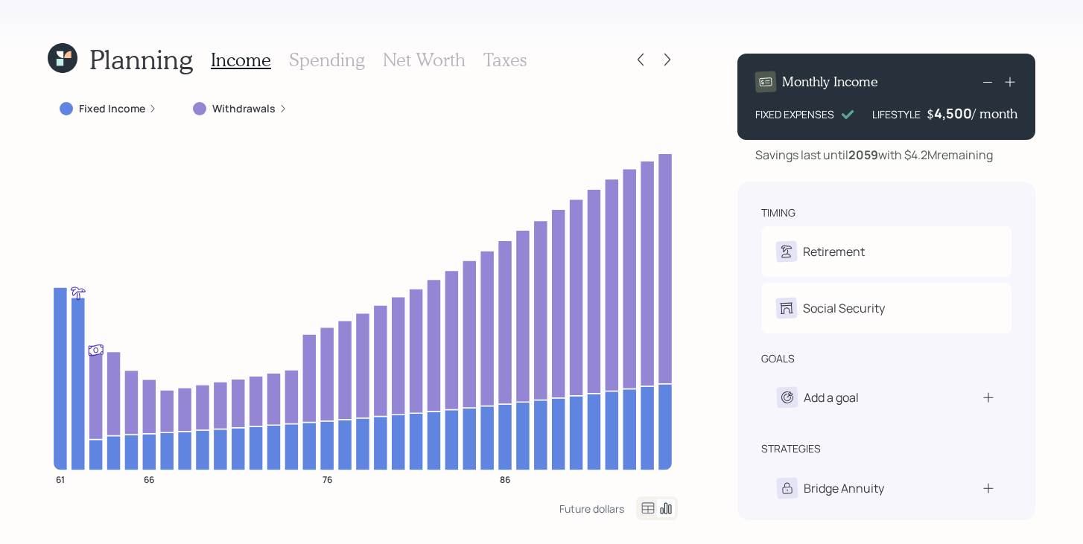
click at [261, 114] on label "Withdrawals" at bounding box center [243, 108] width 63 height 15
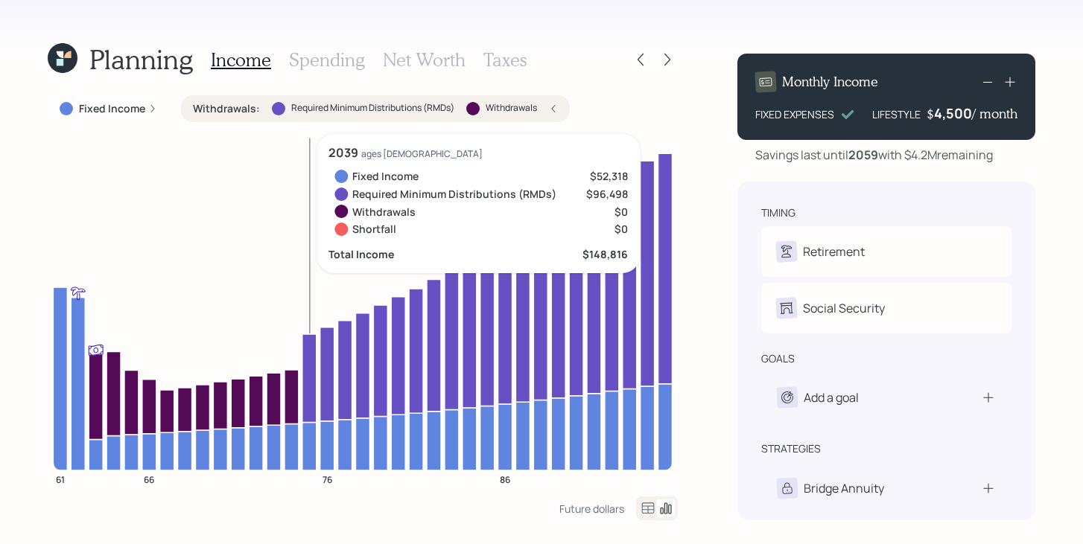
click at [310, 392] on icon at bounding box center [309, 378] width 14 height 89
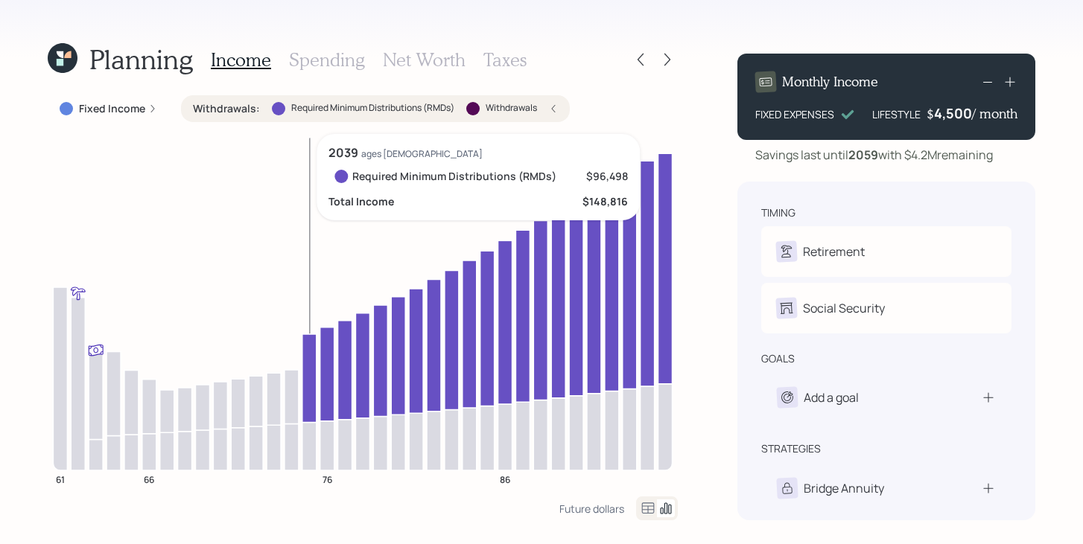
click at [310, 392] on icon at bounding box center [309, 378] width 14 height 89
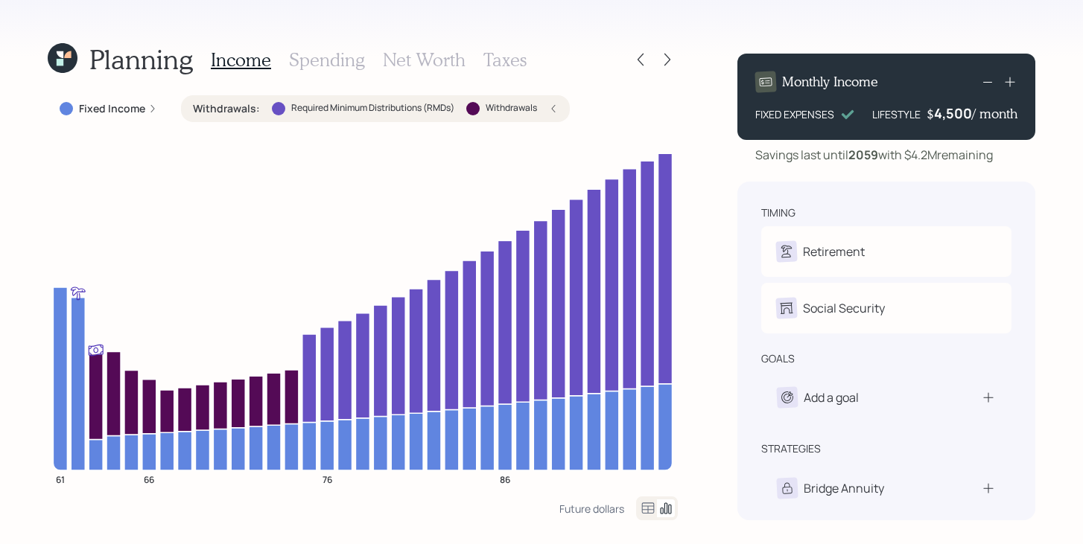
click at [337, 112] on label "Required Minimum Distributions (RMDs)" at bounding box center [372, 108] width 163 height 13
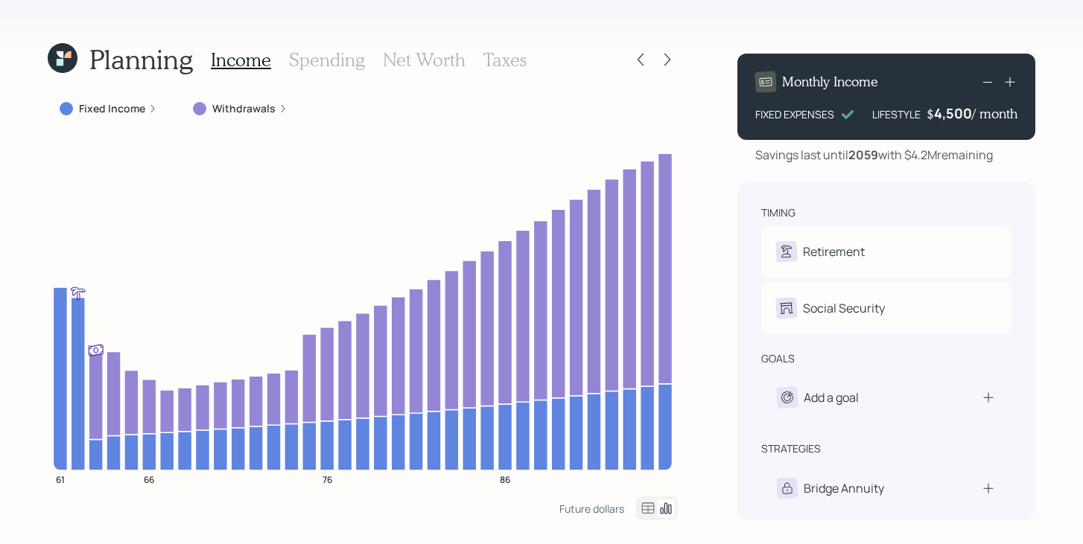
click at [348, 58] on h3 "Spending" at bounding box center [327, 60] width 76 height 22
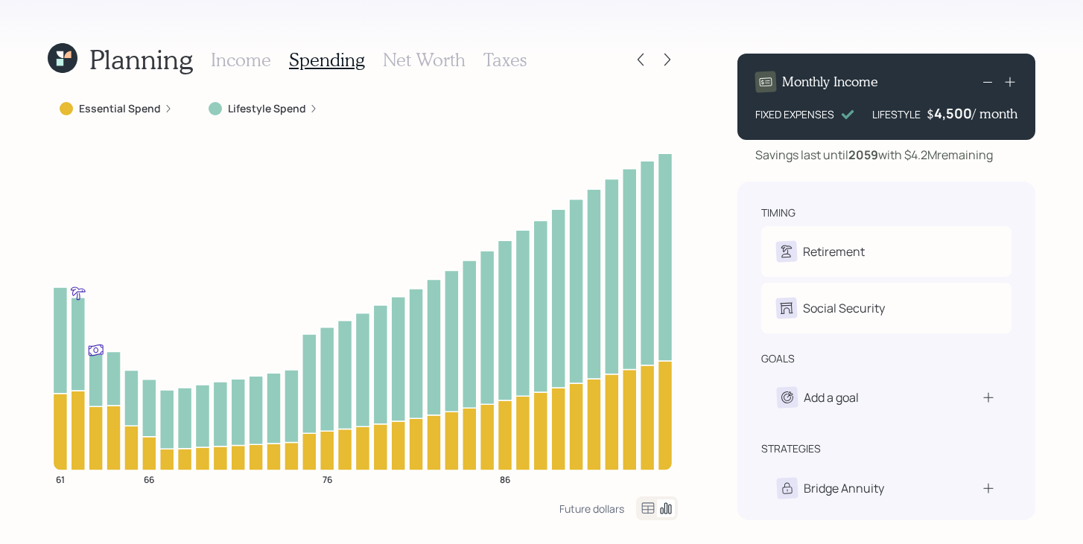
click at [276, 101] on label "Lifestyle Spend" at bounding box center [267, 108] width 78 height 15
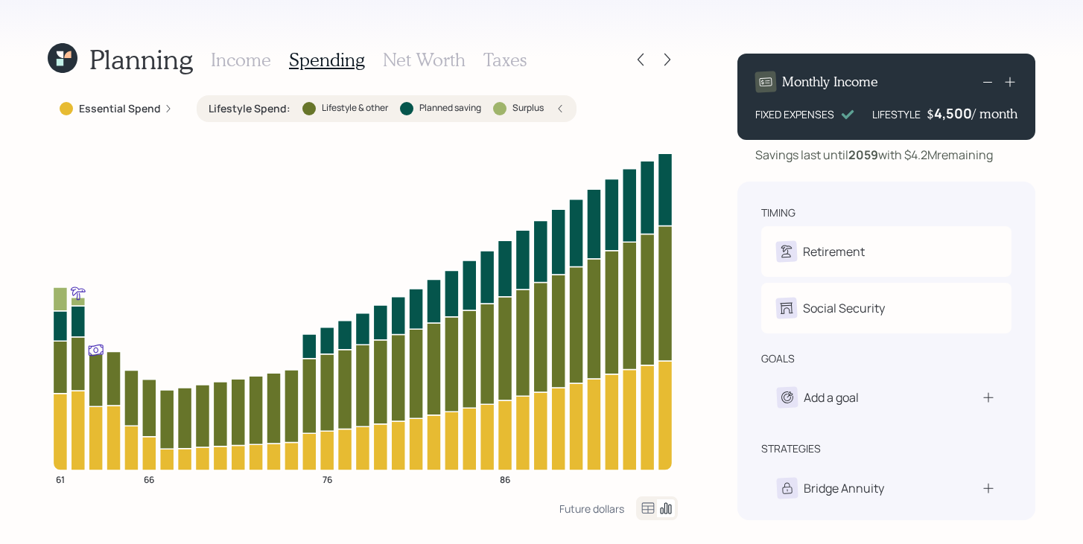
click at [276, 101] on label "Lifestyle Spend :" at bounding box center [250, 108] width 82 height 15
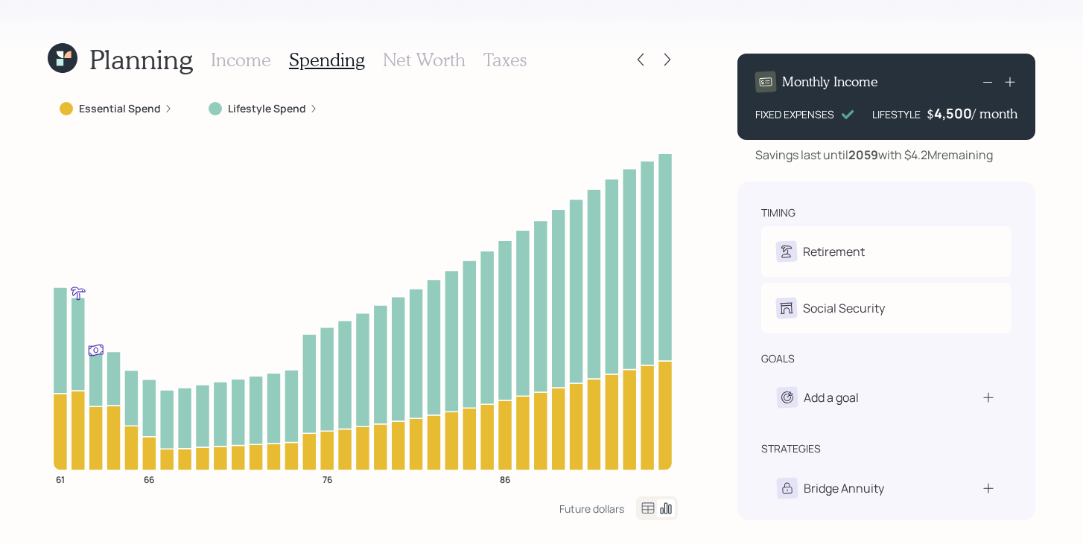
click at [235, 105] on label "Lifestyle Spend" at bounding box center [267, 108] width 78 height 15
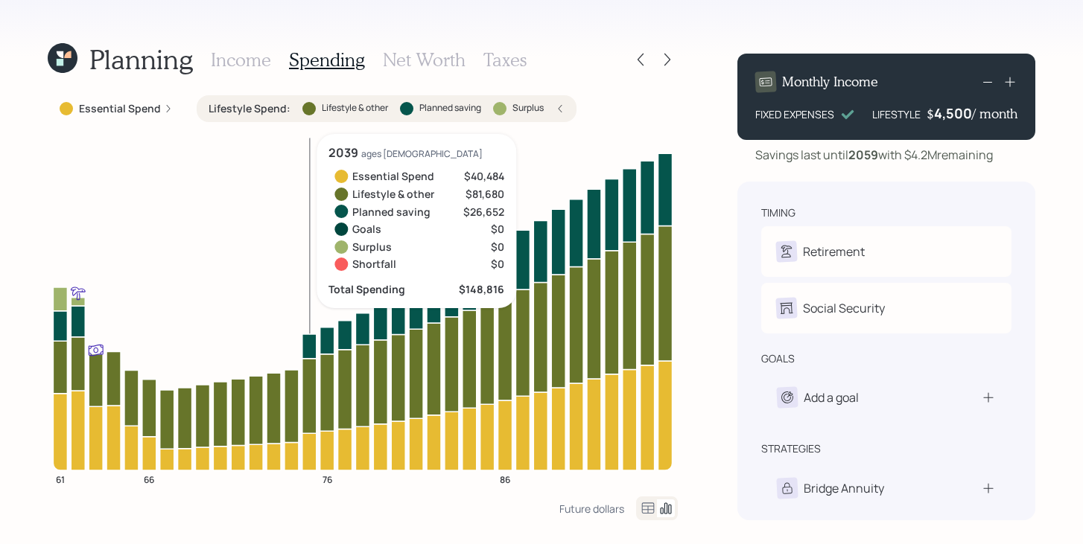
click at [312, 347] on icon at bounding box center [309, 346] width 14 height 25
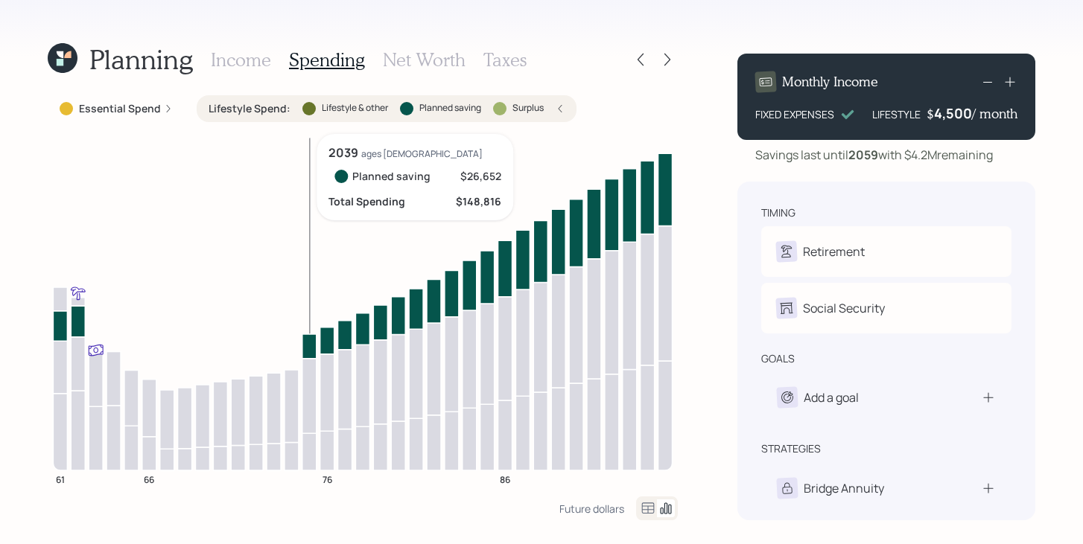
click at [312, 347] on icon at bounding box center [309, 346] width 14 height 25
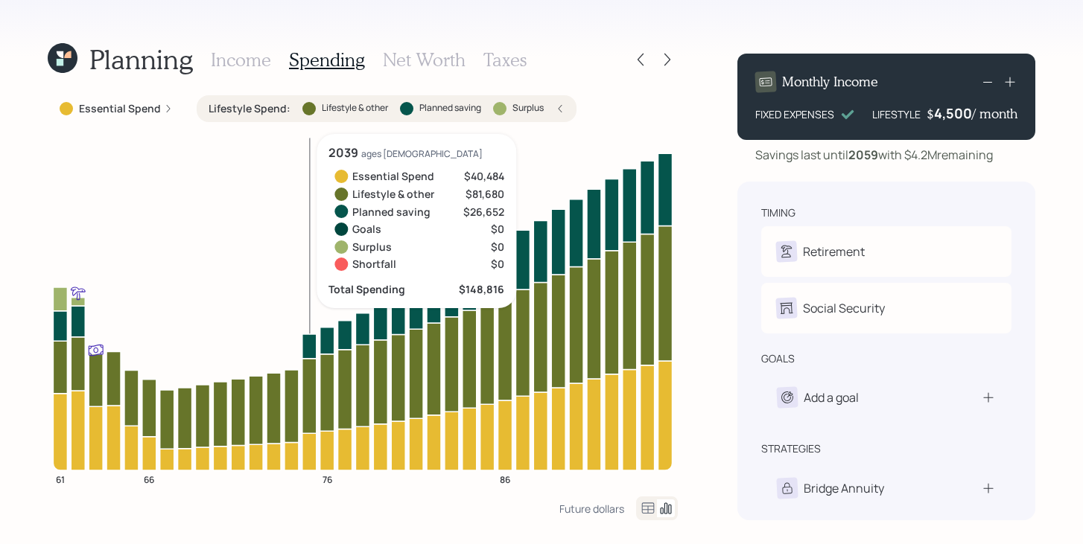
click at [312, 347] on icon at bounding box center [309, 346] width 14 height 25
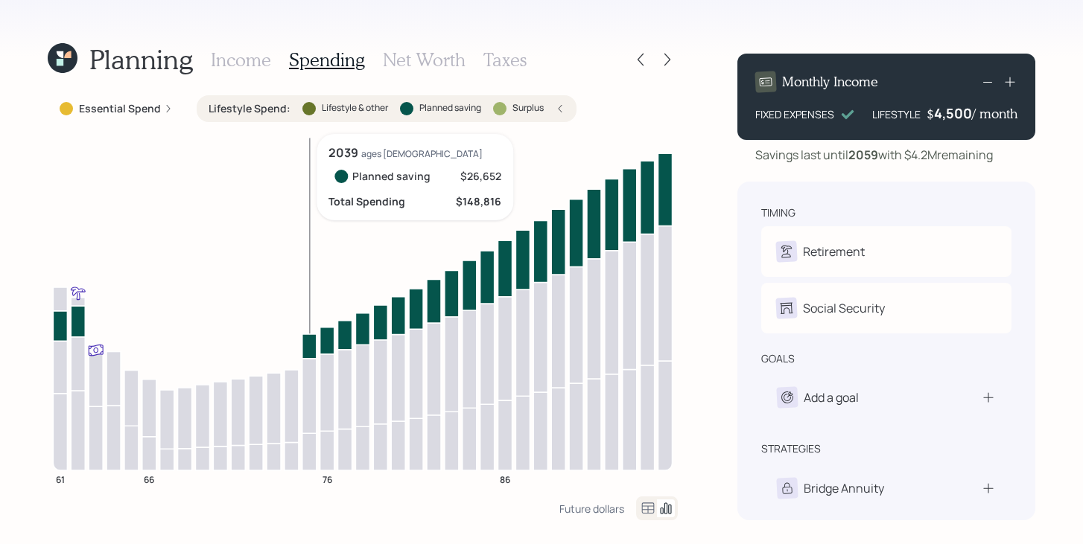
click at [312, 347] on icon at bounding box center [309, 346] width 14 height 25
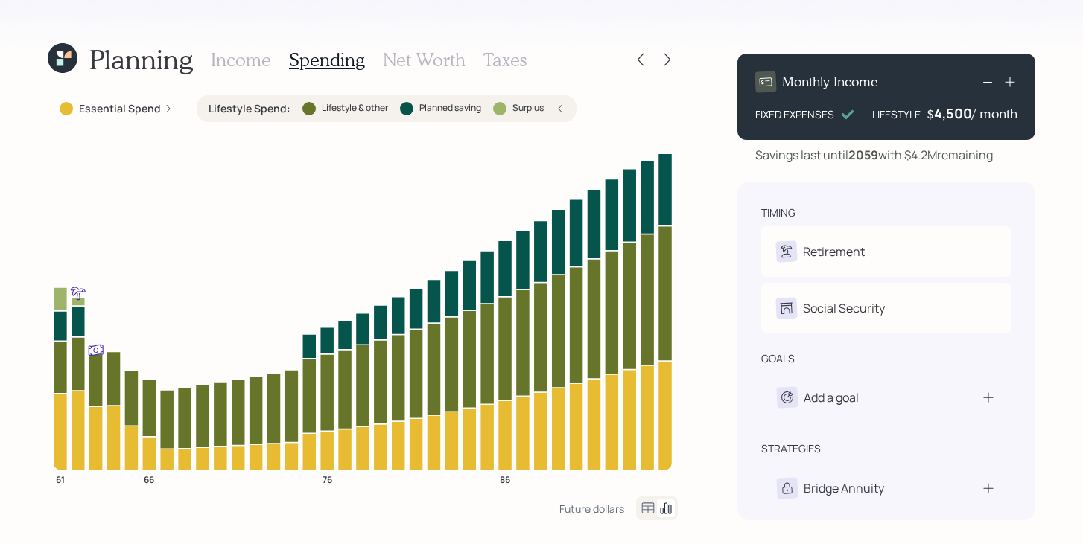
click at [138, 108] on label "Essential Spend" at bounding box center [120, 108] width 82 height 15
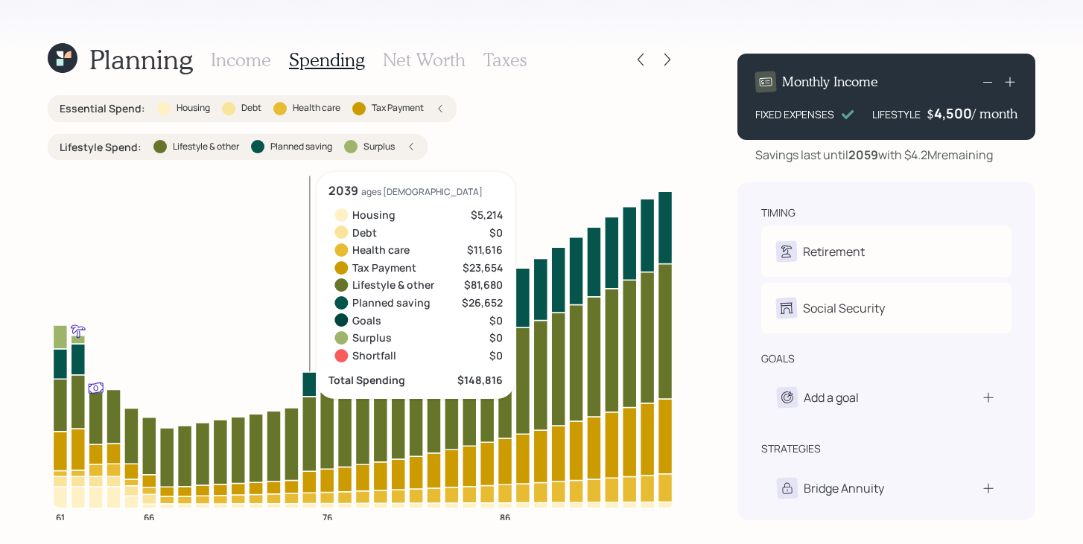
scroll to position [38, 0]
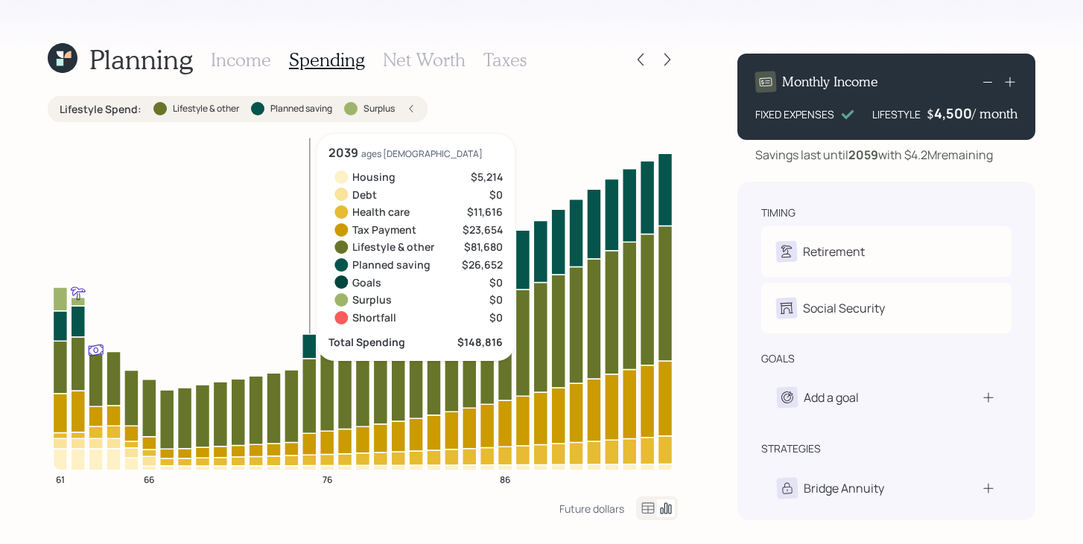
click at [310, 460] on icon at bounding box center [309, 460] width 14 height 10
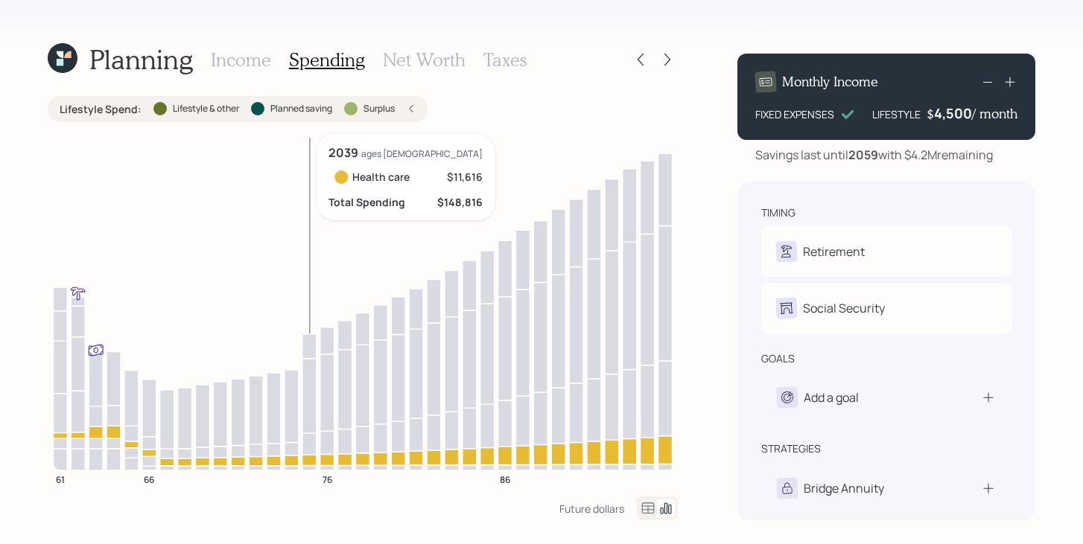
click at [310, 460] on icon at bounding box center [309, 460] width 14 height 10
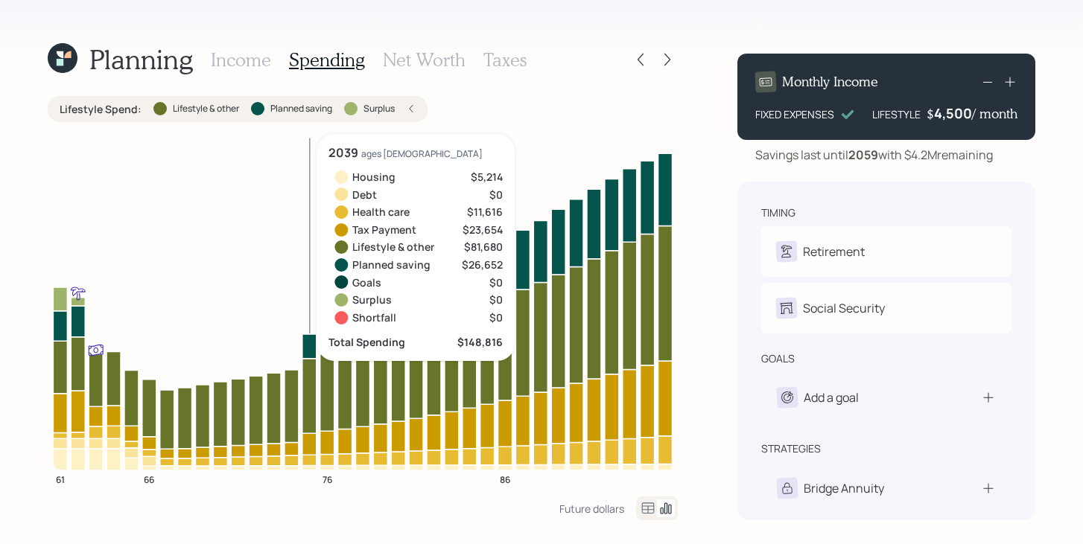
click at [311, 442] on icon at bounding box center [309, 444] width 14 height 22
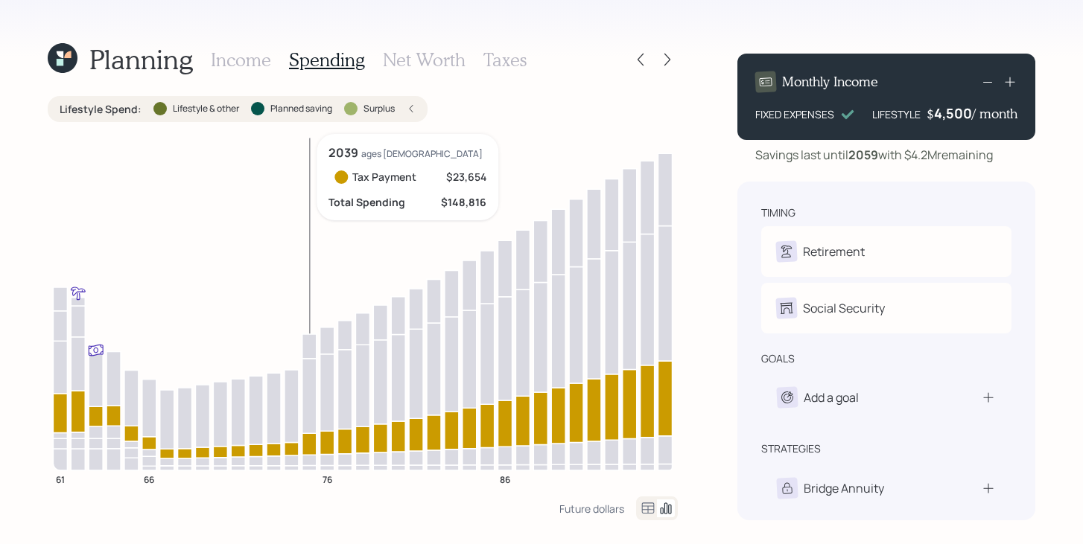
click at [311, 442] on icon at bounding box center [309, 444] width 14 height 22
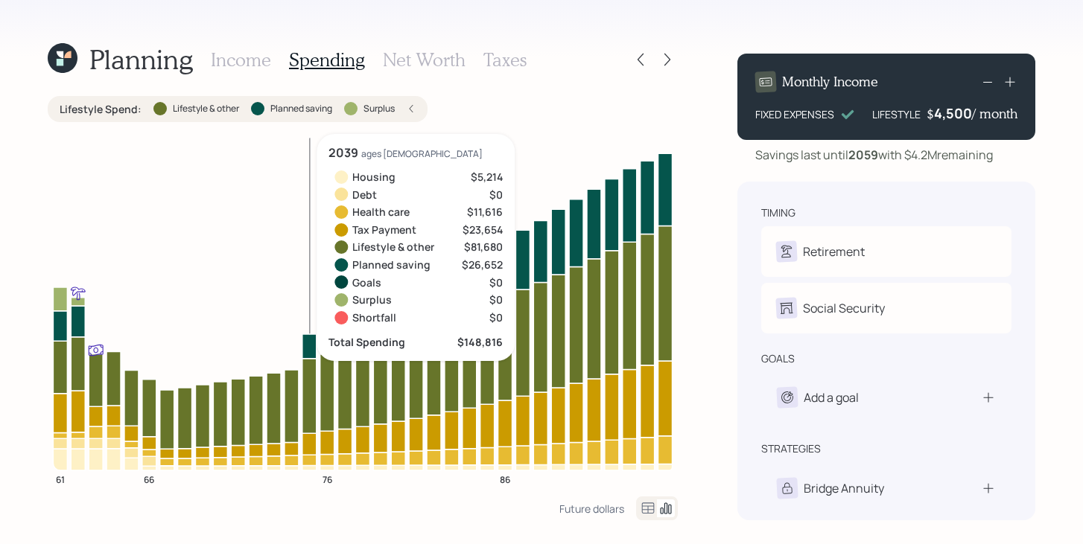
click at [310, 401] on icon at bounding box center [309, 396] width 14 height 75
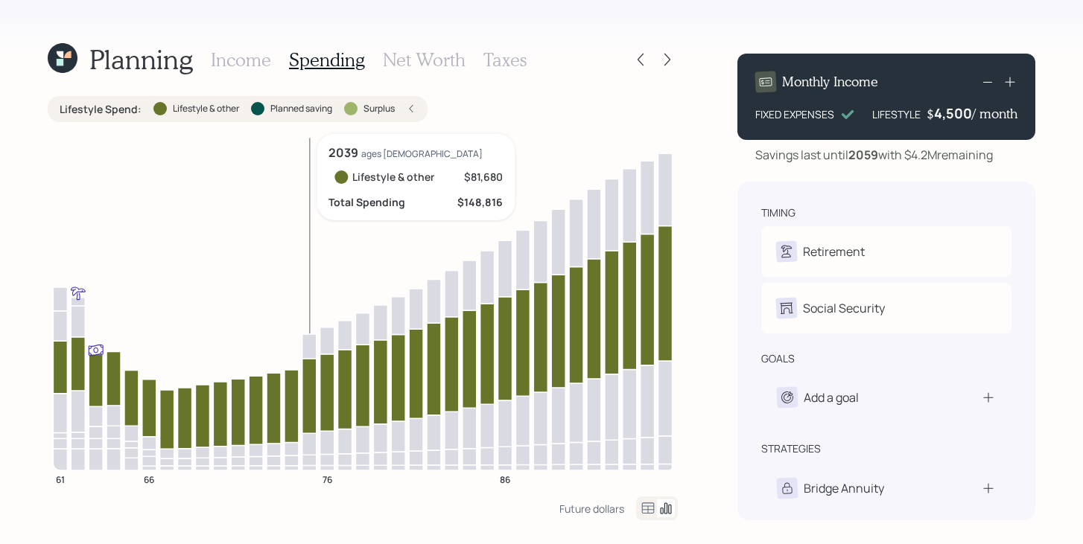
click at [310, 401] on icon at bounding box center [309, 396] width 14 height 75
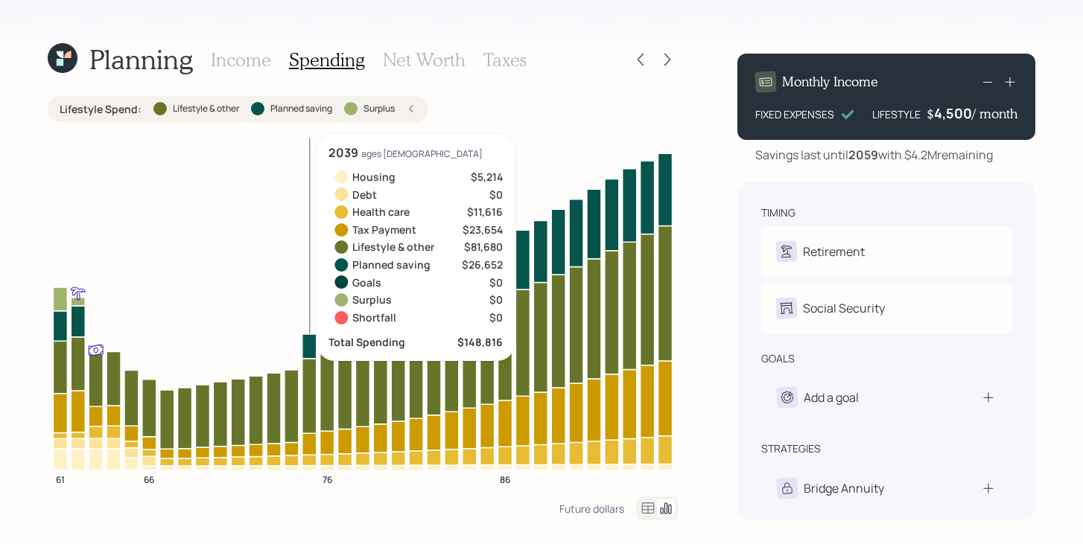
click at [314, 346] on icon at bounding box center [309, 346] width 14 height 25
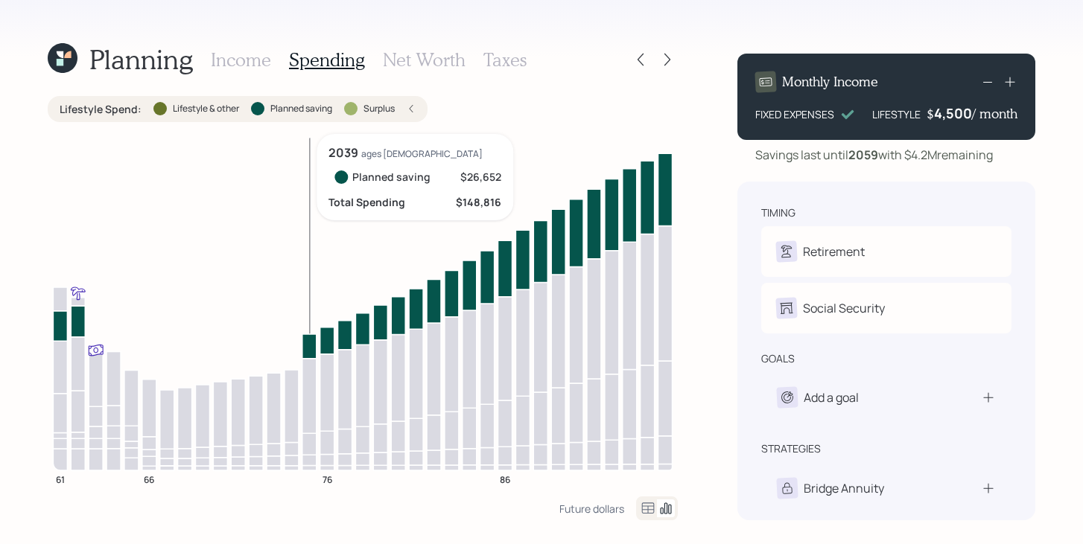
click at [314, 346] on icon at bounding box center [309, 346] width 14 height 25
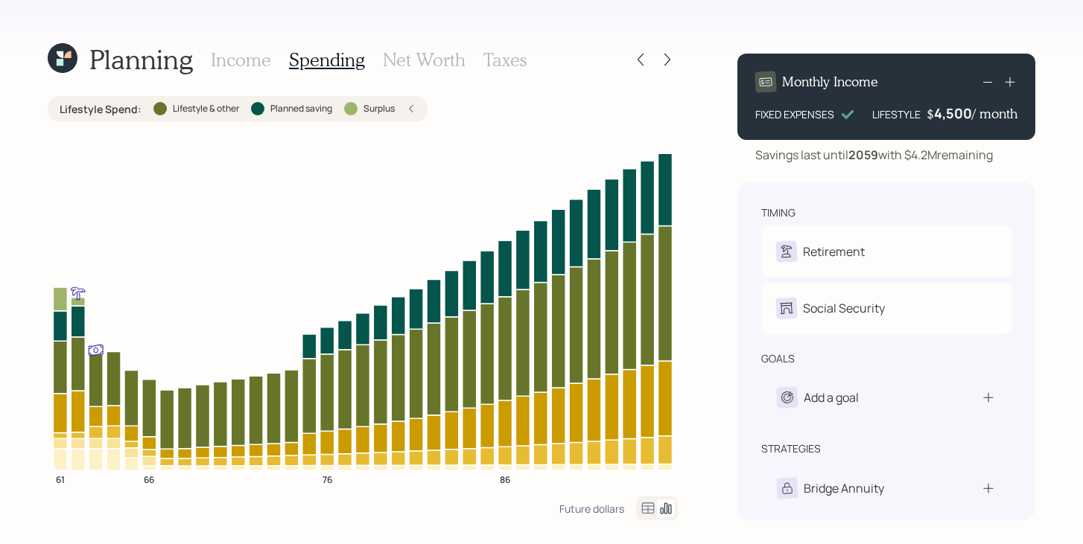
click at [282, 114] on label "Planned saving" at bounding box center [301, 109] width 62 height 13
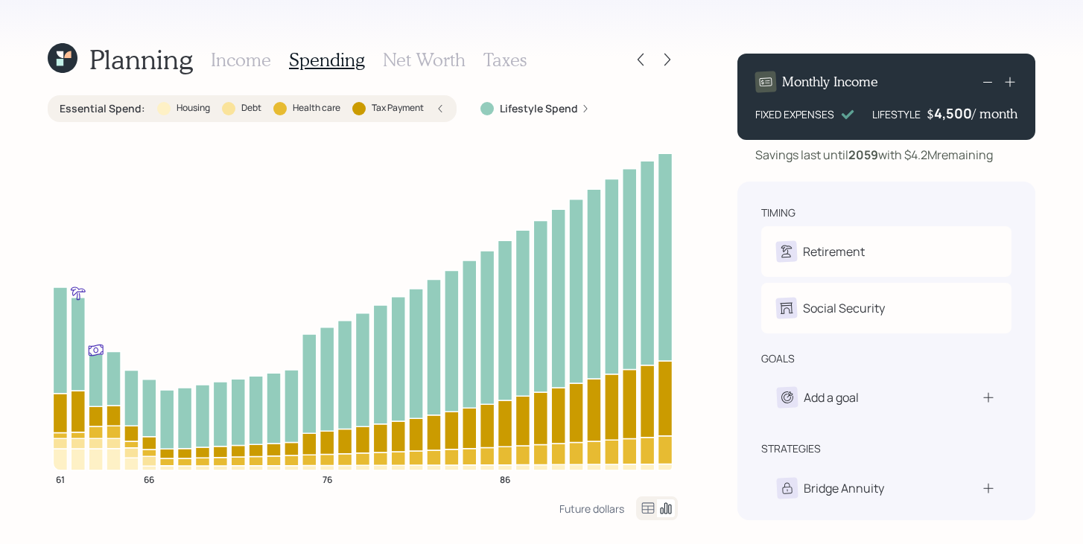
click at [352, 101] on div "Essential Spend : Housing Debt Health care Tax Payment" at bounding box center [252, 108] width 385 height 15
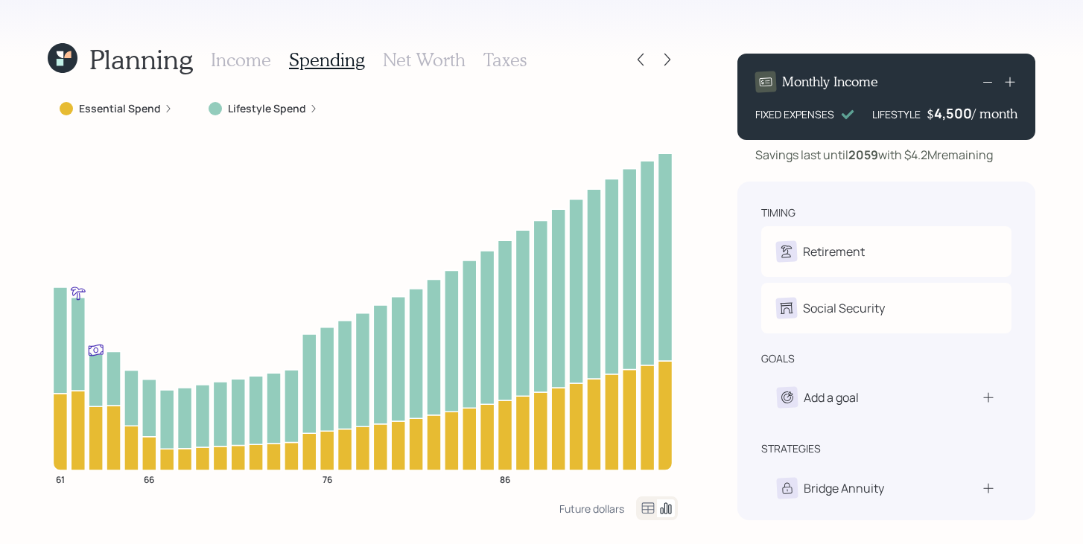
click at [247, 61] on h3 "Income" at bounding box center [241, 60] width 60 height 22
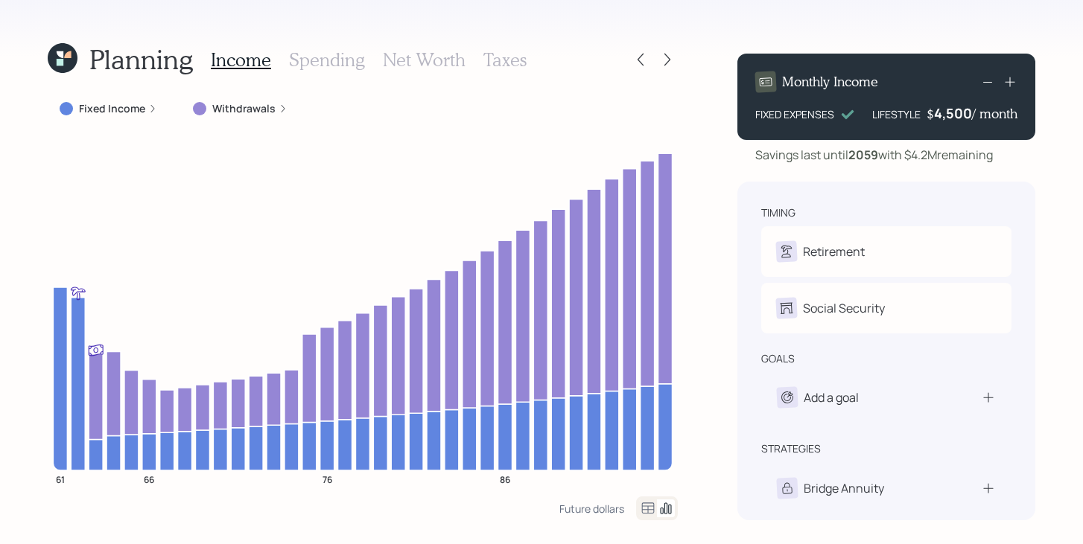
click at [343, 63] on h3 "Spending" at bounding box center [327, 60] width 76 height 22
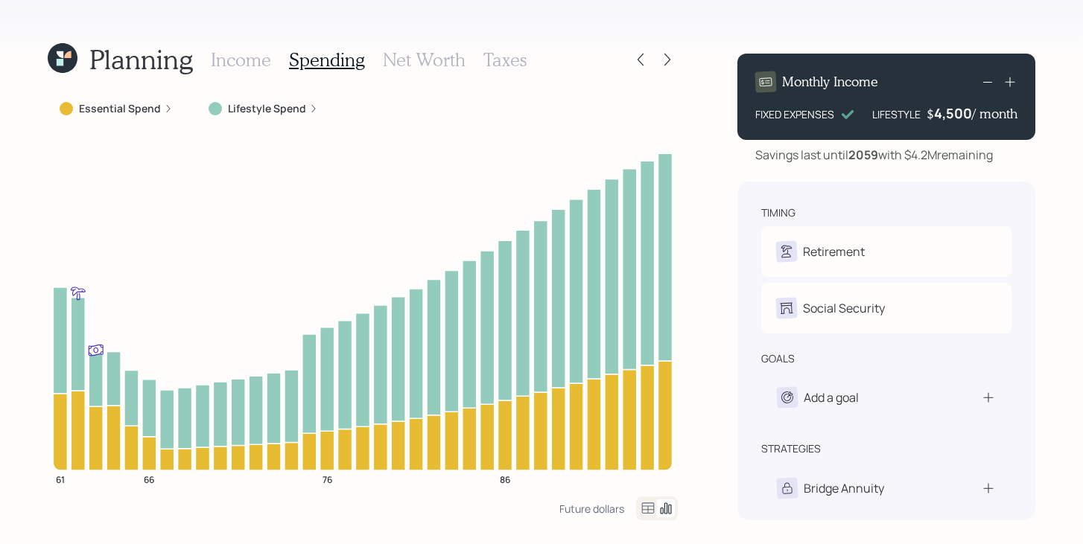
click at [417, 68] on h3 "Net Worth" at bounding box center [424, 60] width 83 height 22
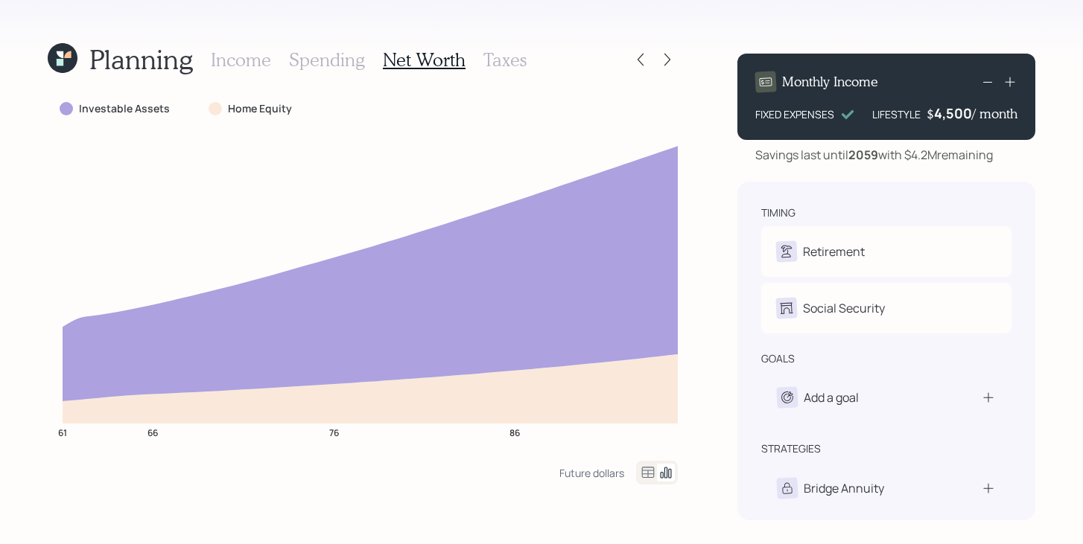
click at [500, 66] on h3 "Taxes" at bounding box center [504, 60] width 43 height 22
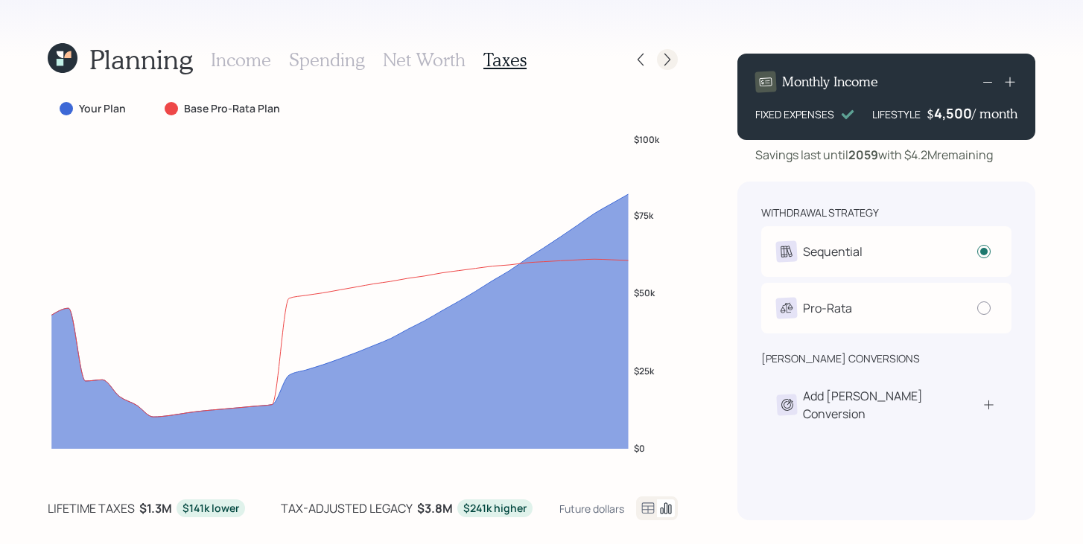
click at [666, 59] on icon at bounding box center [667, 59] width 15 height 15
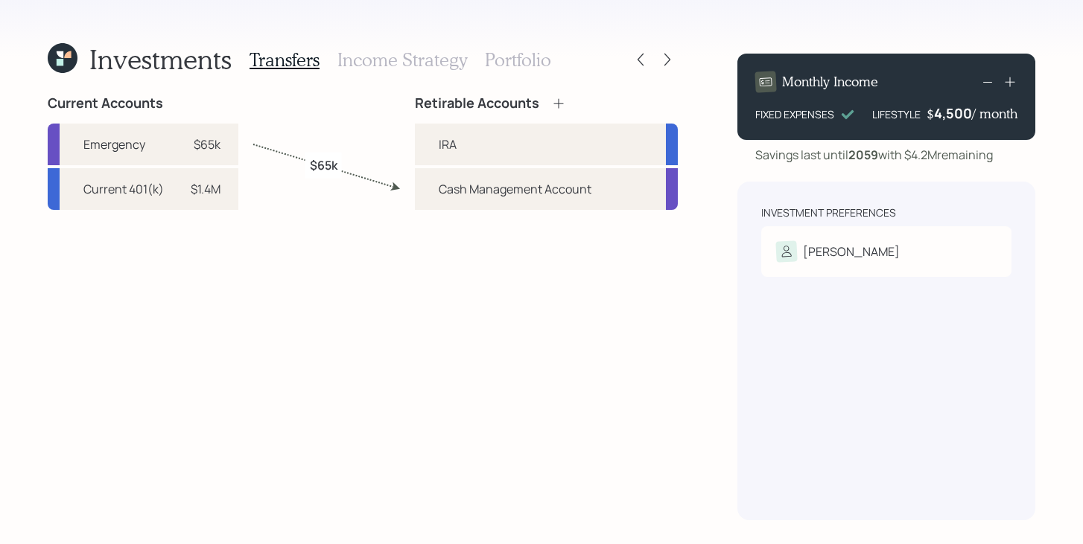
click at [448, 57] on h3 "Income Strategy" at bounding box center [402, 60] width 130 height 22
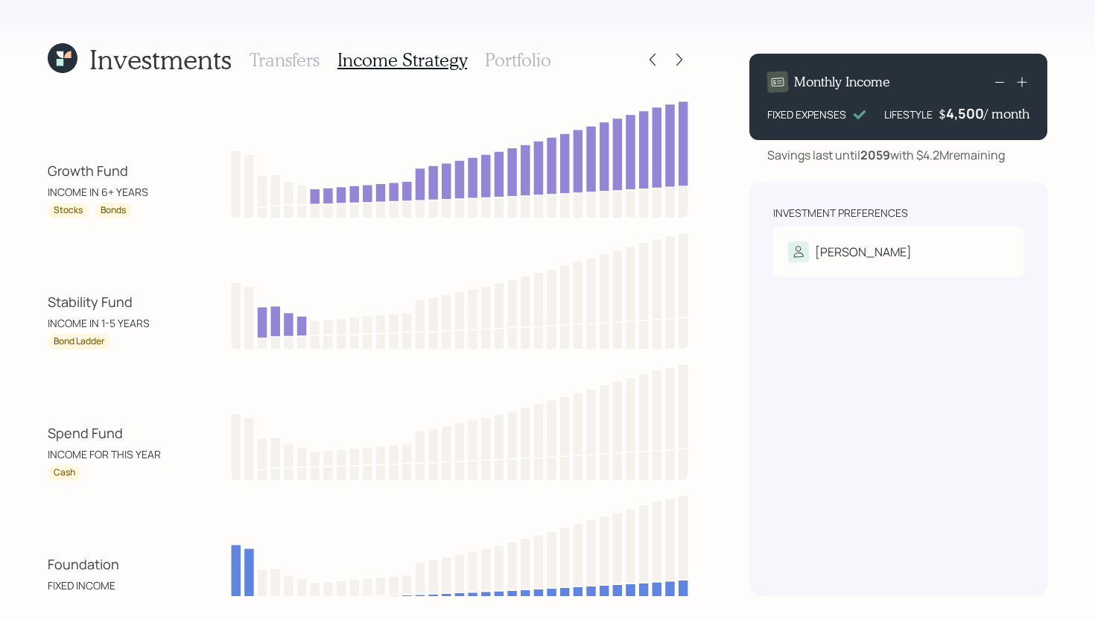
scroll to position [65, 0]
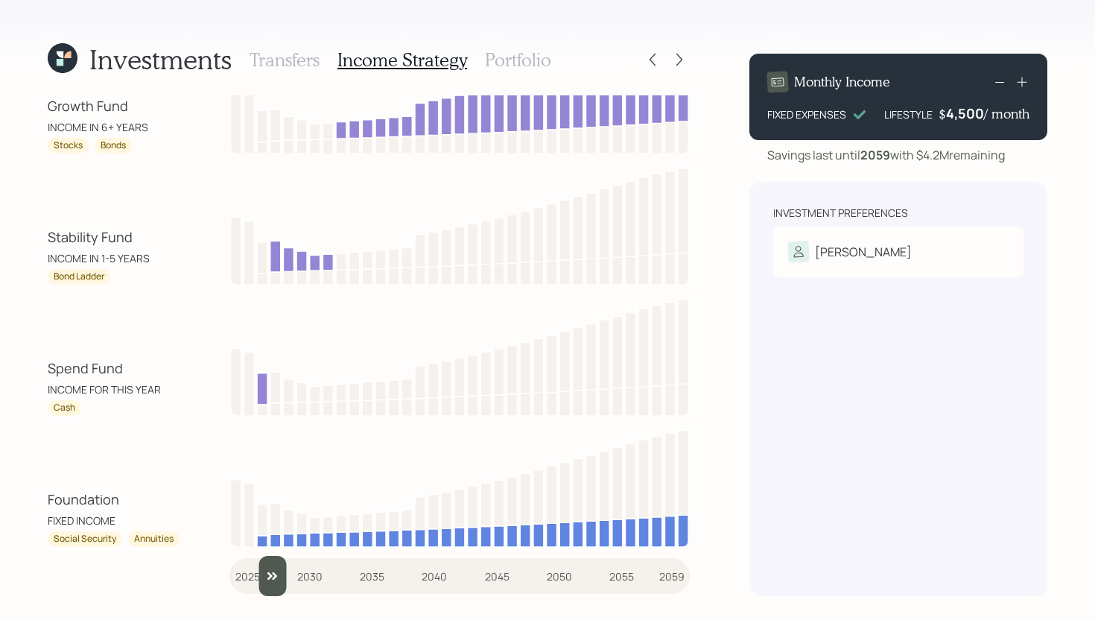
drag, startPoint x: 246, startPoint y: 577, endPoint x: 261, endPoint y: 574, distance: 15.2
click at [261, 544] on input "slider" at bounding box center [459, 576] width 460 height 40
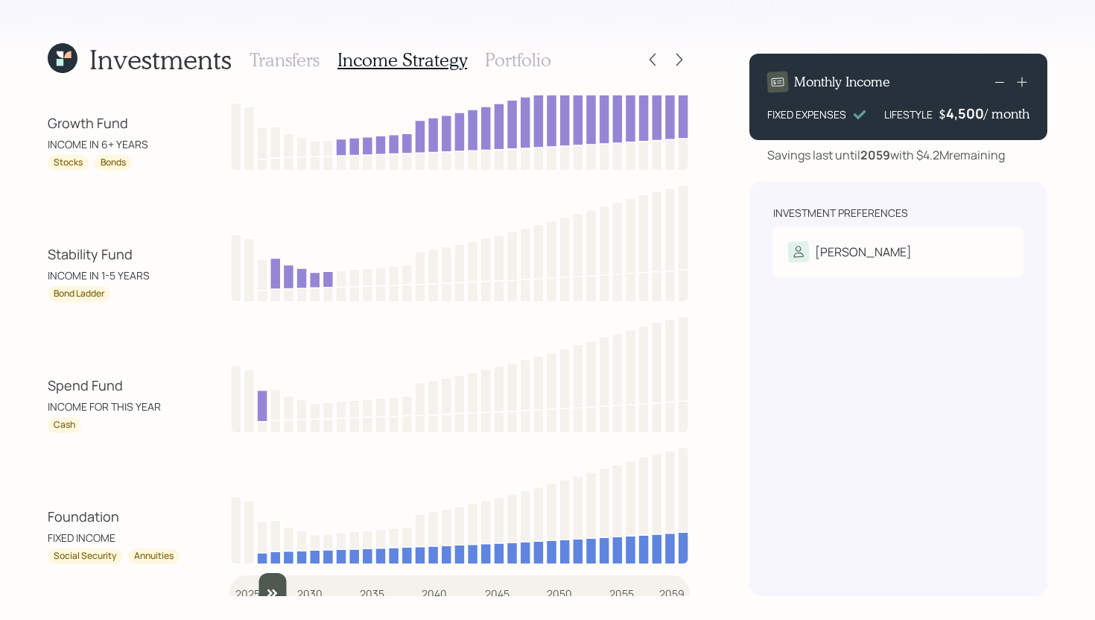
scroll to position [58, 0]
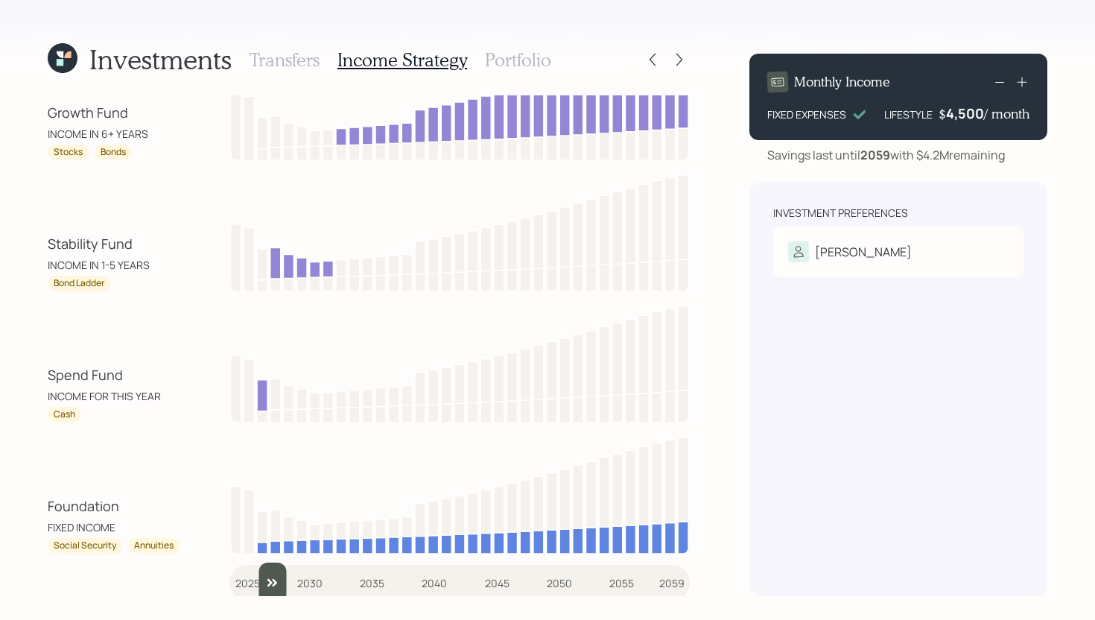
click at [281, 544] on input "slider" at bounding box center [459, 582] width 460 height 40
drag, startPoint x: 294, startPoint y: 584, endPoint x: 279, endPoint y: 583, distance: 14.9
type input "2028"
click at [279, 544] on input "slider" at bounding box center [459, 582] width 460 height 40
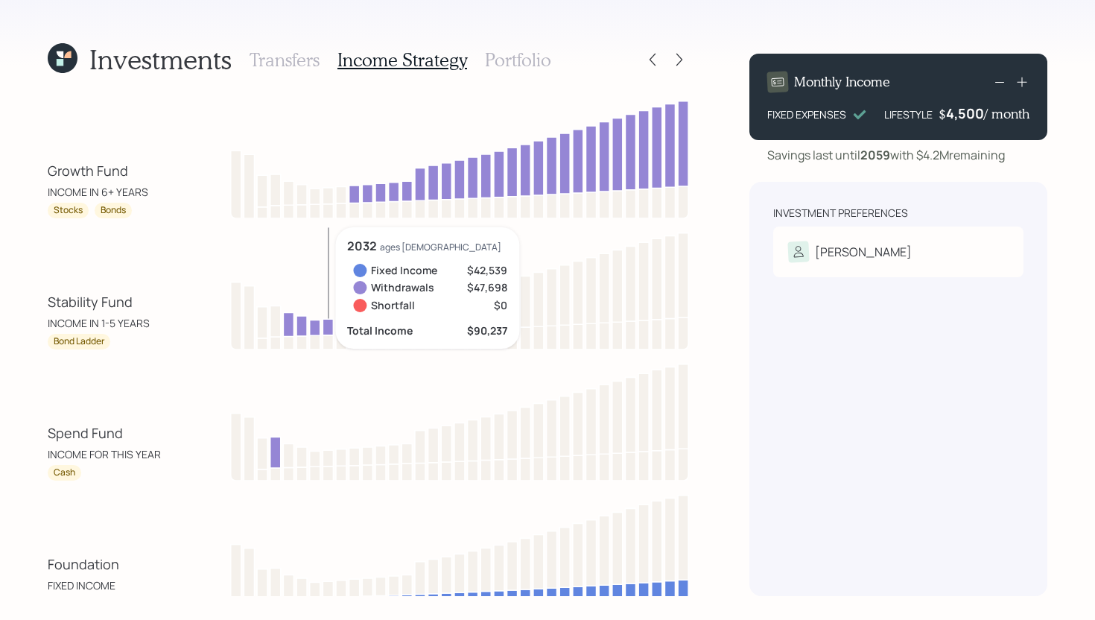
scroll to position [3, 0]
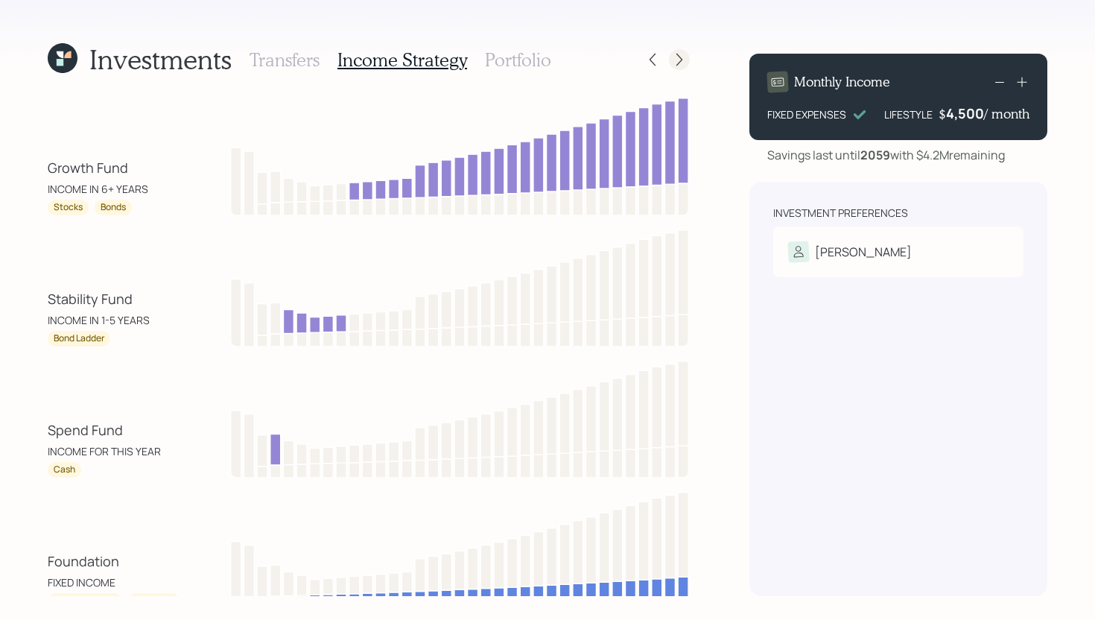
click at [680, 54] on icon at bounding box center [679, 59] width 15 height 15
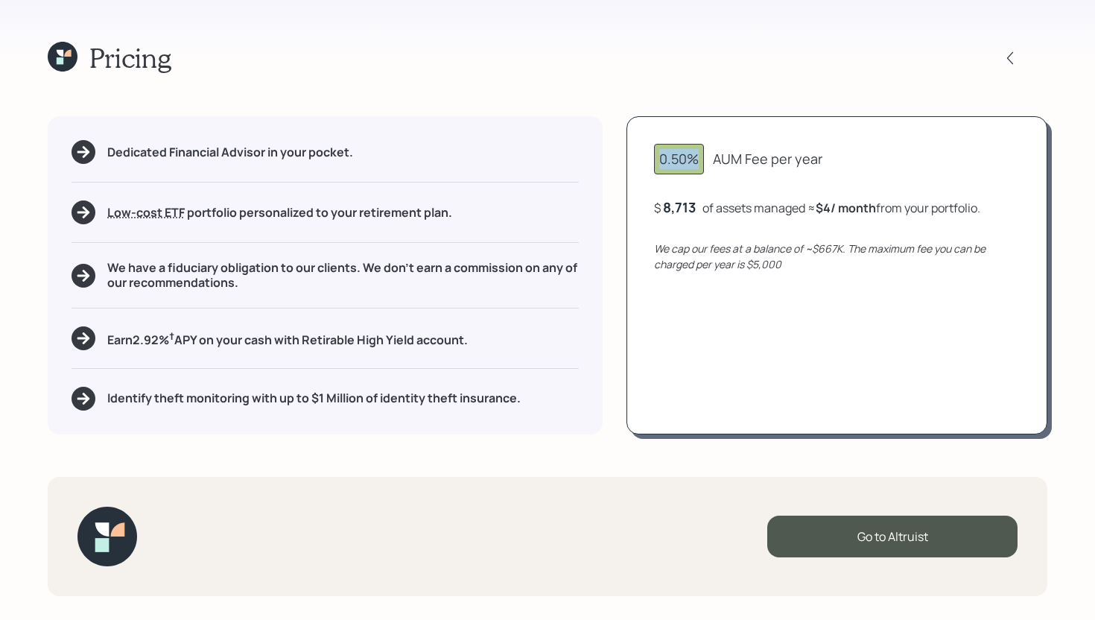
drag, startPoint x: 703, startPoint y: 160, endPoint x: 660, endPoint y: 161, distance: 43.2
click at [660, 161] on div "0.50%" at bounding box center [679, 159] width 50 height 31
click at [731, 179] on div "0.50% AUM Fee per year $ 8,713 of assets managed ≈ $4 / month from your portfol…" at bounding box center [836, 274] width 421 height 317
drag, startPoint x: 802, startPoint y: 262, endPoint x: 705, endPoint y: 261, distance: 96.8
click at [705, 261] on div "We cap our fees at a balance of ~$667K. The maximum fee you can be charged per …" at bounding box center [837, 256] width 366 height 31
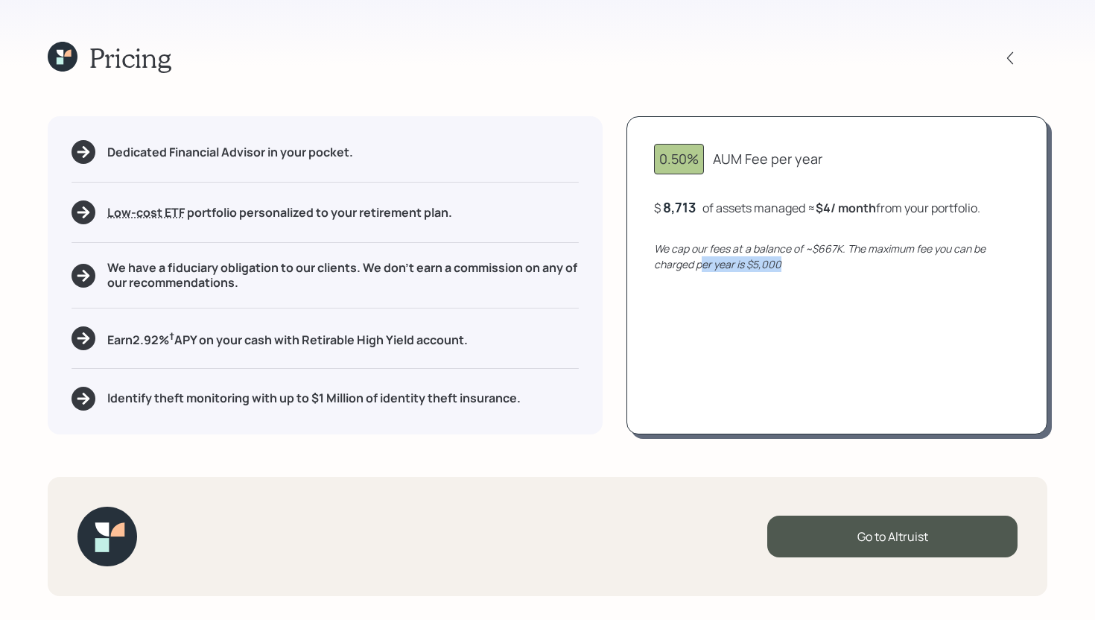
click at [862, 271] on div "We cap our fees at a balance of ~$667K. The maximum fee you can be charged per …" at bounding box center [837, 256] width 366 height 31
drag, startPoint x: 696, startPoint y: 205, endPoint x: 661, endPoint y: 208, distance: 35.1
click at [661, 208] on div "$ 8713 of assets managed ≈ $4 / month from your portfolio ." at bounding box center [817, 207] width 326 height 19
click at [815, 314] on div "0.50% AUM Fee per year $ 8,713 of assets managed ≈ $4 / month from your portfol…" at bounding box center [836, 274] width 421 height 317
click at [60, 55] on icon at bounding box center [60, 53] width 7 height 7
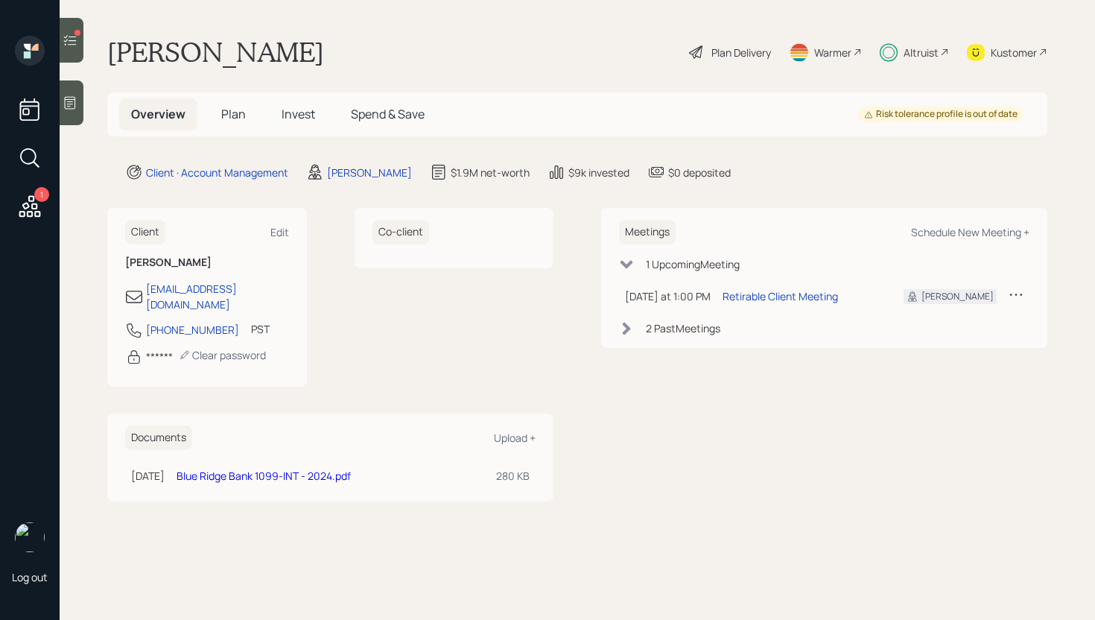
click at [234, 113] on span "Plan" at bounding box center [233, 114] width 25 height 16
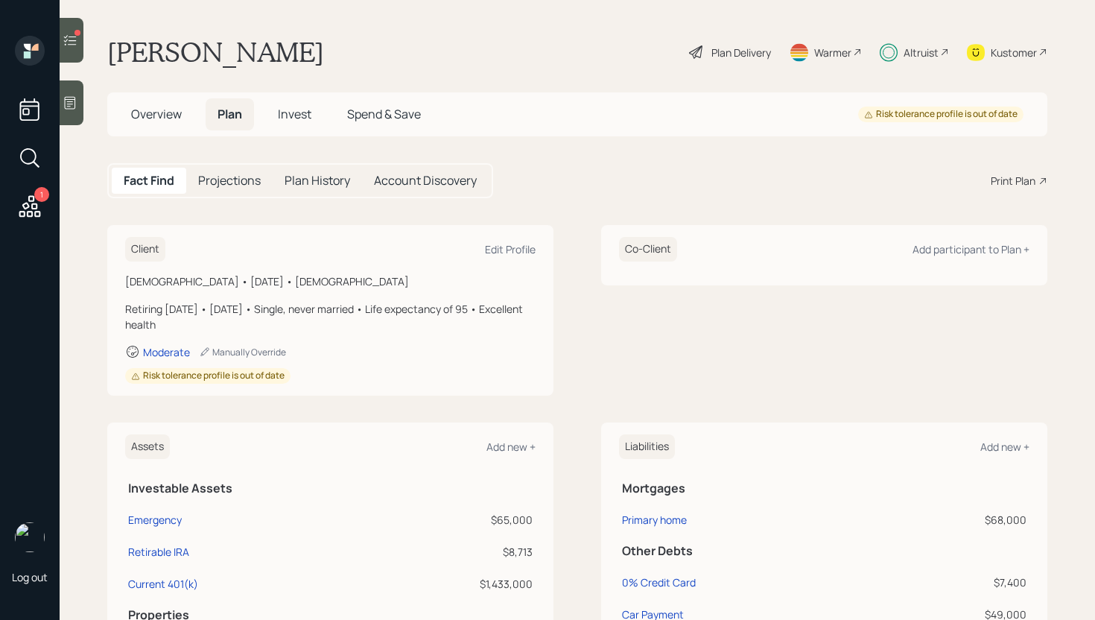
click at [75, 34] on div at bounding box center [77, 33] width 6 height 6
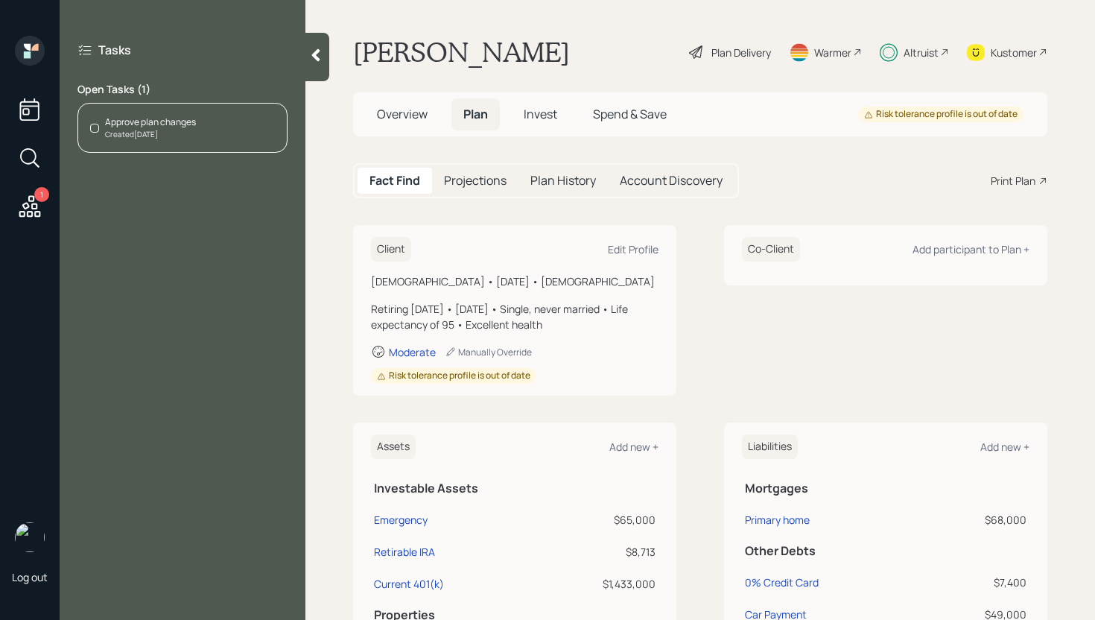
click at [194, 123] on div "Approve plan changes" at bounding box center [150, 121] width 91 height 13
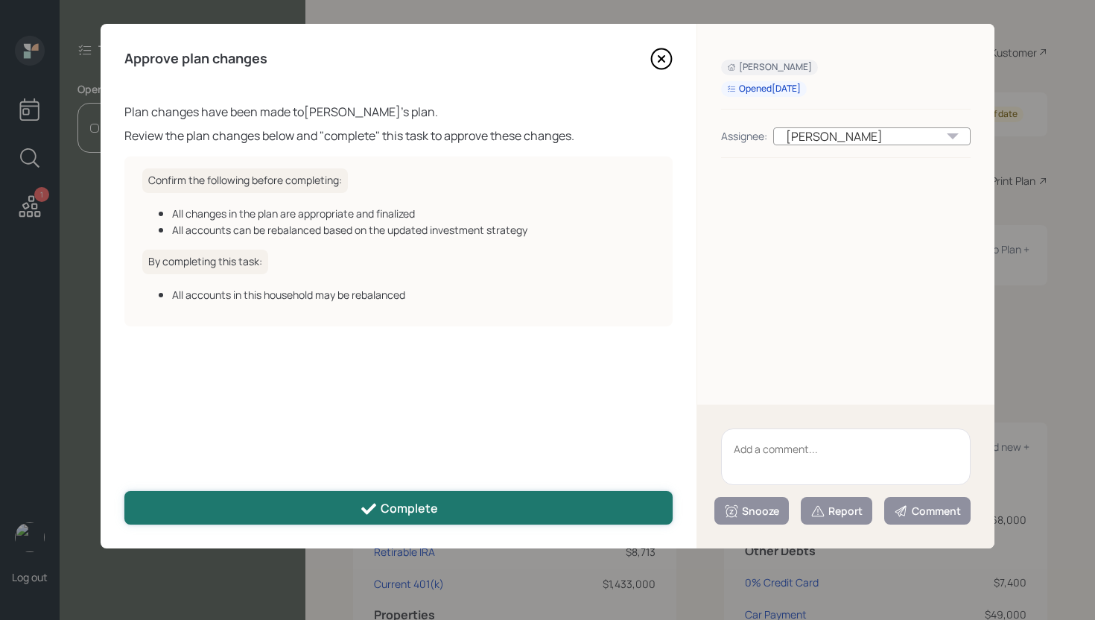
click at [524, 506] on button "Complete" at bounding box center [398, 508] width 548 height 34
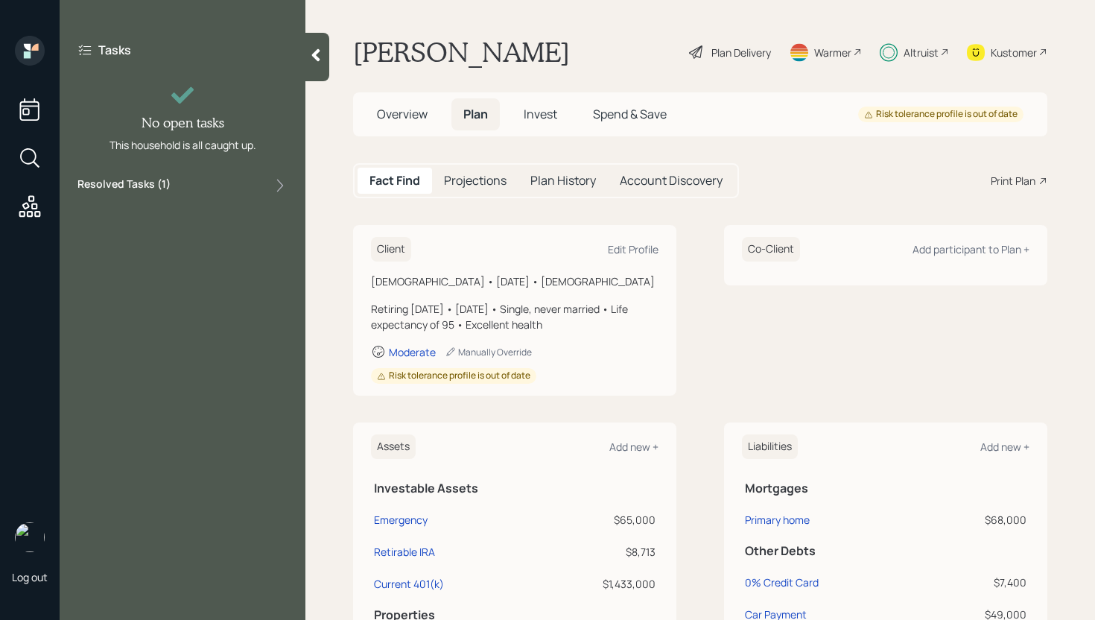
click at [319, 62] on icon at bounding box center [315, 55] width 15 height 15
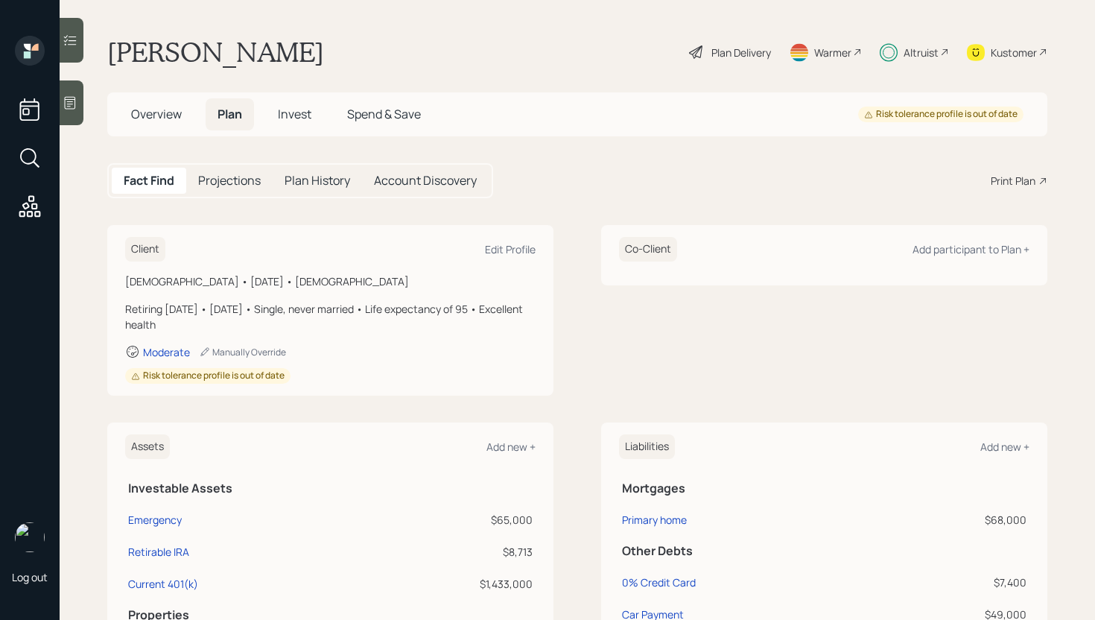
click at [166, 107] on span "Overview" at bounding box center [156, 114] width 51 height 16
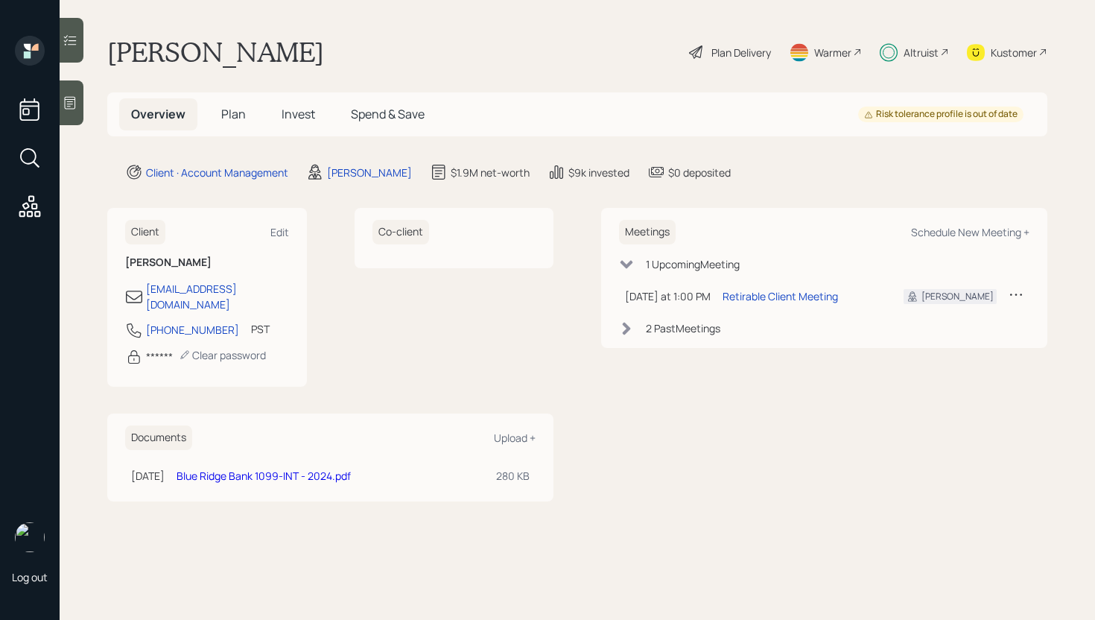
click at [240, 107] on span "Plan" at bounding box center [233, 114] width 25 height 16
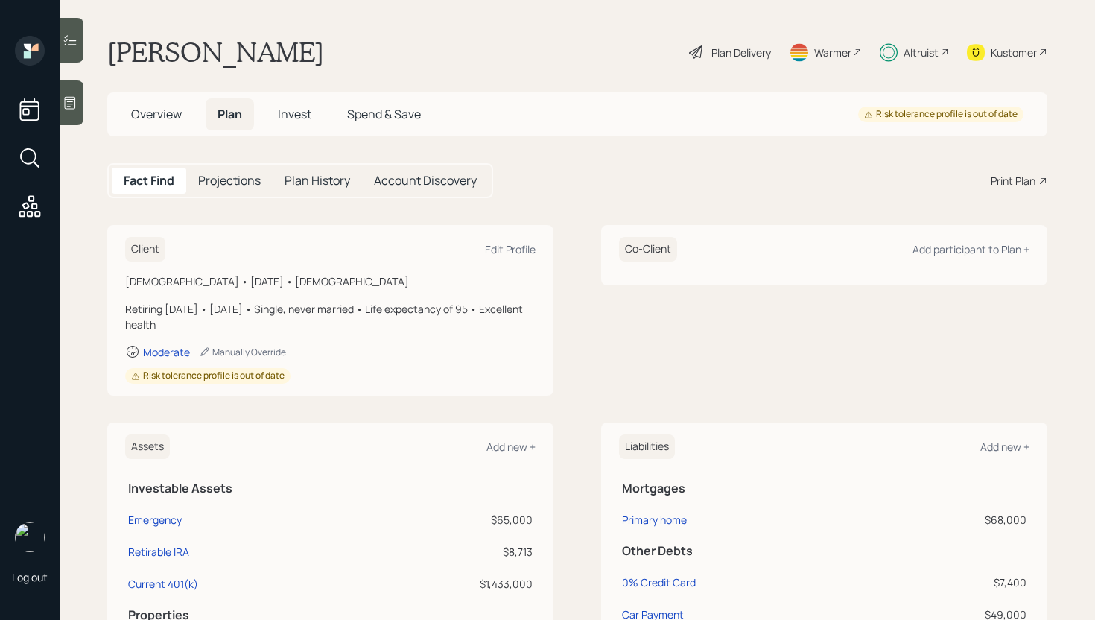
click at [293, 127] on h5 "Invest" at bounding box center [294, 114] width 57 height 32
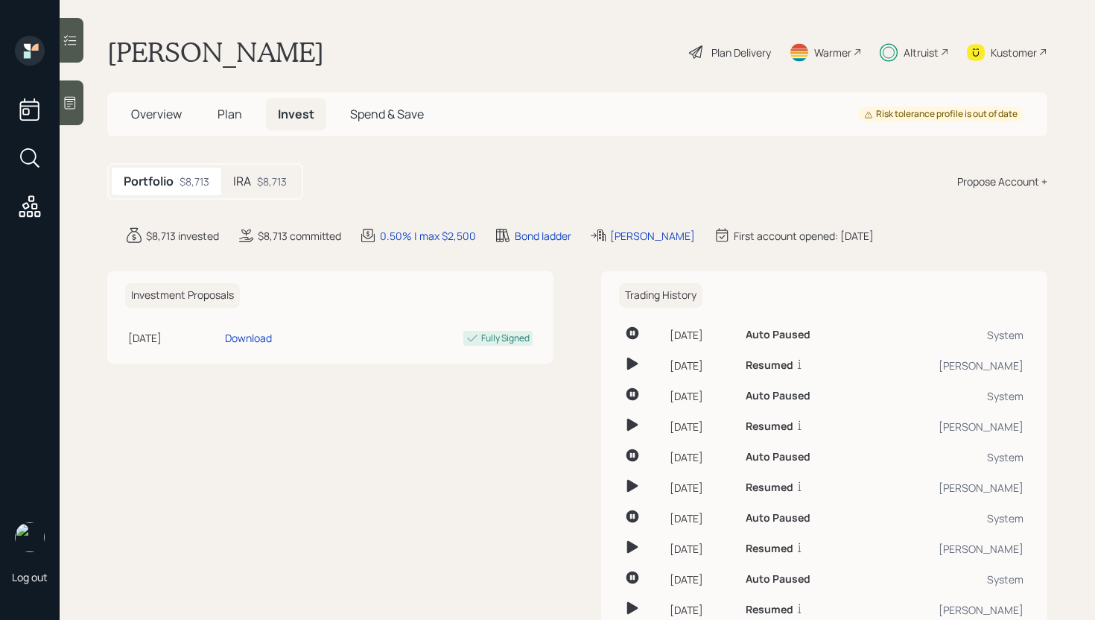
click at [228, 114] on span "Plan" at bounding box center [229, 114] width 25 height 16
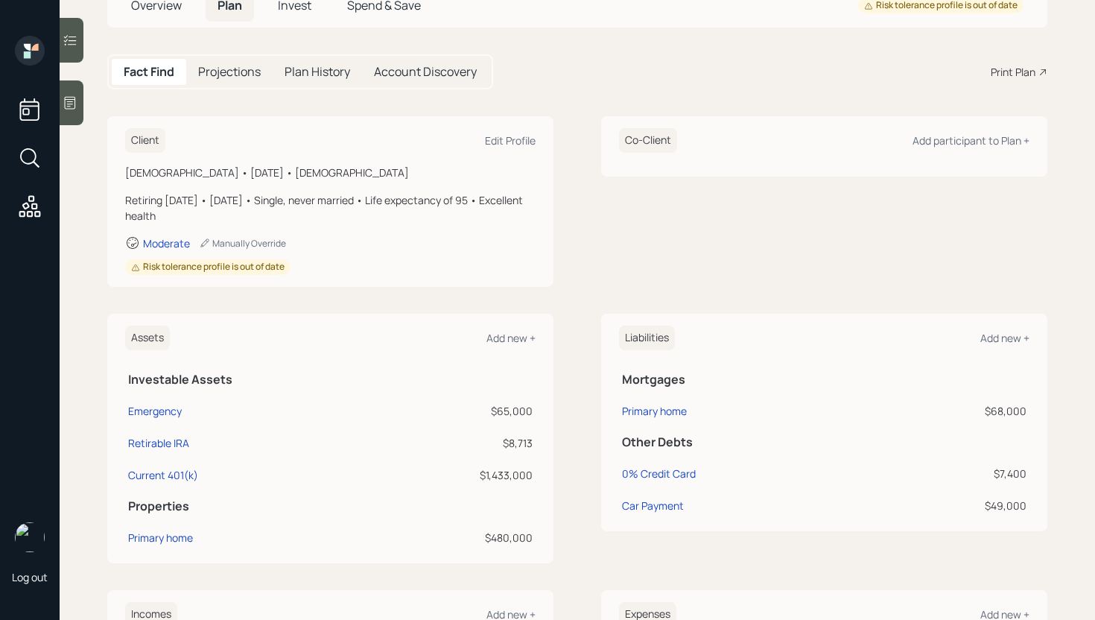
scroll to position [115, 0]
